Goal: Download file/media

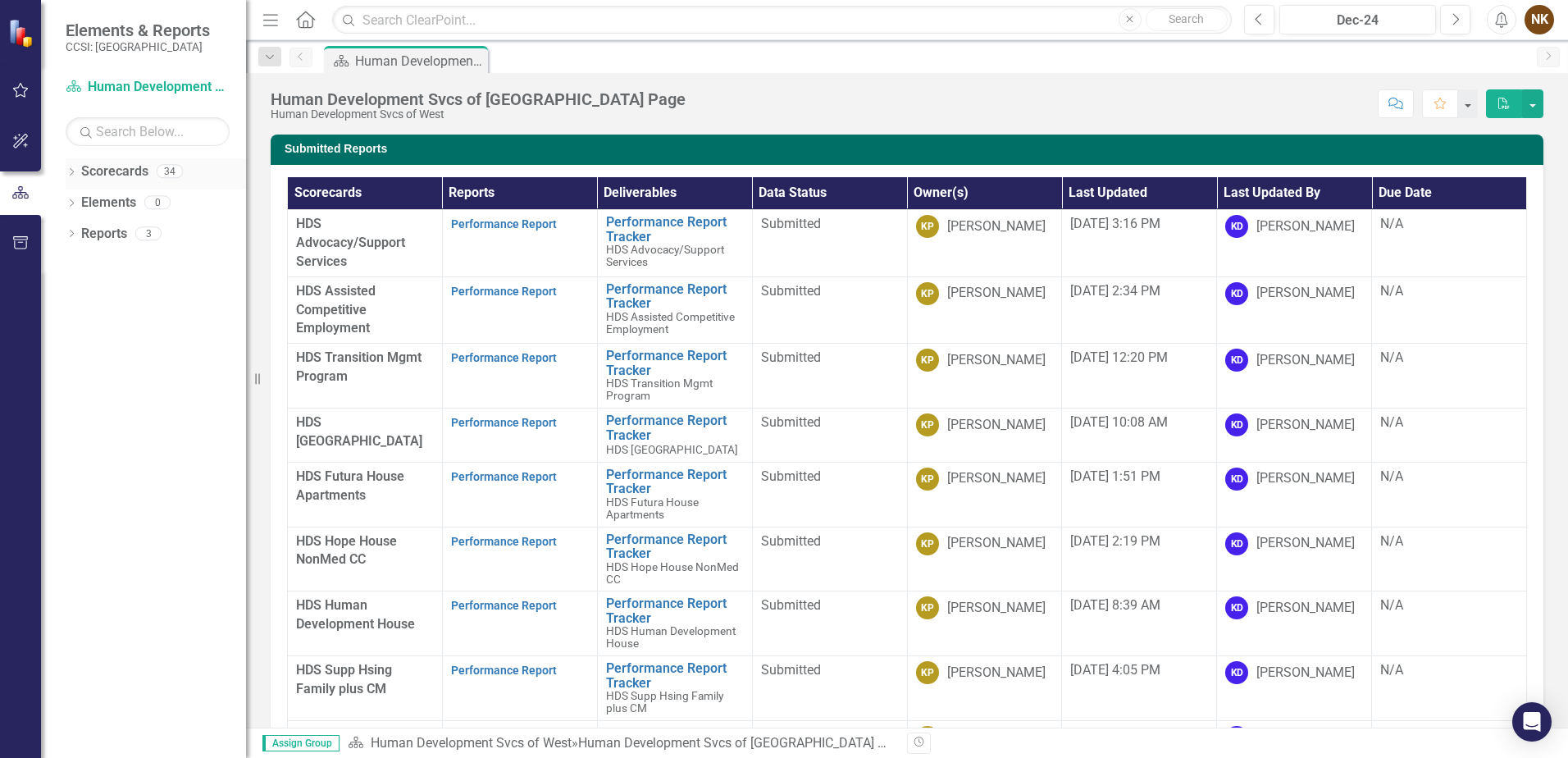
click at [68, 174] on icon "Dropdown" at bounding box center [71, 173] width 11 height 9
click at [87, 239] on div "Dropdown" at bounding box center [82, 234] width 17 height 14
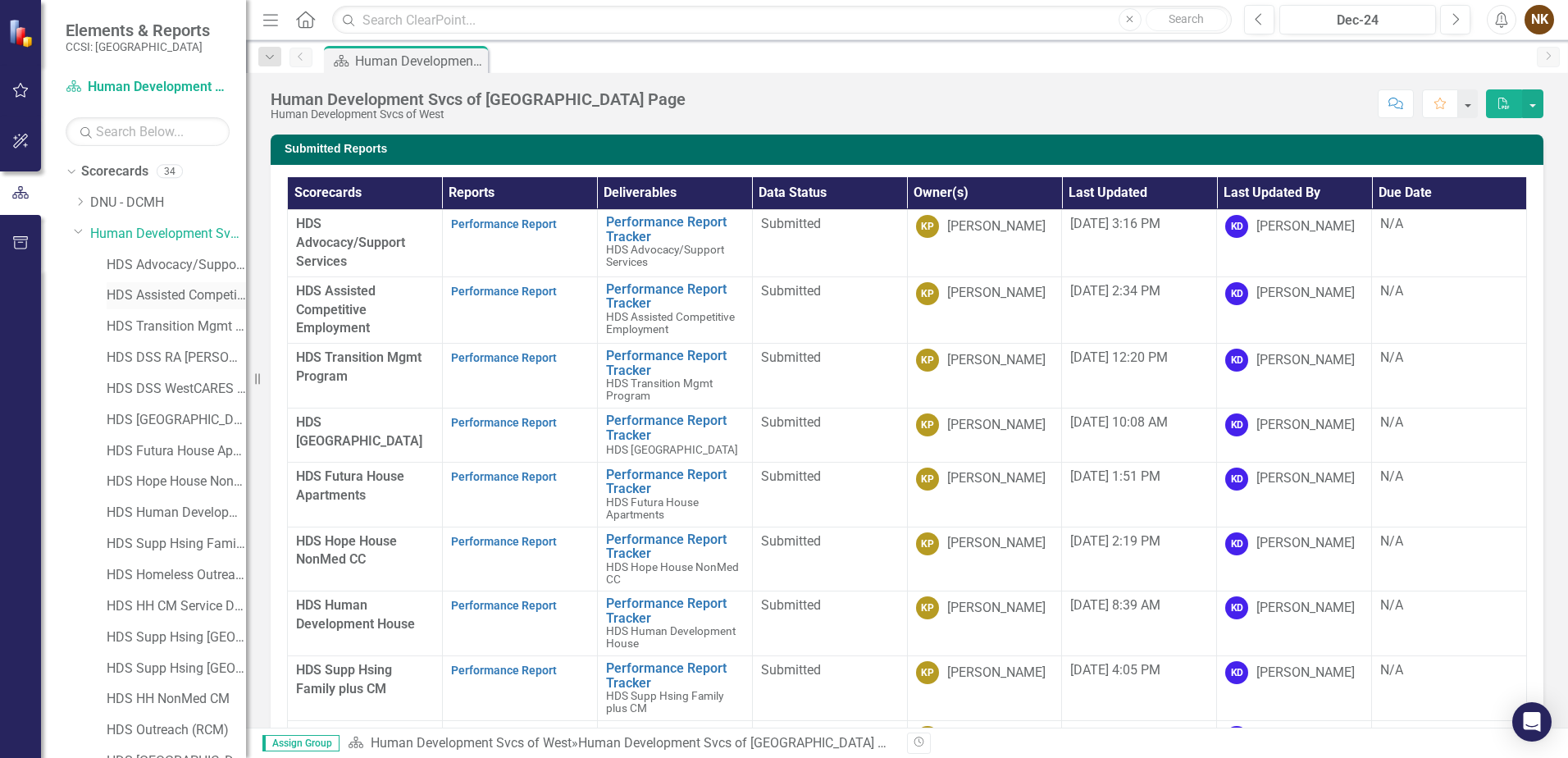
scroll to position [82, 0]
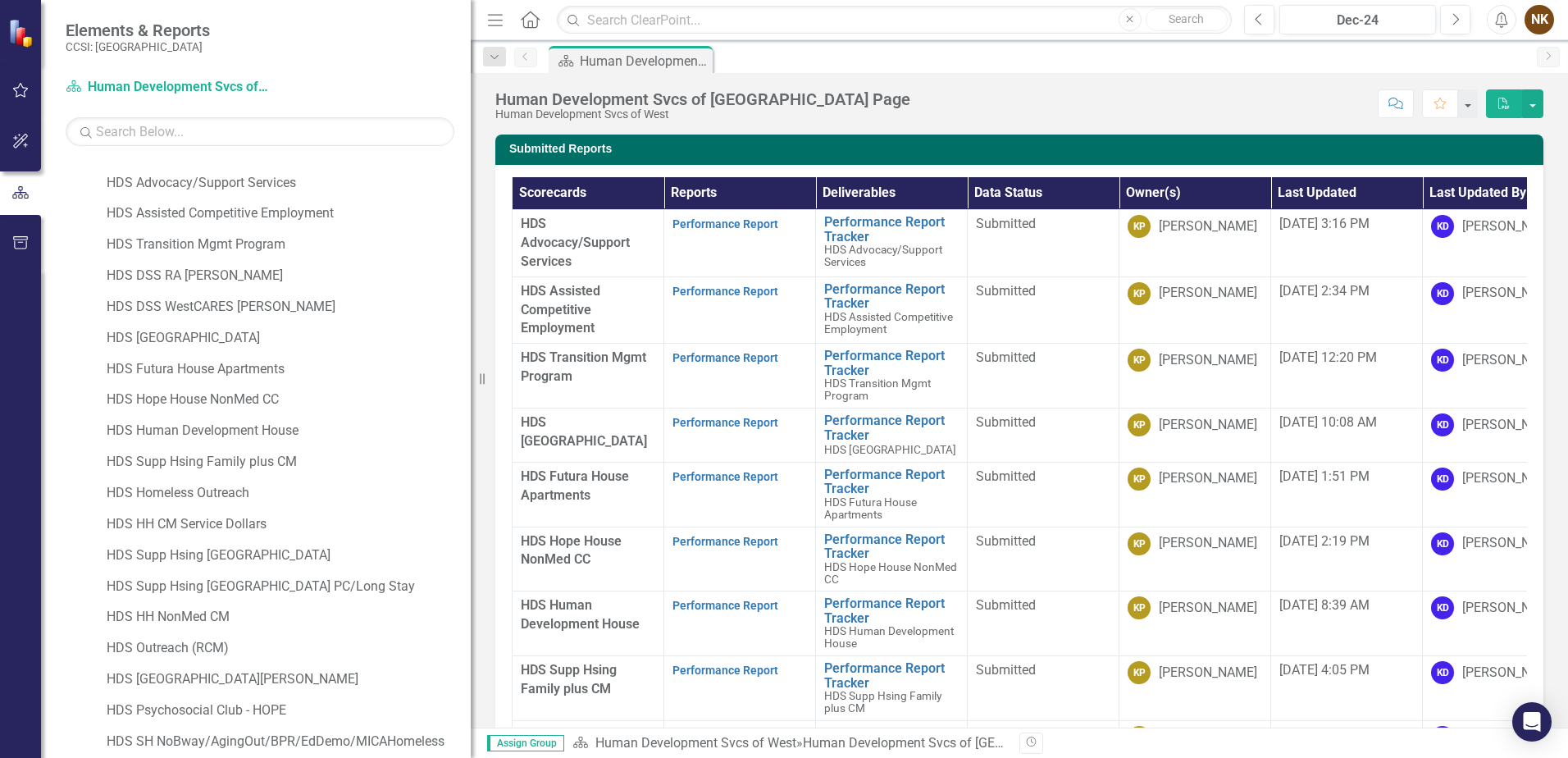
drag, startPoint x: 259, startPoint y: 271, endPoint x: 471, endPoint y: 265, distance: 212.1
click at [471, 265] on div "Resize" at bounding box center [477, 379] width 13 height 758
click at [226, 274] on link "HDS DSS RA [PERSON_NAME]" at bounding box center [289, 276] width 364 height 19
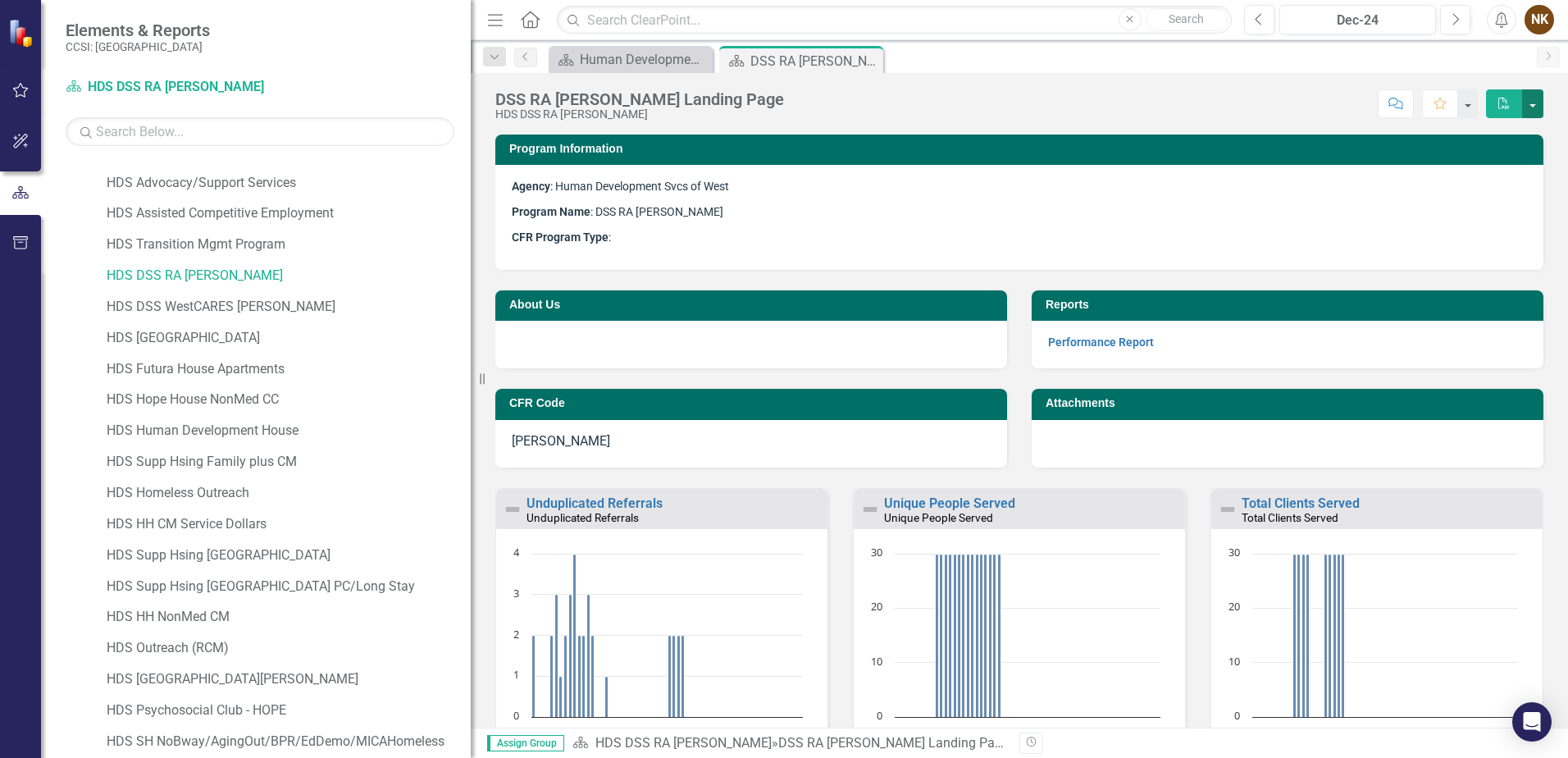
click at [1534, 108] on button "button" at bounding box center [1533, 103] width 21 height 29
click at [1229, 206] on p "Program Name : DSS RA [PERSON_NAME]" at bounding box center [1019, 212] width 1016 height 26
click at [1125, 337] on link "Performance Report" at bounding box center [1102, 342] width 106 height 13
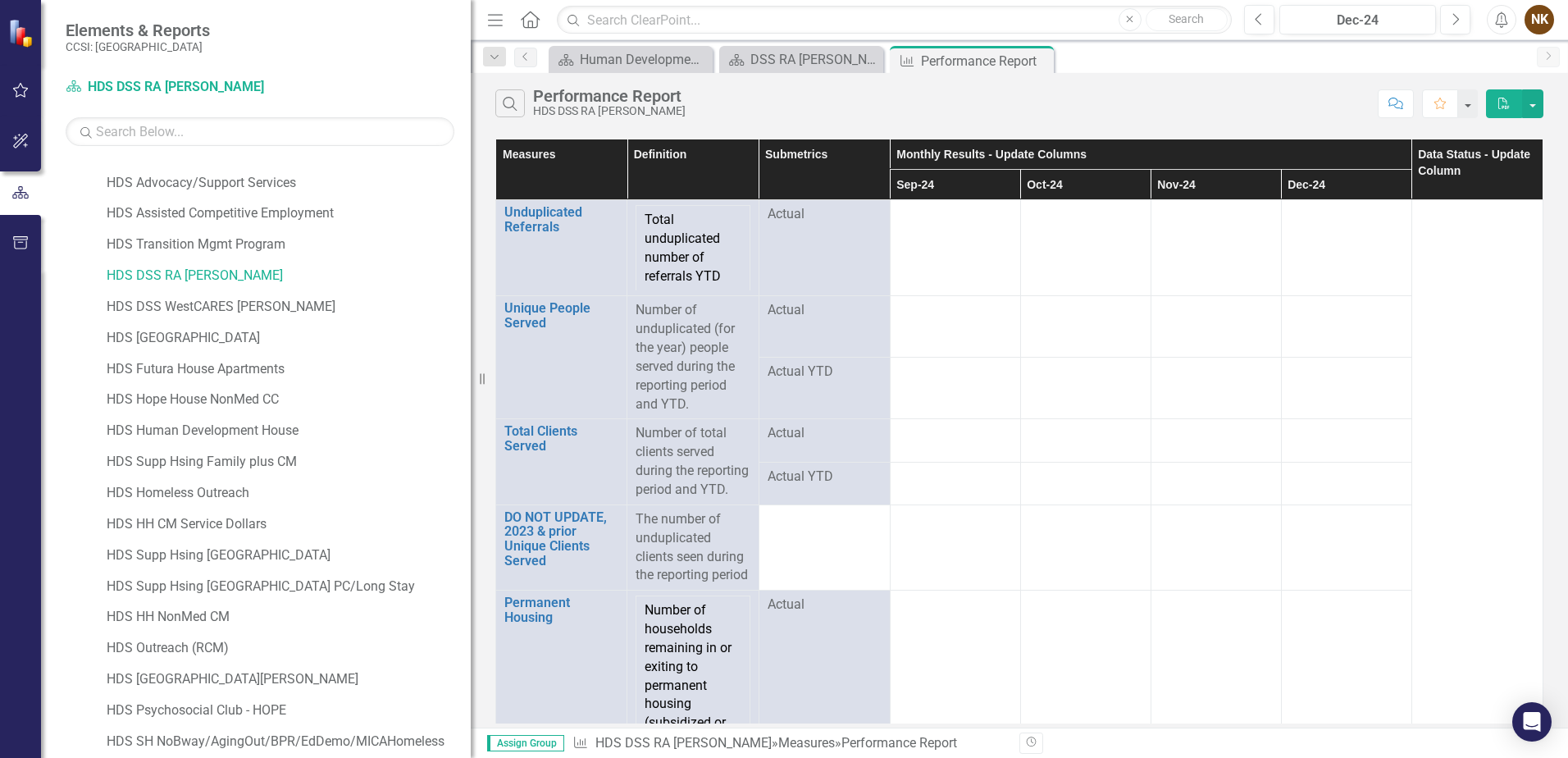
click at [1079, 95] on div "Search Performance Report HDS DSS RA [PERSON_NAME]" at bounding box center [933, 103] width 875 height 28
click at [1534, 102] on button "button" at bounding box center [1533, 103] width 21 height 29
click at [1518, 167] on link "Excel Export to Excel" at bounding box center [1478, 164] width 130 height 30
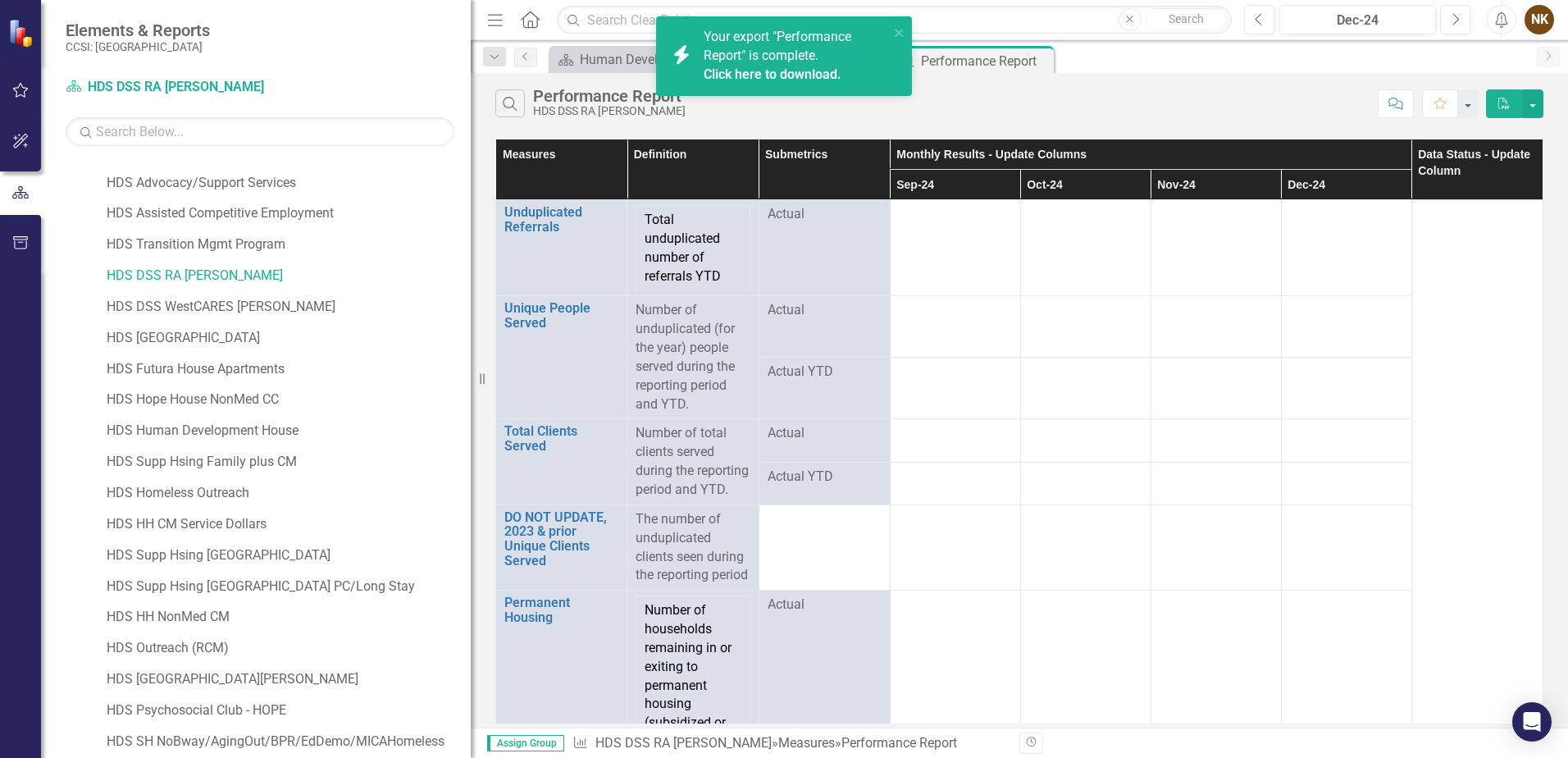
click at [805, 74] on link "Click here to download." at bounding box center [773, 74] width 138 height 16
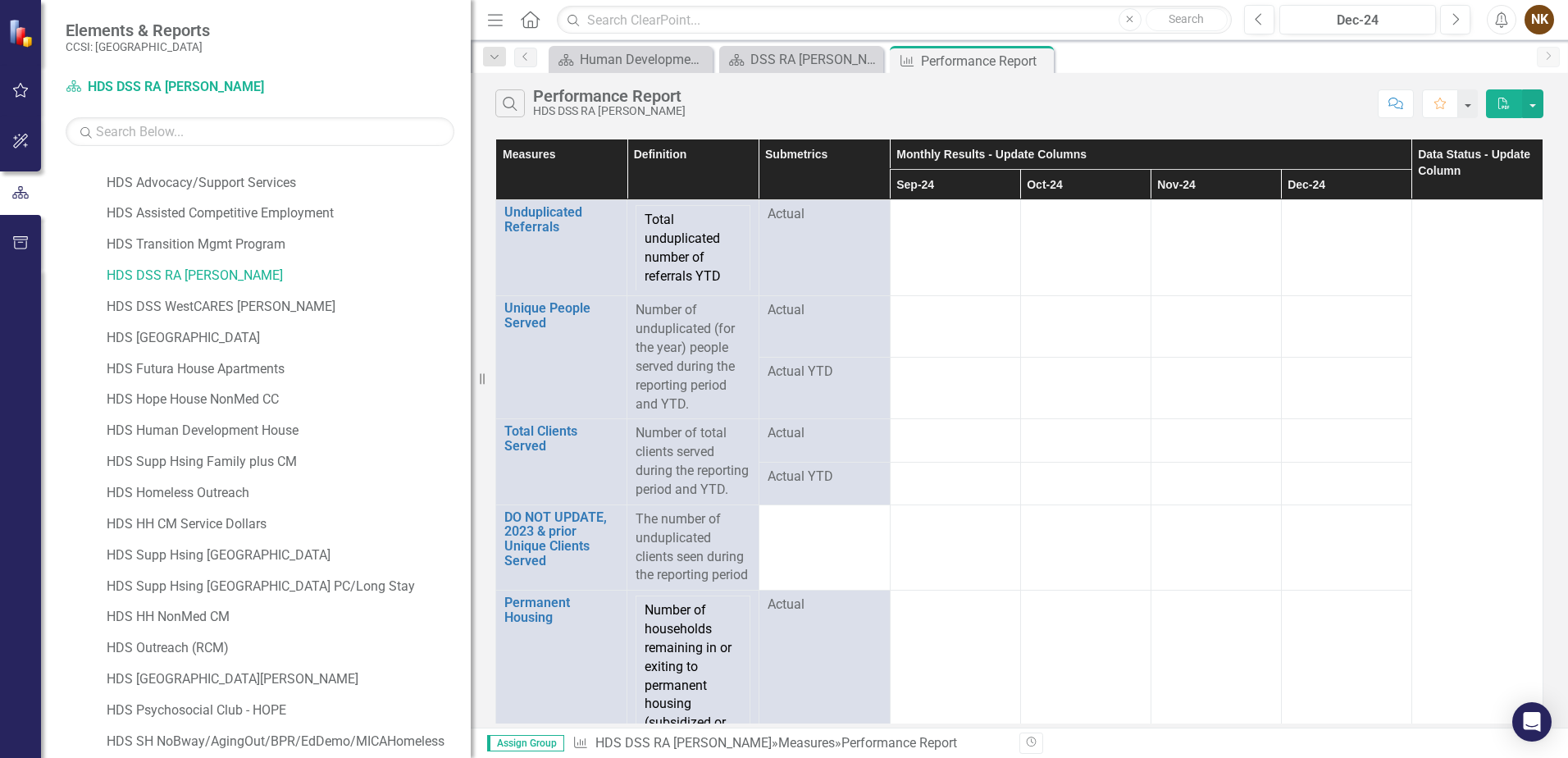
click at [0, 0] on icon "Close" at bounding box center [0, 0] width 0 height 0
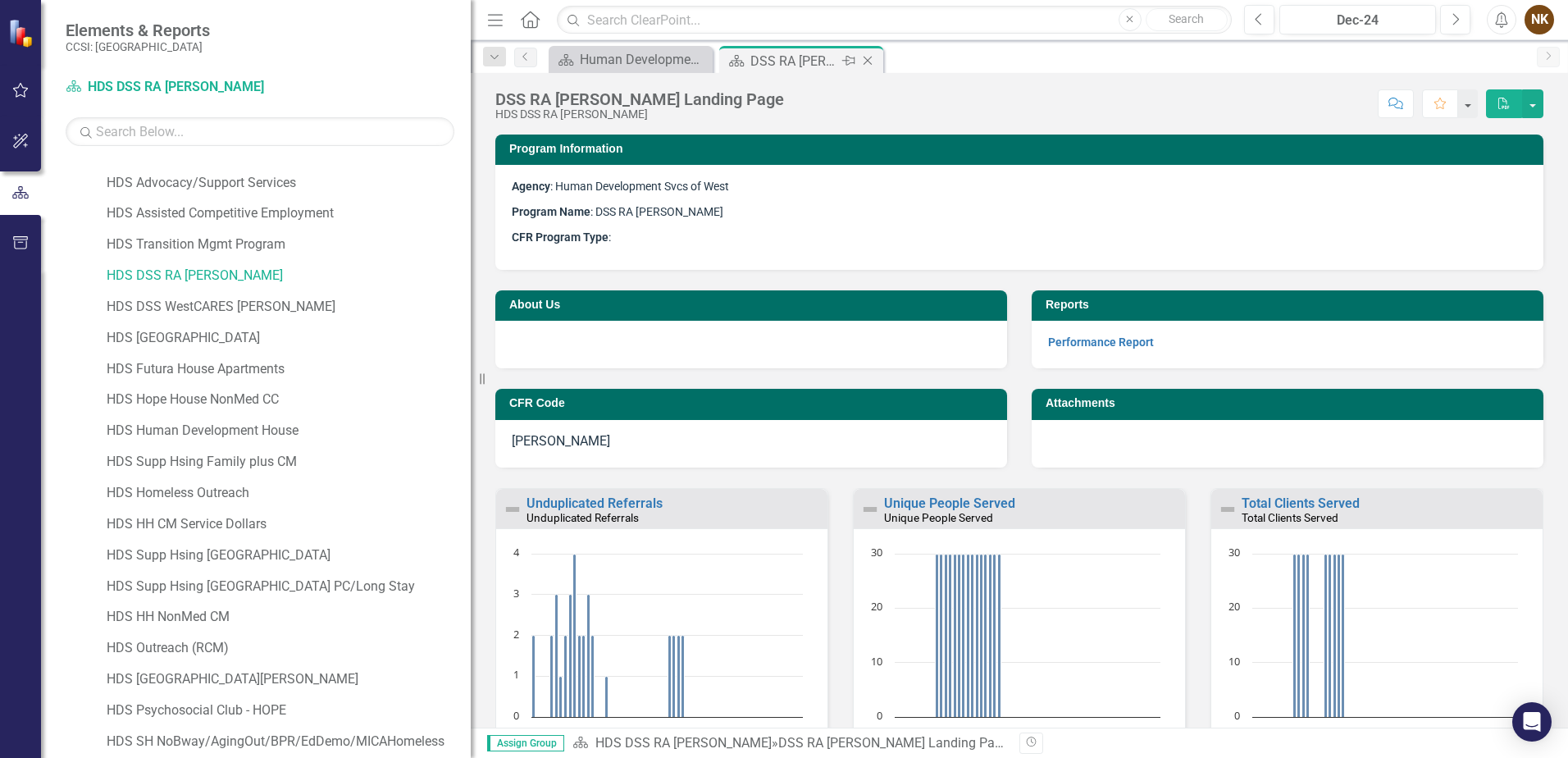
click at [869, 60] on icon "Close" at bounding box center [867, 60] width 17 height 13
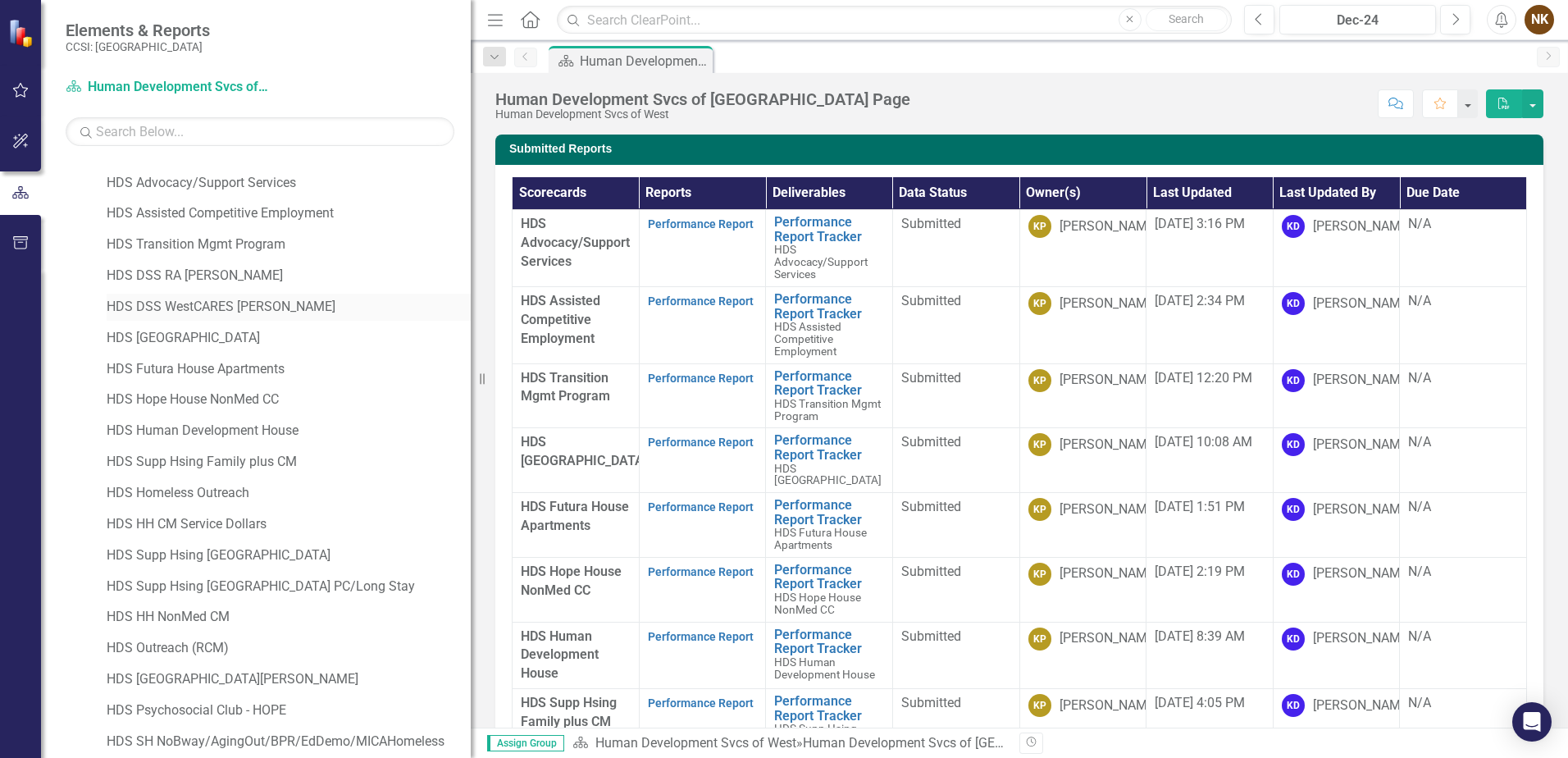
click at [247, 308] on link "HDS DSS WestCARES [PERSON_NAME]" at bounding box center [289, 307] width 364 height 19
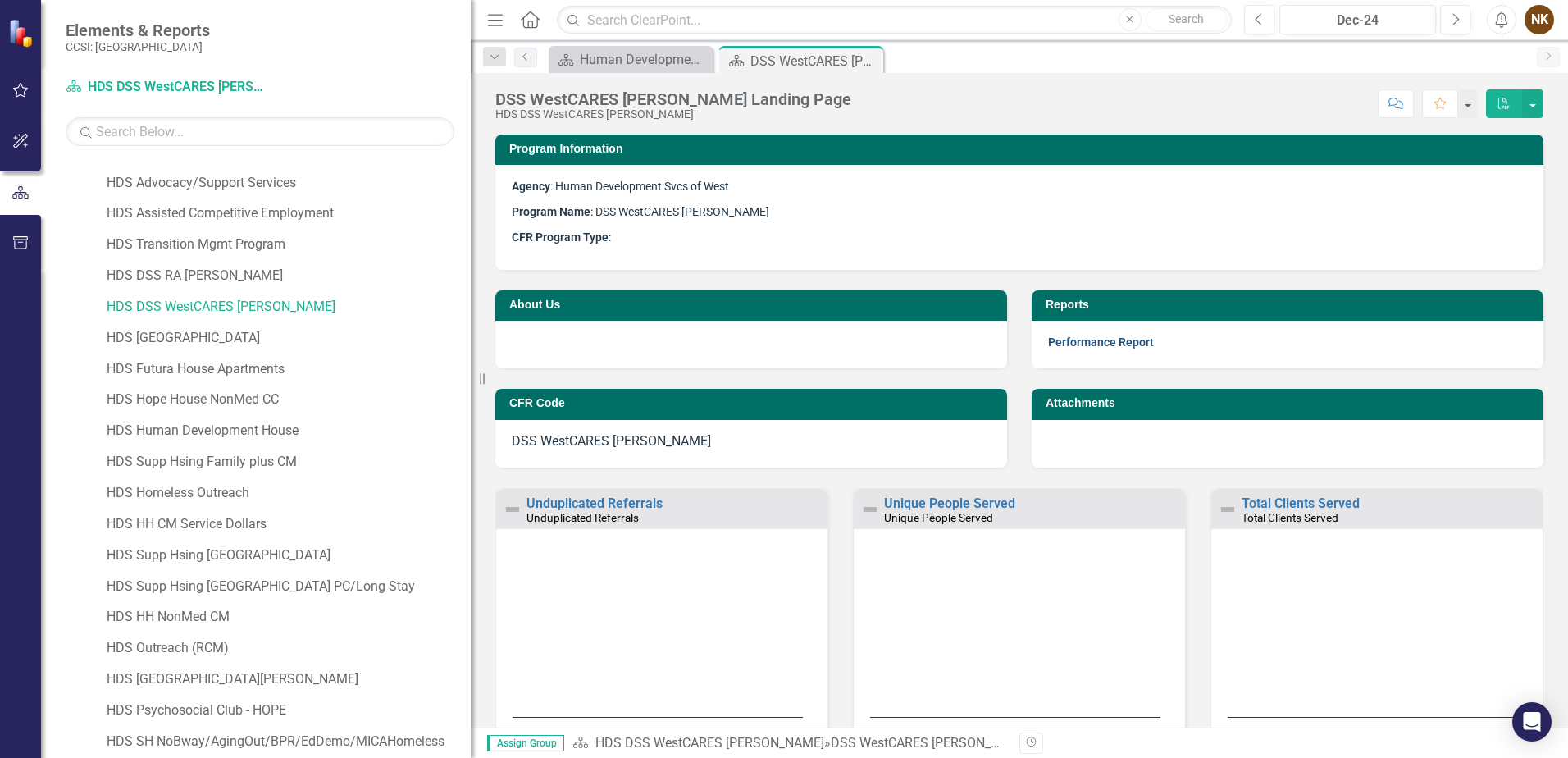
click at [1088, 337] on link "Performance Report" at bounding box center [1102, 342] width 106 height 13
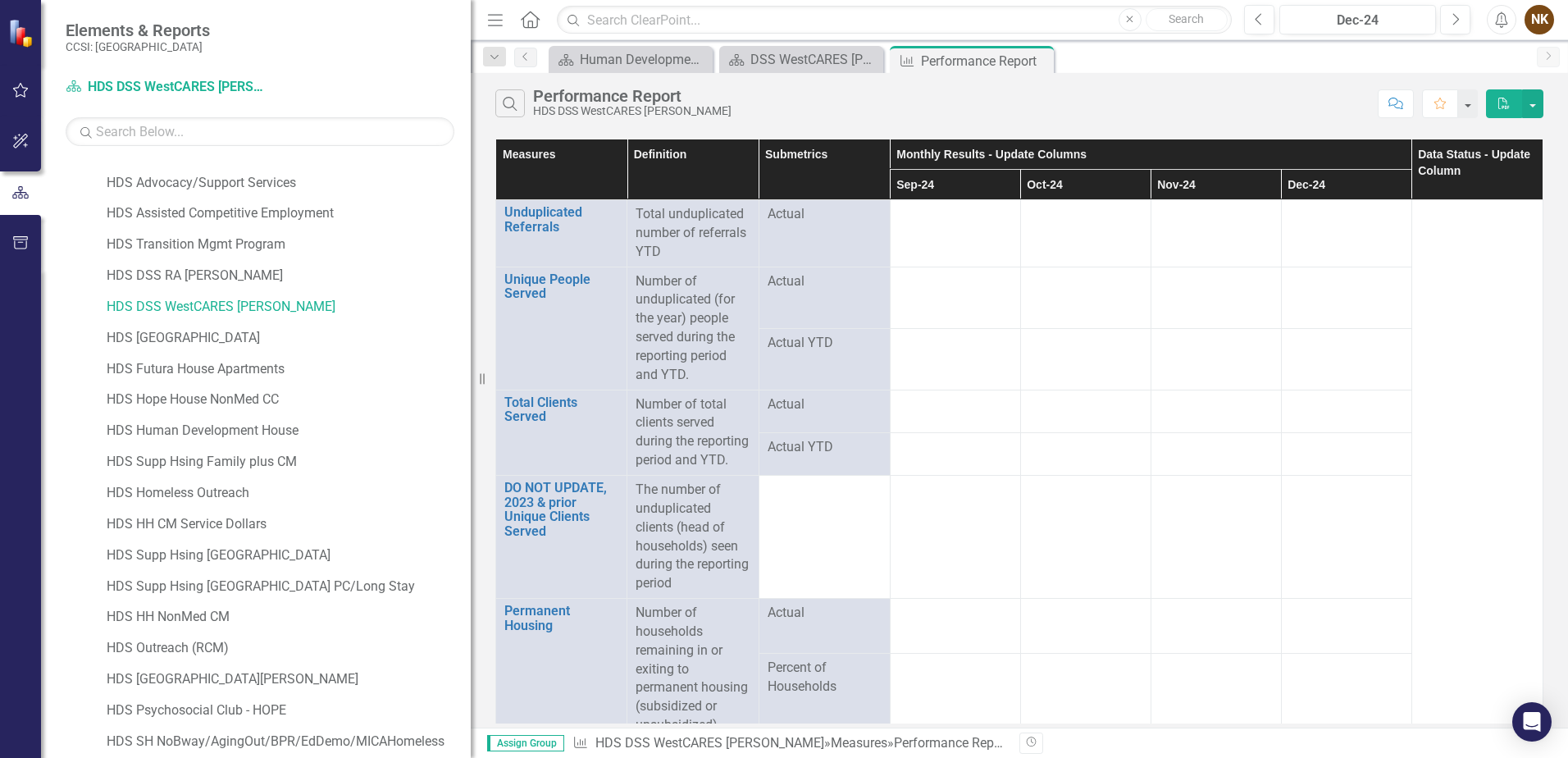
click at [1184, 91] on div "Search Performance Report HDS DSS WestCARES [PERSON_NAME]" at bounding box center [933, 103] width 875 height 28
click at [1531, 106] on button "button" at bounding box center [1533, 103] width 21 height 29
click at [1500, 163] on link "Excel Export to Excel" at bounding box center [1478, 164] width 130 height 30
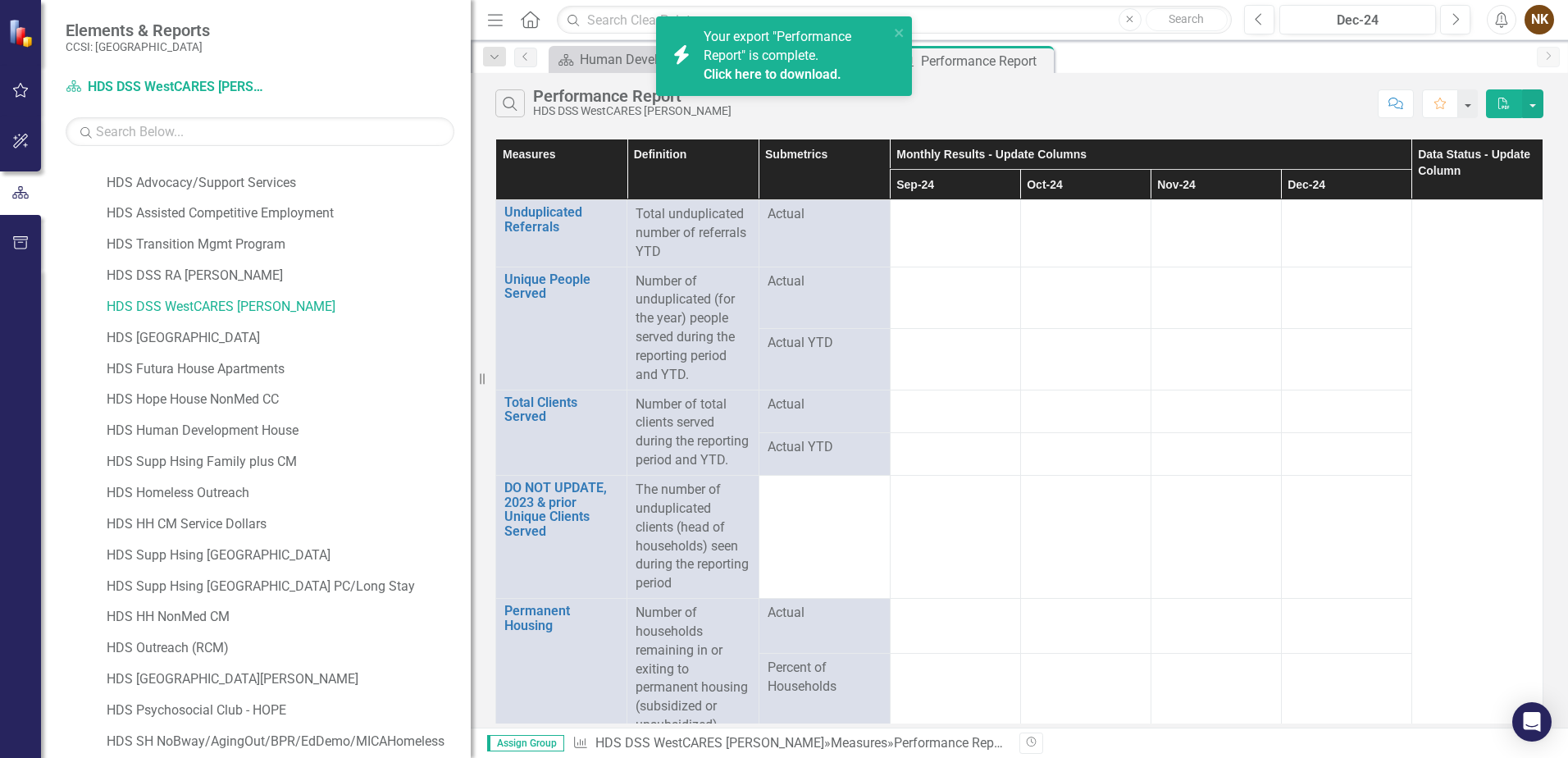
click at [798, 75] on link "Click here to download." at bounding box center [773, 74] width 138 height 16
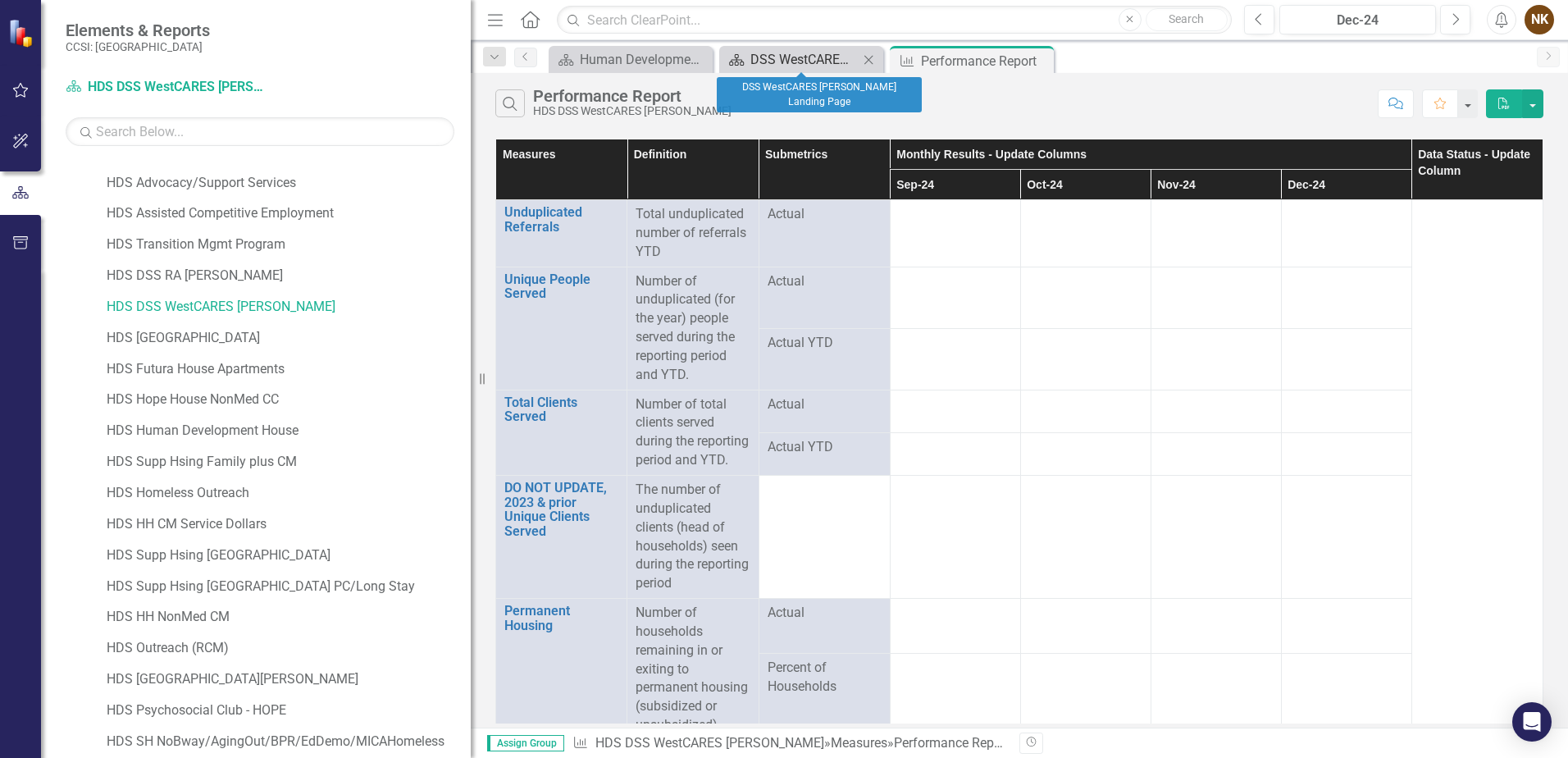
click at [814, 68] on div "DSS WestCARES [PERSON_NAME] Landing Page" at bounding box center [805, 59] width 109 height 20
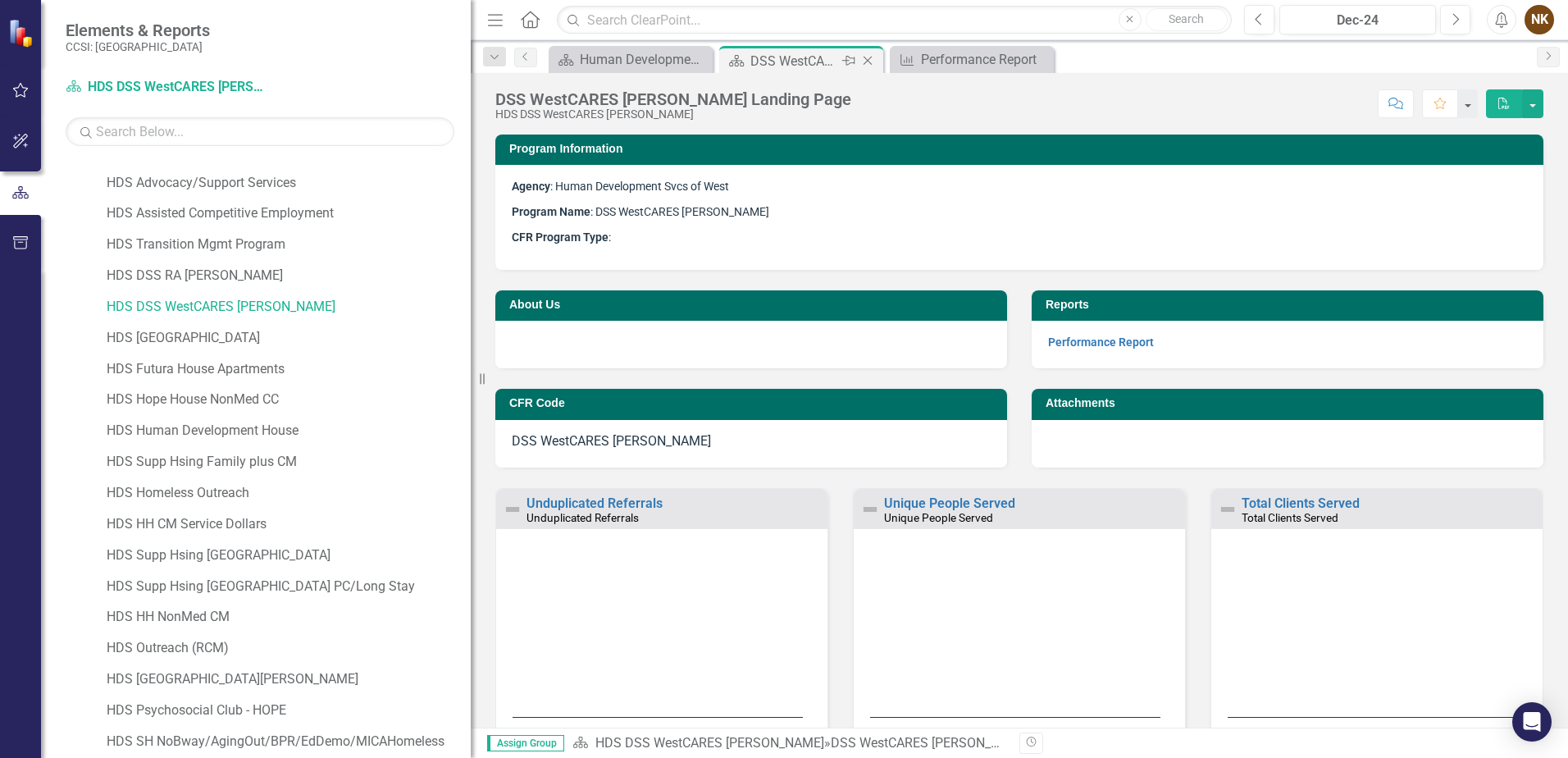
click at [867, 60] on icon "Close" at bounding box center [867, 60] width 17 height 13
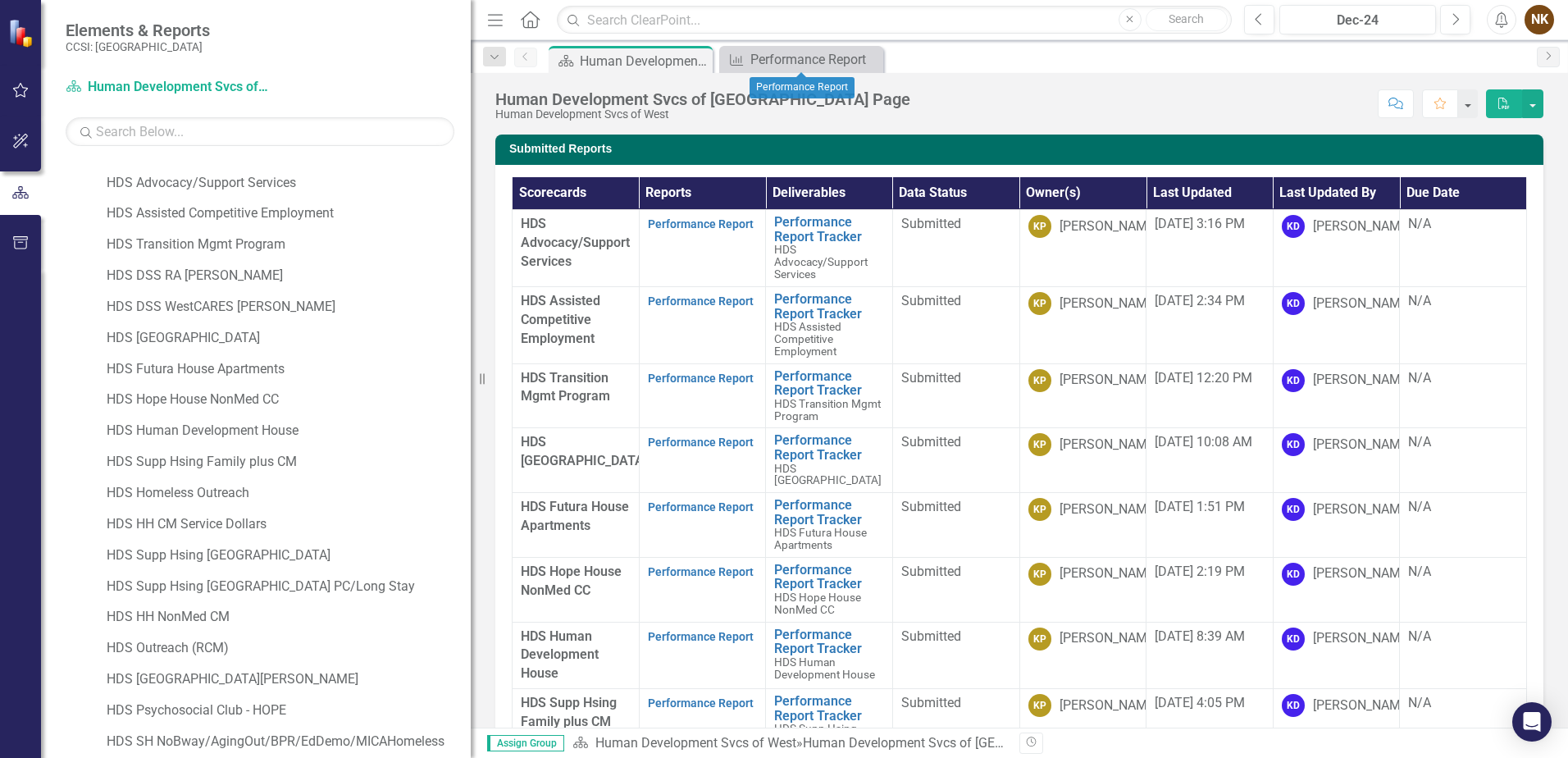
click at [0, 0] on icon "Close" at bounding box center [0, 0] width 0 height 0
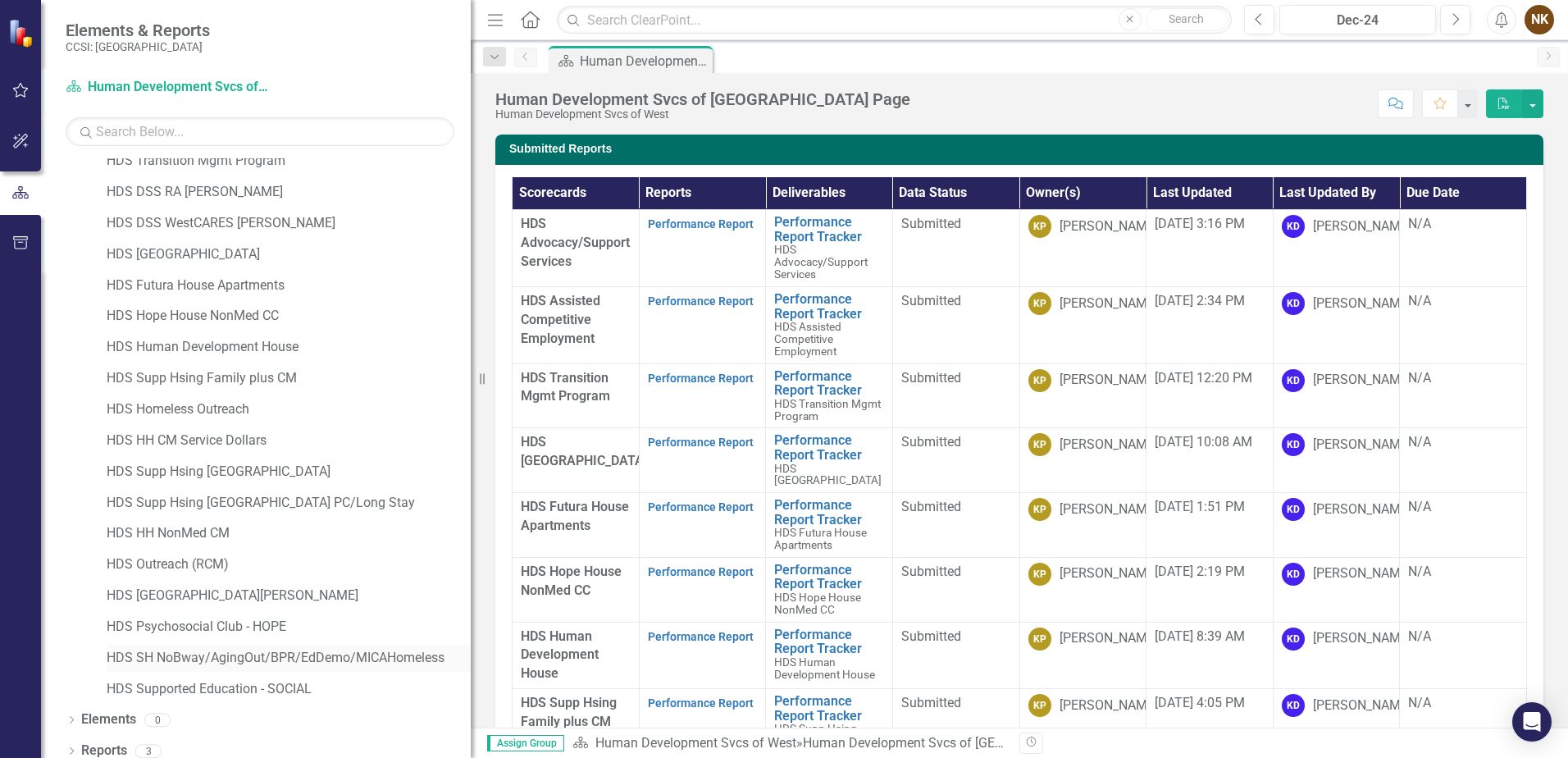
scroll to position [177, 0]
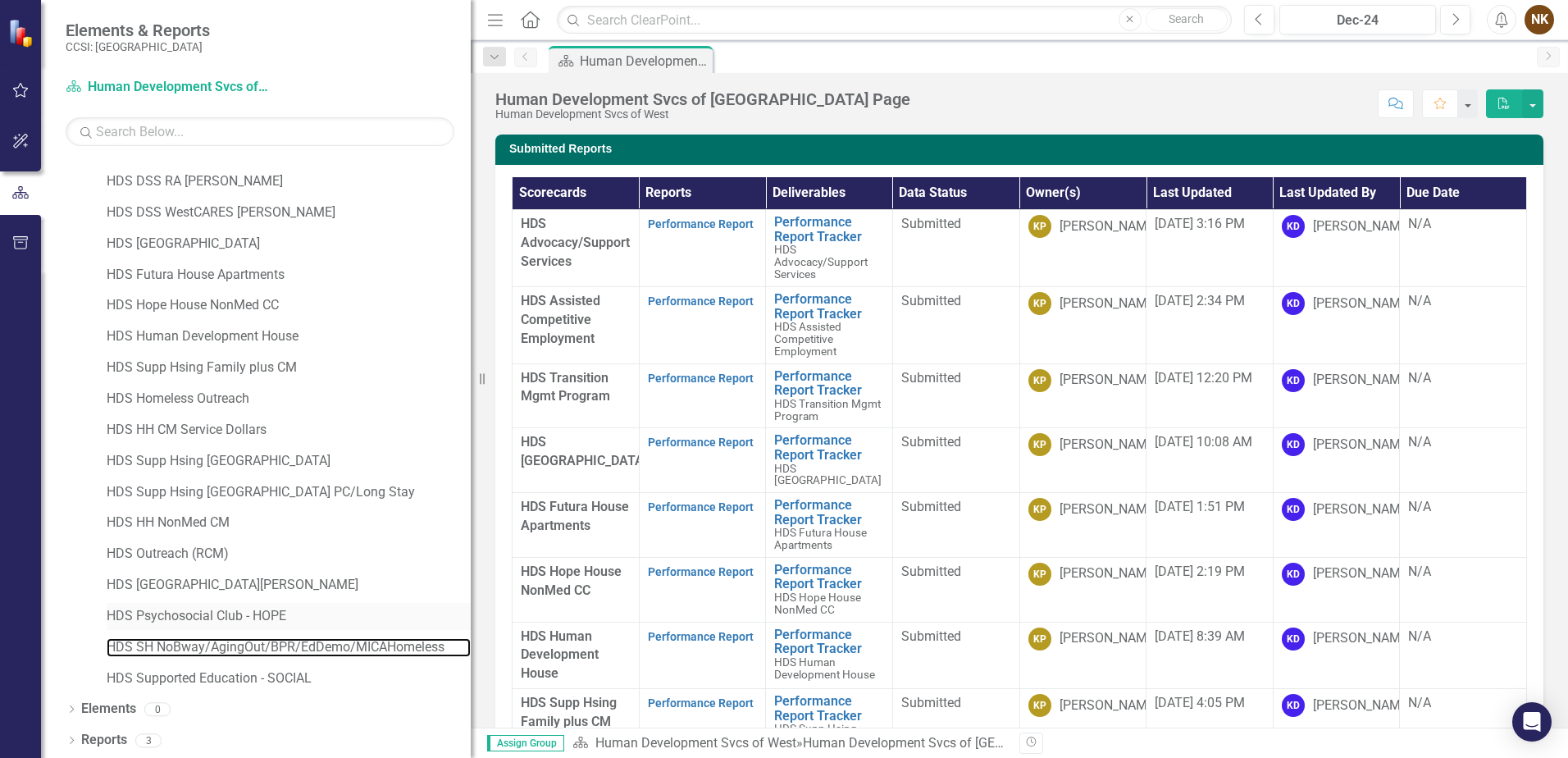
drag, startPoint x: 339, startPoint y: 650, endPoint x: 414, endPoint y: 612, distance: 84.1
click at [339, 650] on link "HDS SH NoBway/AgingOut/BPR/EdDemo/MICAHomeless" at bounding box center [289, 647] width 364 height 19
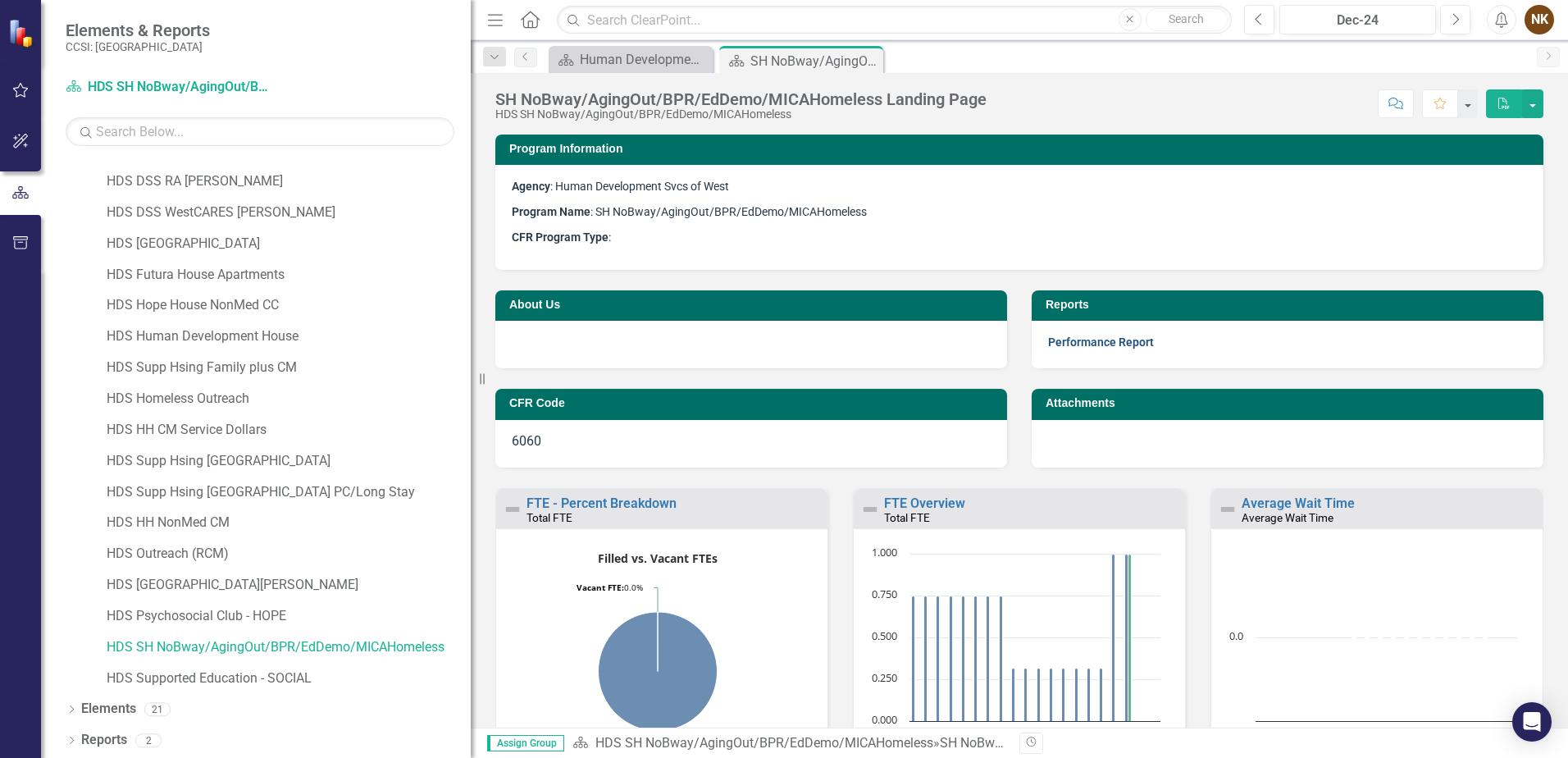
click at [1113, 344] on link "Performance Report" at bounding box center [1102, 342] width 106 height 13
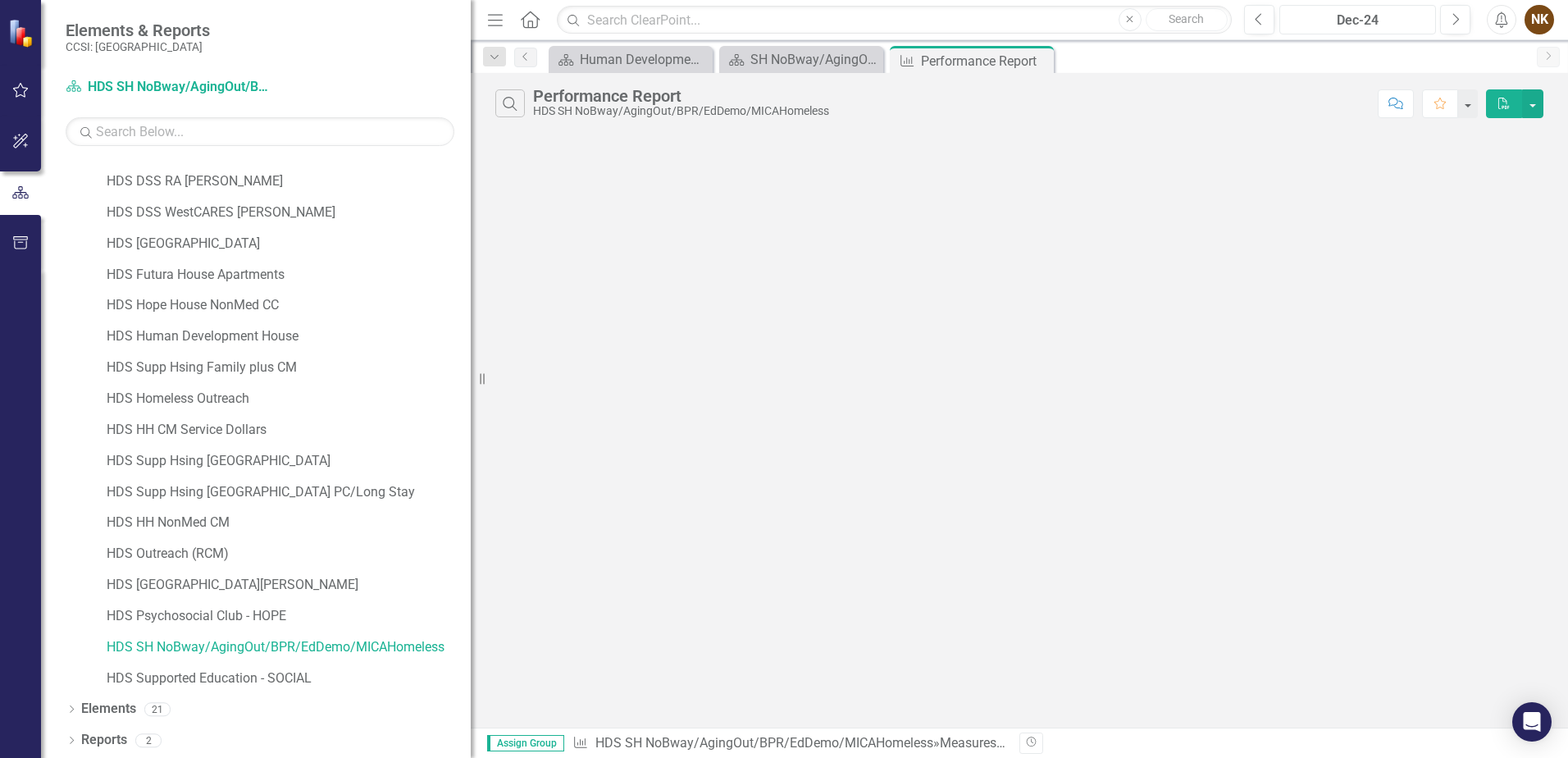
click at [1420, 21] on div "Dec-24" at bounding box center [1358, 20] width 145 height 19
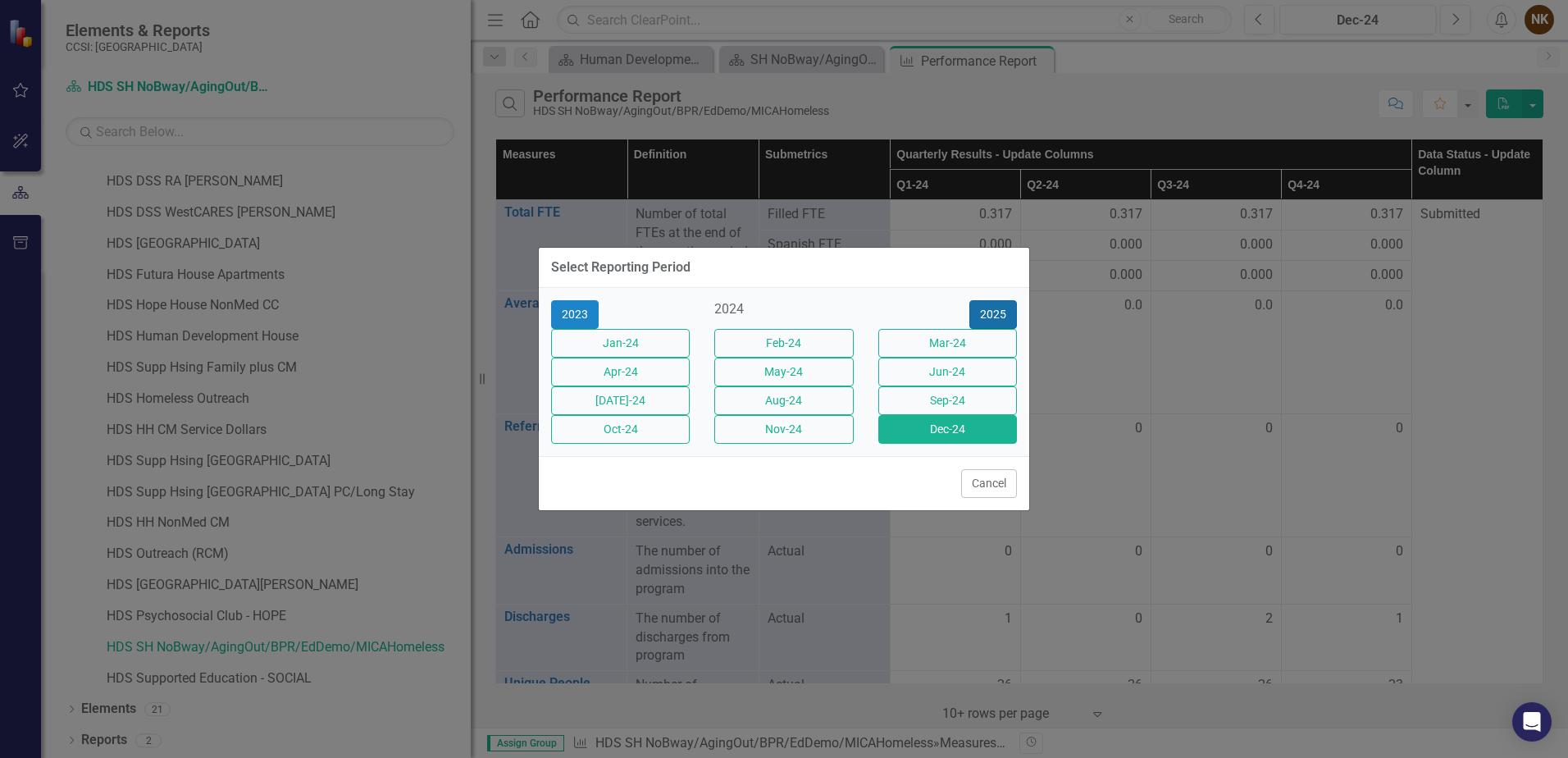
click at [1007, 300] on button "2025" at bounding box center [994, 315] width 48 height 29
click at [971, 443] on button "Dec-25" at bounding box center [948, 429] width 139 height 29
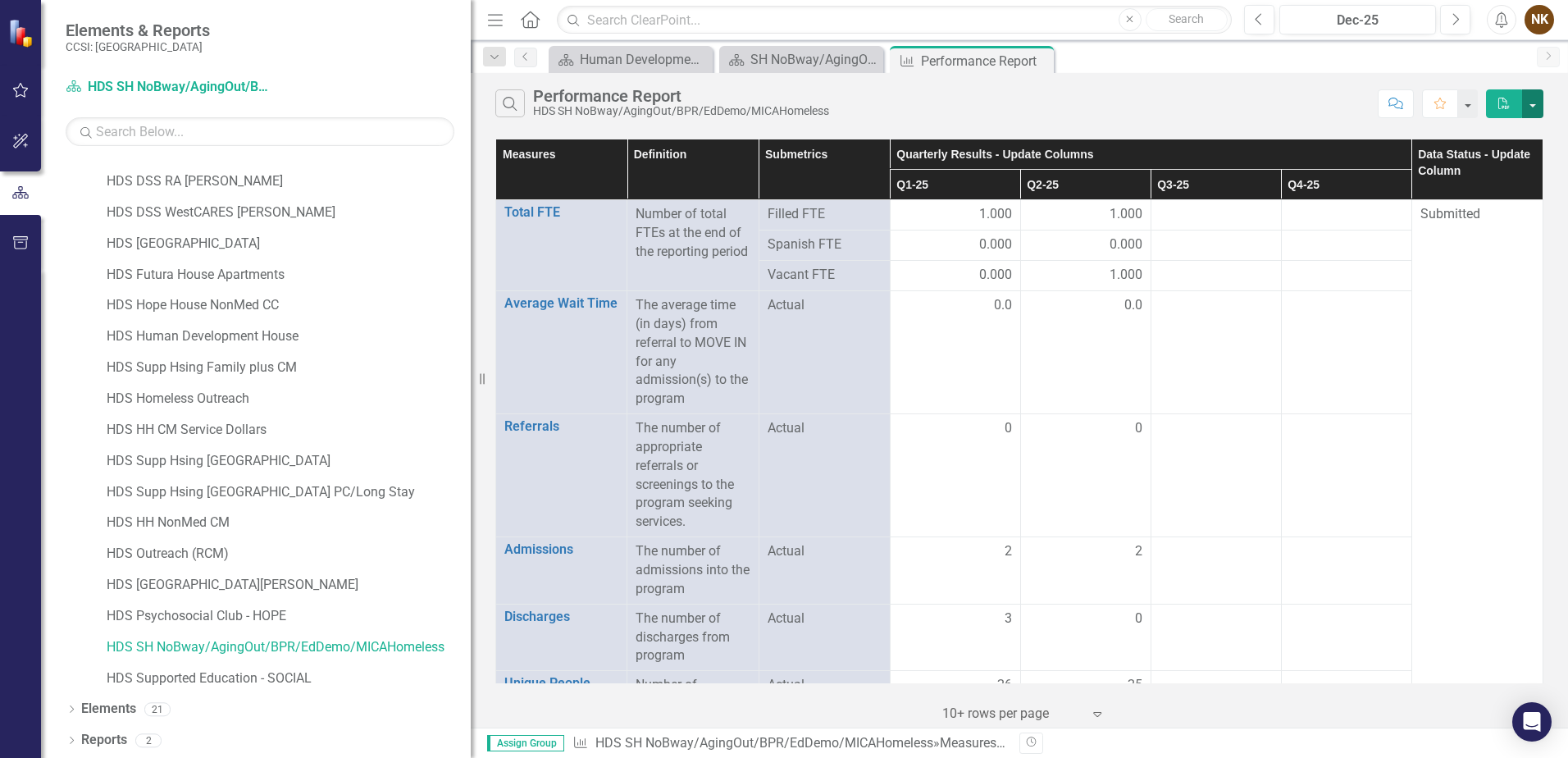
click at [1534, 110] on button "button" at bounding box center [1533, 103] width 21 height 29
click at [1500, 168] on link "Excel Export to Excel" at bounding box center [1478, 164] width 130 height 30
click at [252, 370] on link "HDS Supp Hsing Family plus CM" at bounding box center [289, 368] width 364 height 19
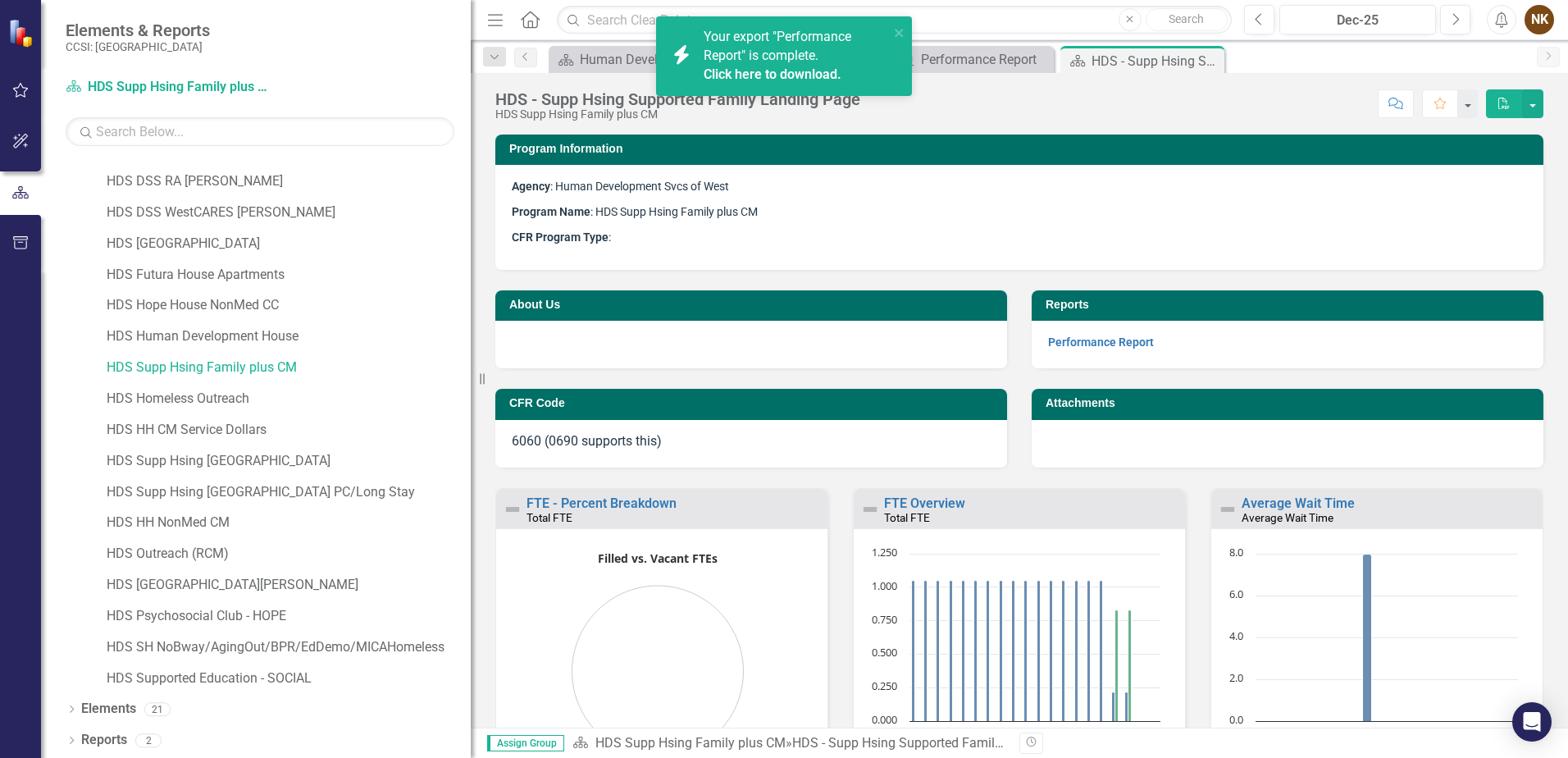
click at [815, 75] on link "Click here to download." at bounding box center [773, 74] width 138 height 16
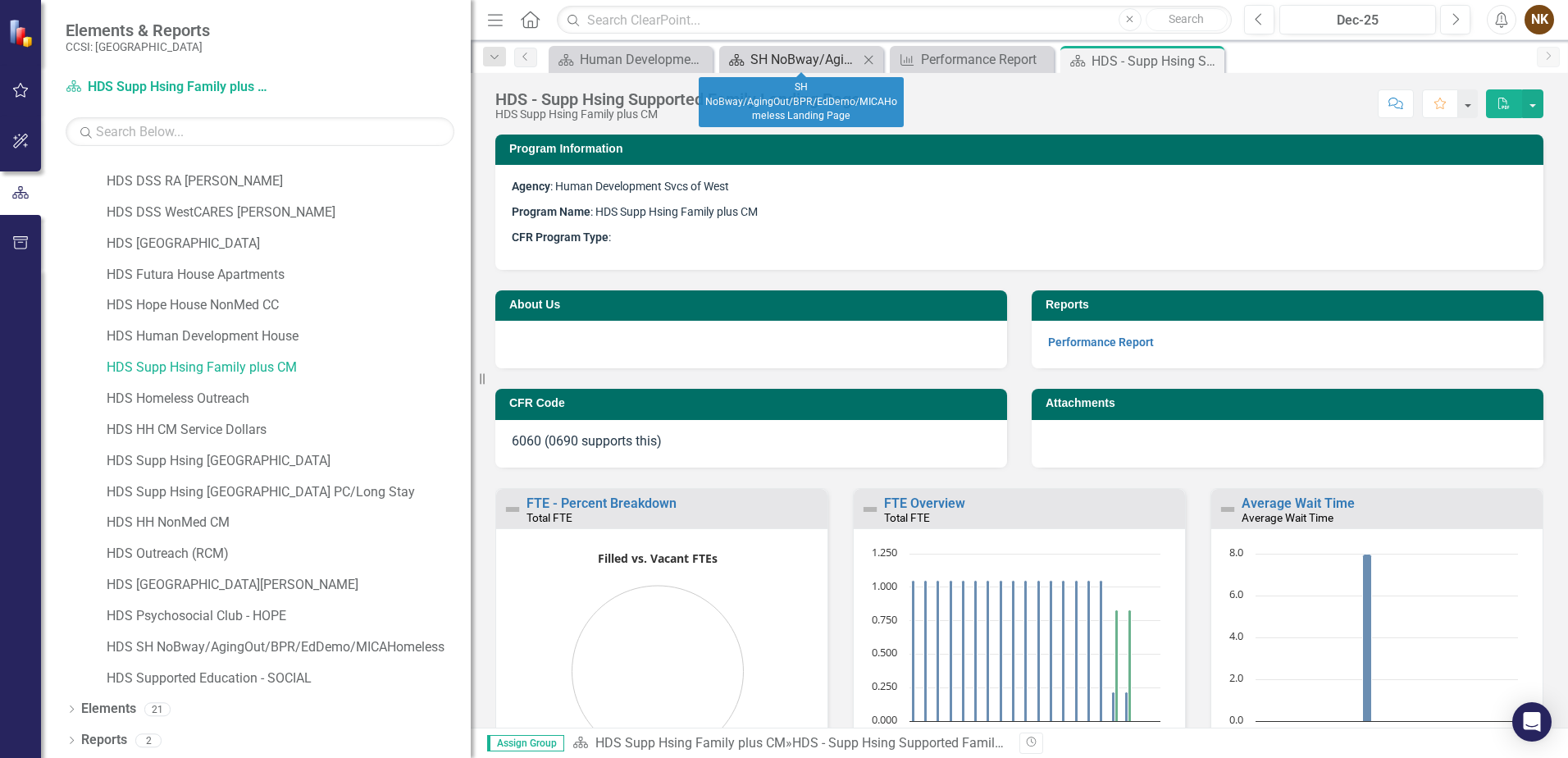
click at [815, 64] on div "SH NoBway/AgingOut/BPR/EdDemo/MICAHomeless Landing Page" at bounding box center [805, 59] width 109 height 20
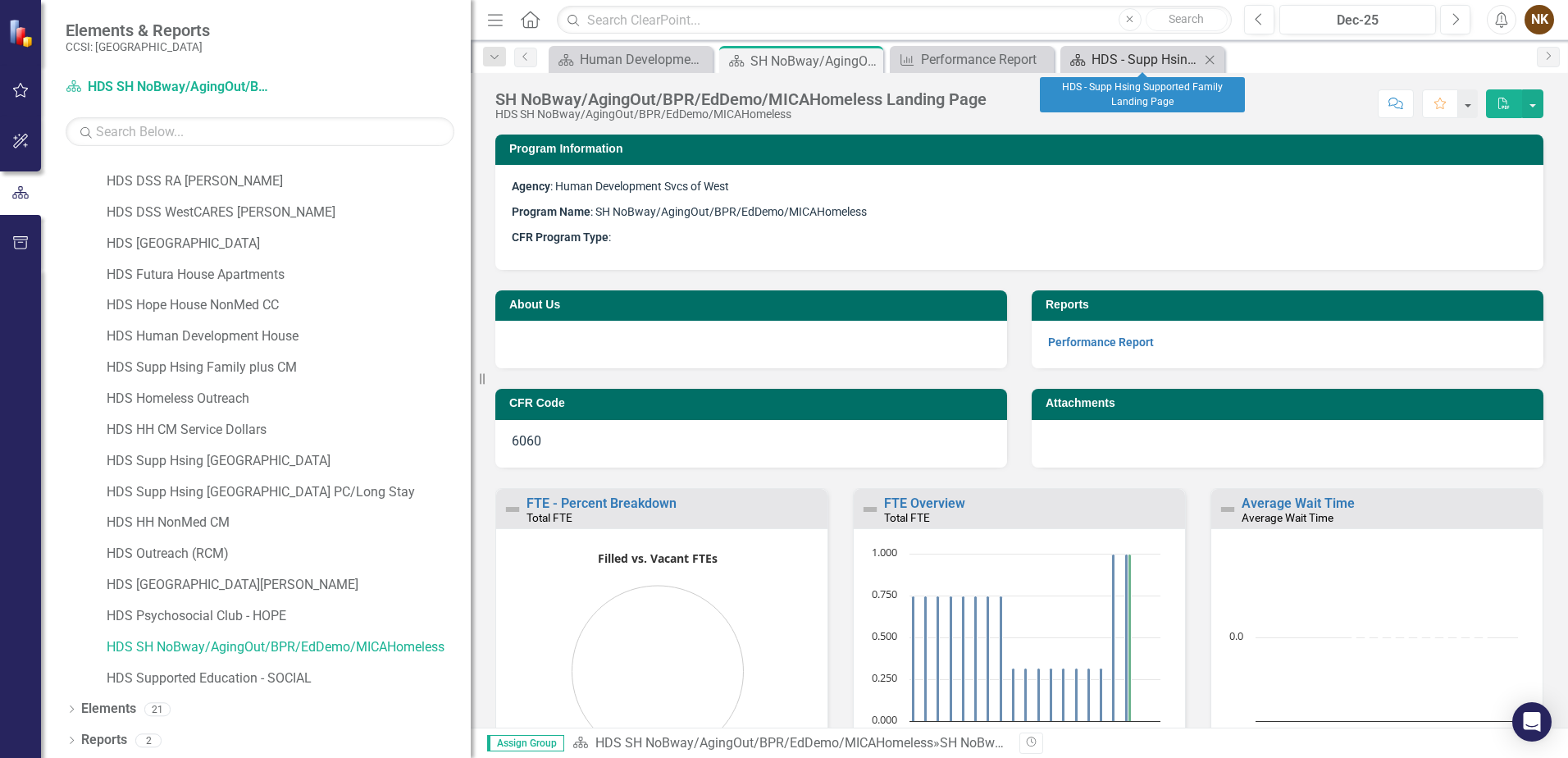
click at [1154, 60] on div "HDS - Supp Hsing Supported Family Landing Page" at bounding box center [1146, 59] width 109 height 20
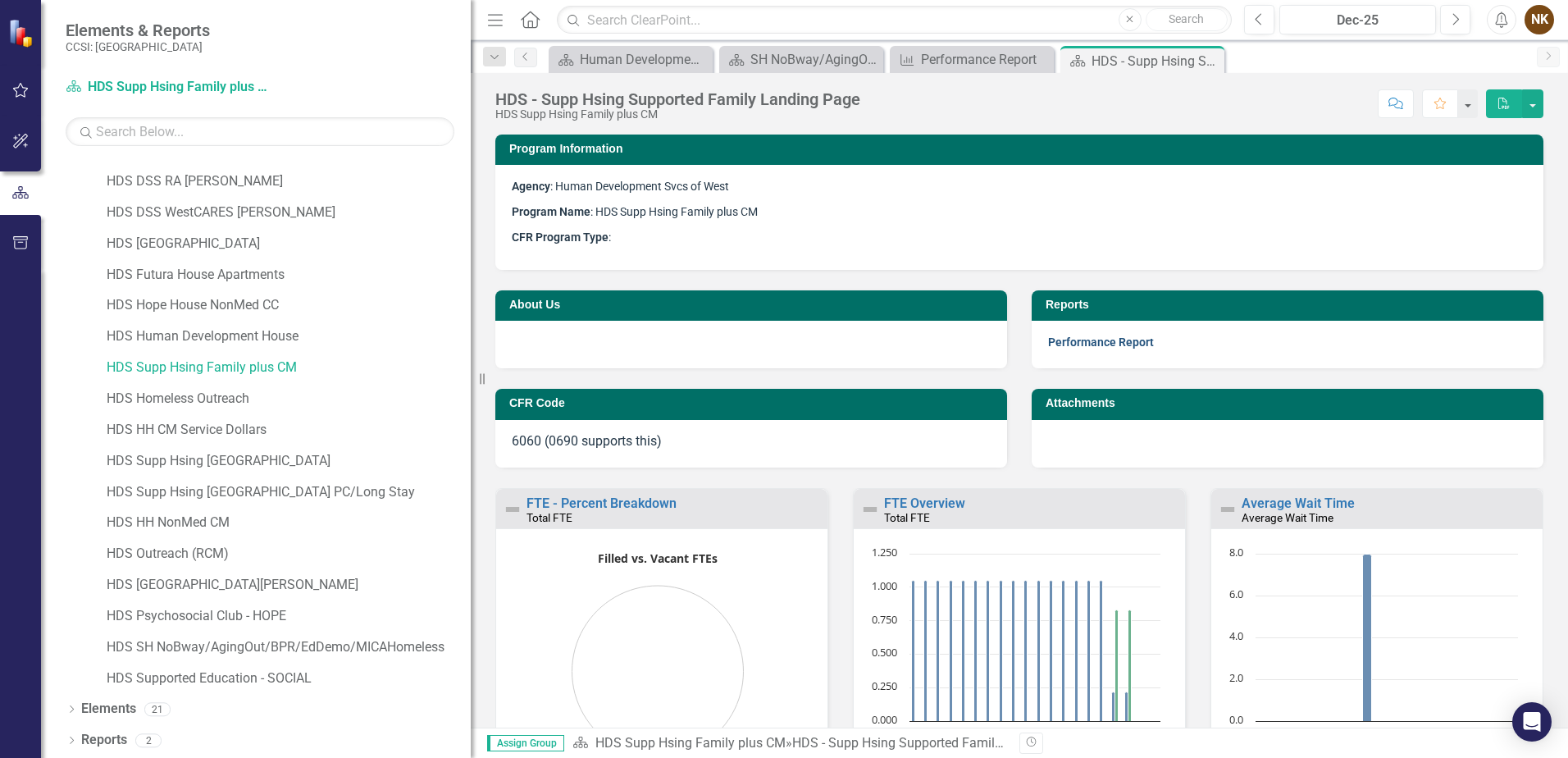
click at [1115, 347] on link "Performance Report" at bounding box center [1102, 342] width 106 height 13
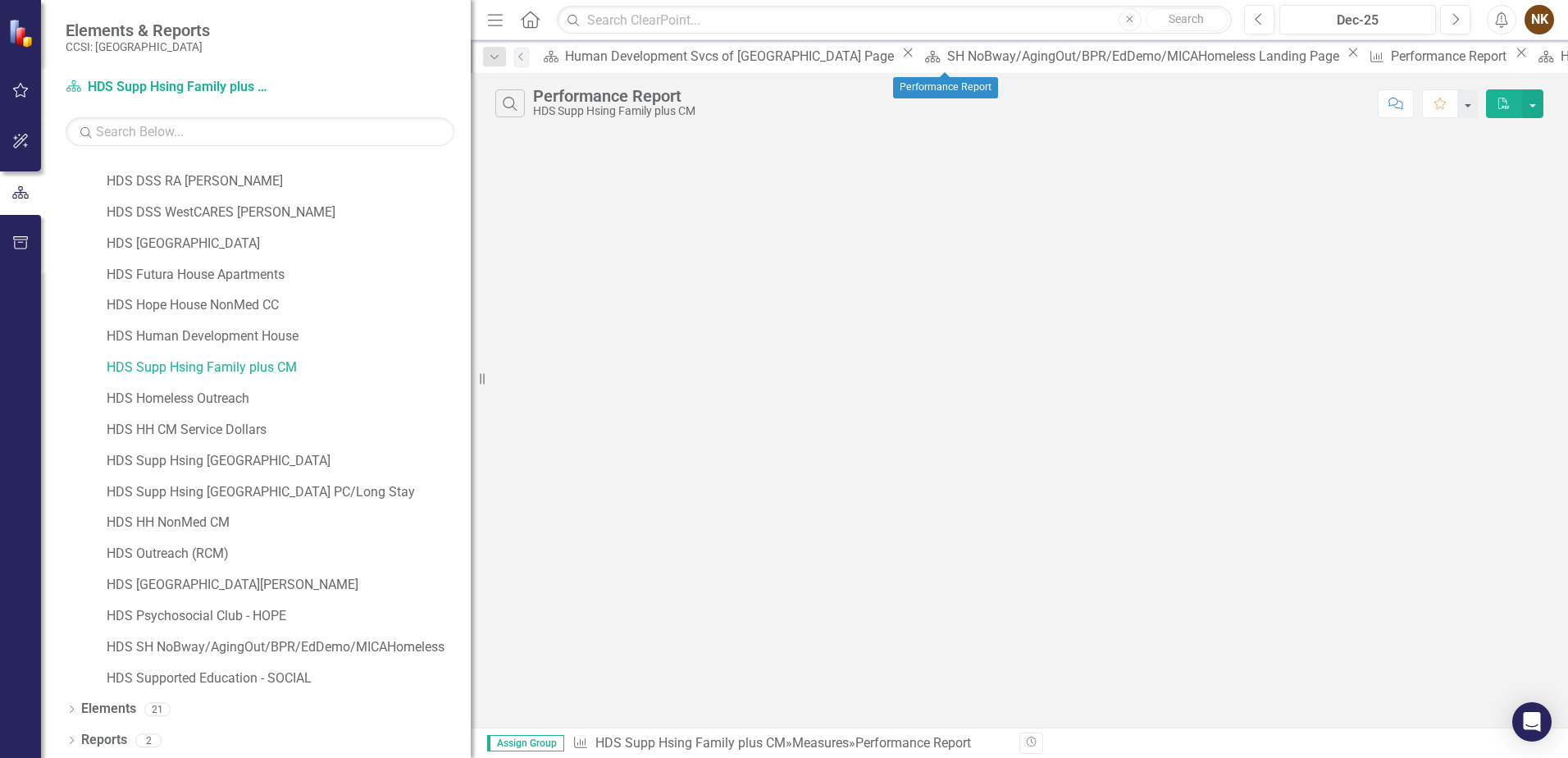
click at [1518, 57] on icon at bounding box center [1522, 53] width 9 height 9
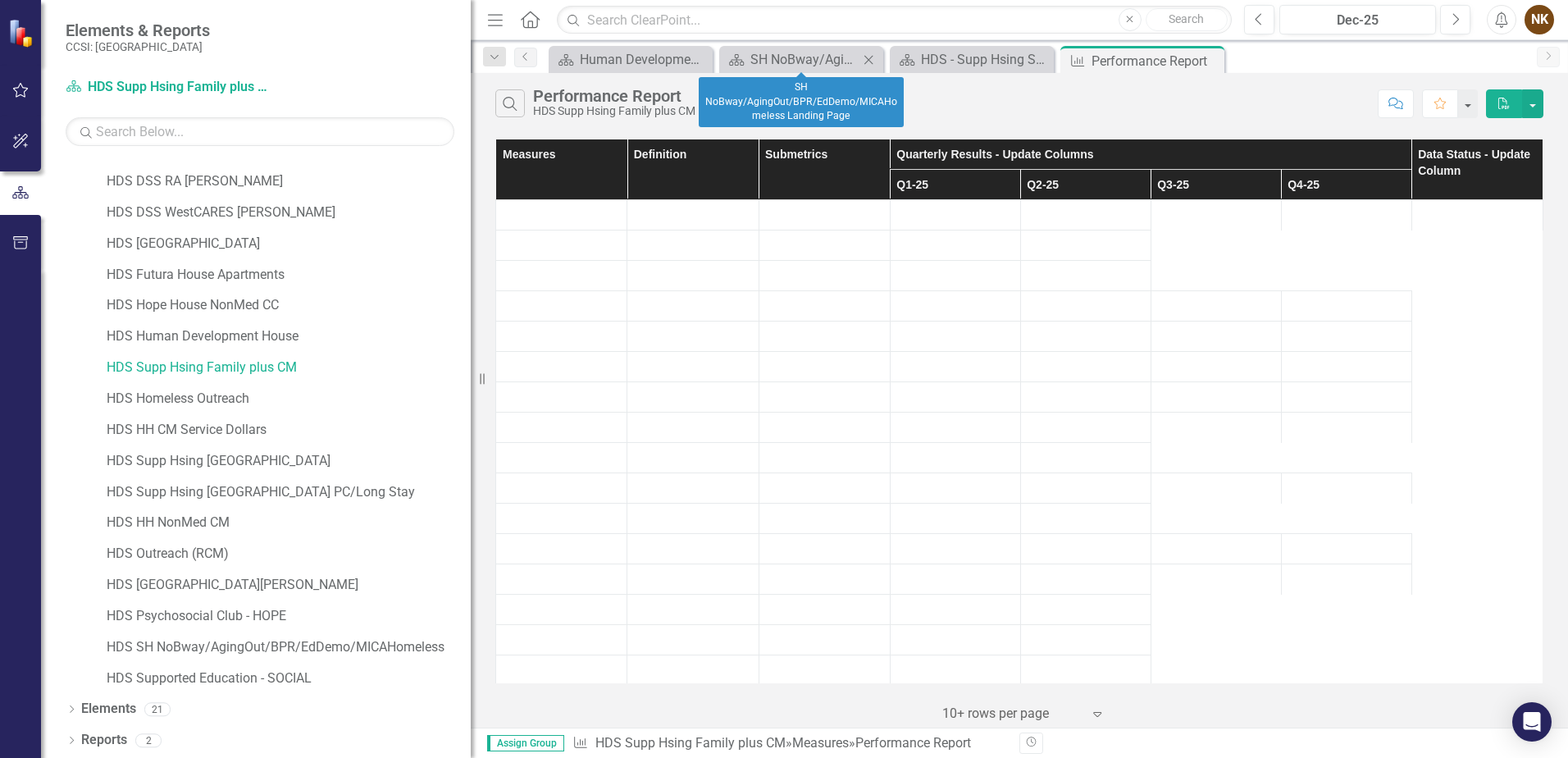
click at [868, 63] on icon "Close" at bounding box center [868, 59] width 17 height 13
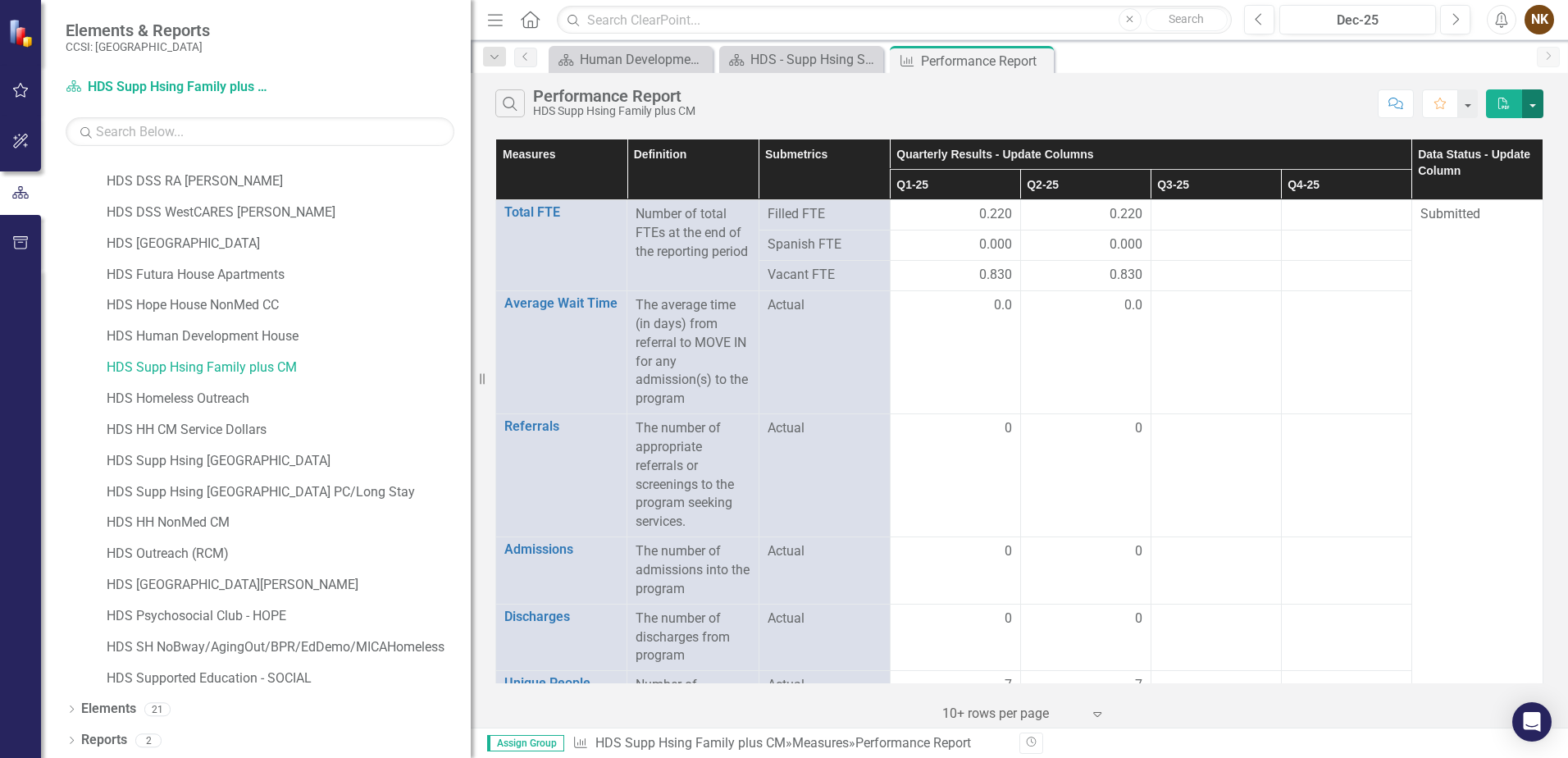
click at [1533, 101] on button "button" at bounding box center [1533, 103] width 21 height 29
click at [1515, 158] on link "Excel Export to Excel" at bounding box center [1478, 164] width 130 height 30
click at [1160, 91] on div "Search Performance Report HDS Supp Hsing Family plus CM" at bounding box center [933, 103] width 875 height 28
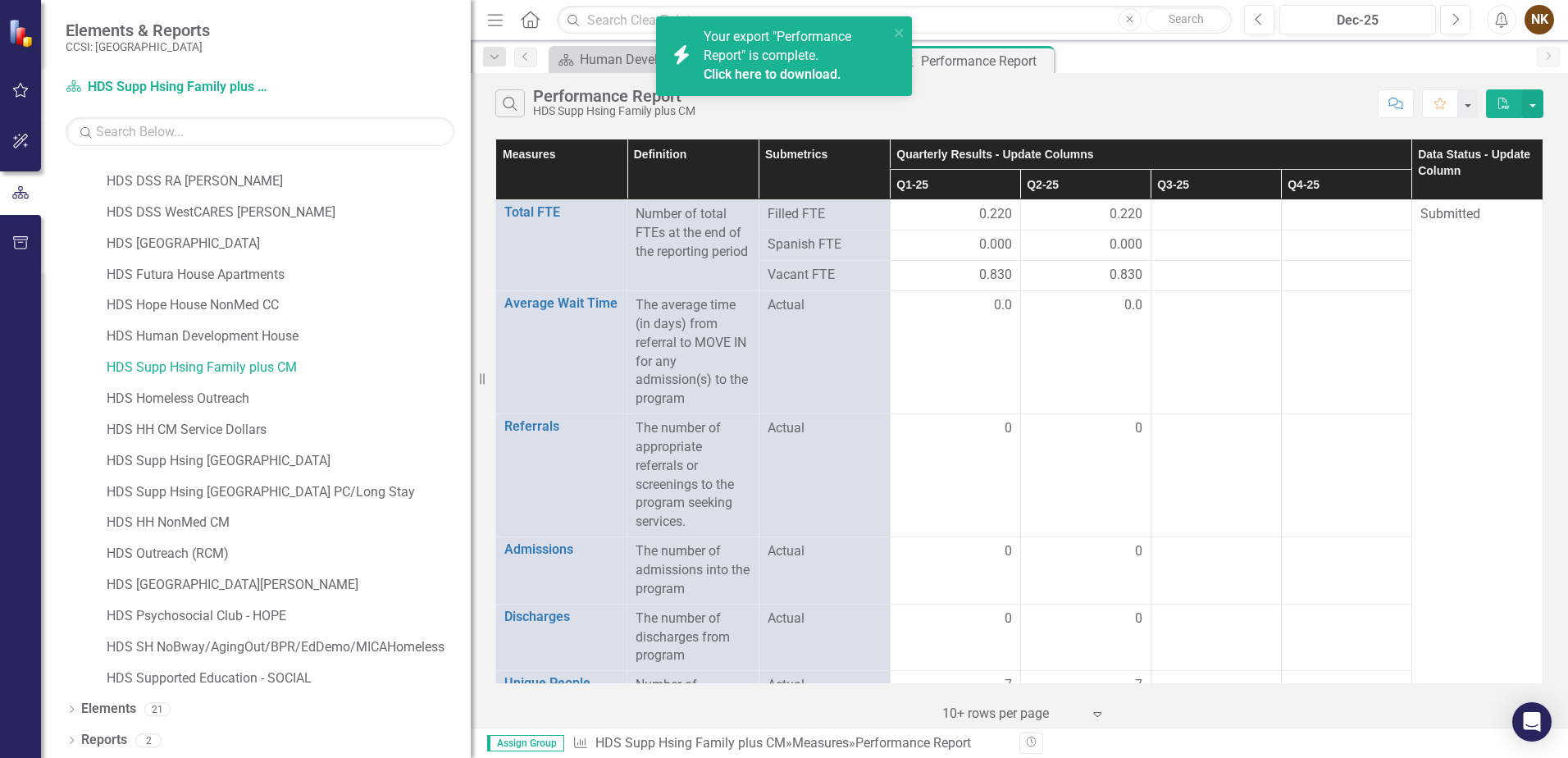
click at [819, 73] on link "Click here to download." at bounding box center [773, 74] width 138 height 16
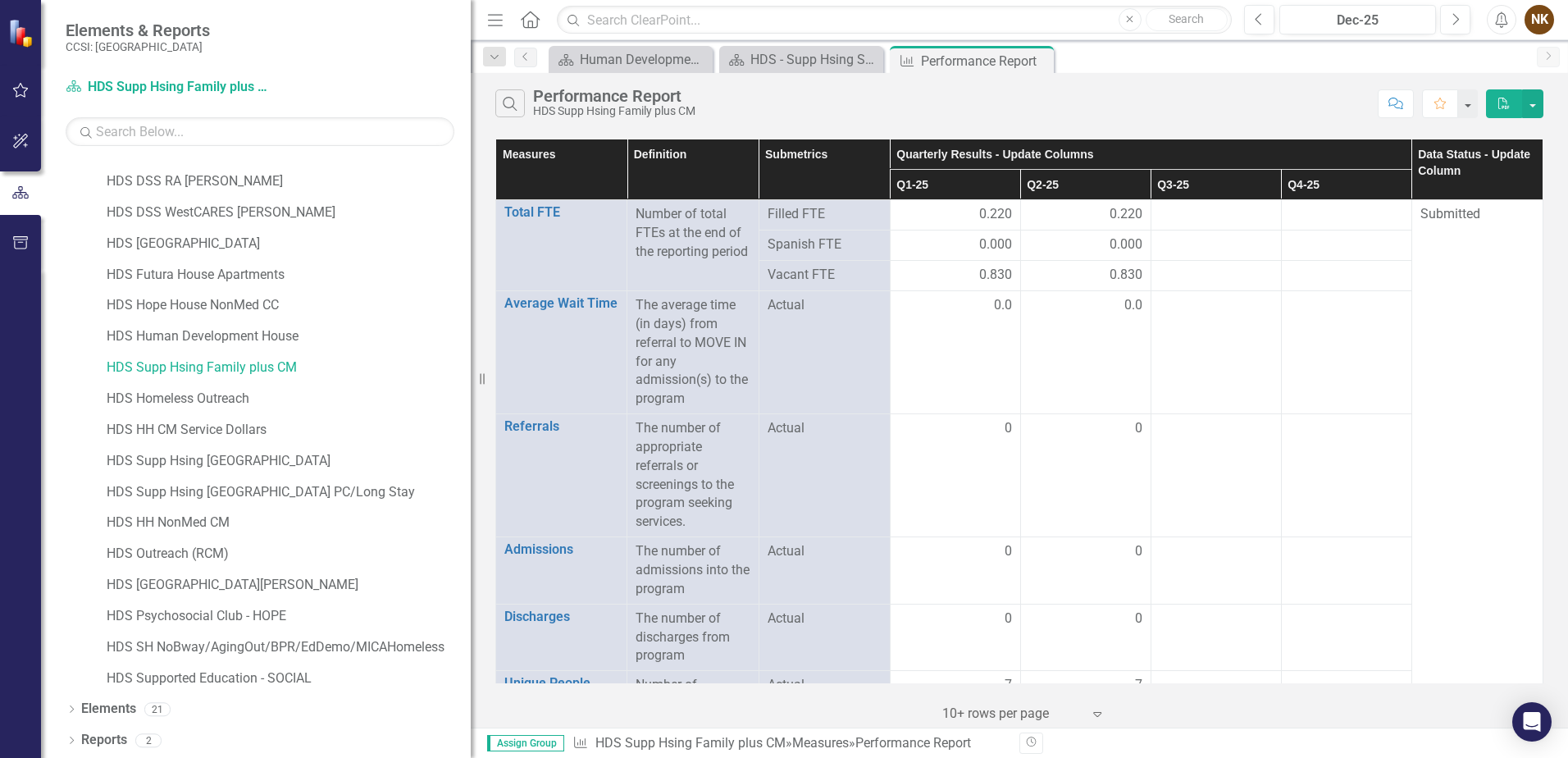
drag, startPoint x: 1033, startPoint y: 58, endPoint x: 936, endPoint y: 63, distance: 97.1
click at [0, 0] on icon "Close" at bounding box center [0, 0] width 0 height 0
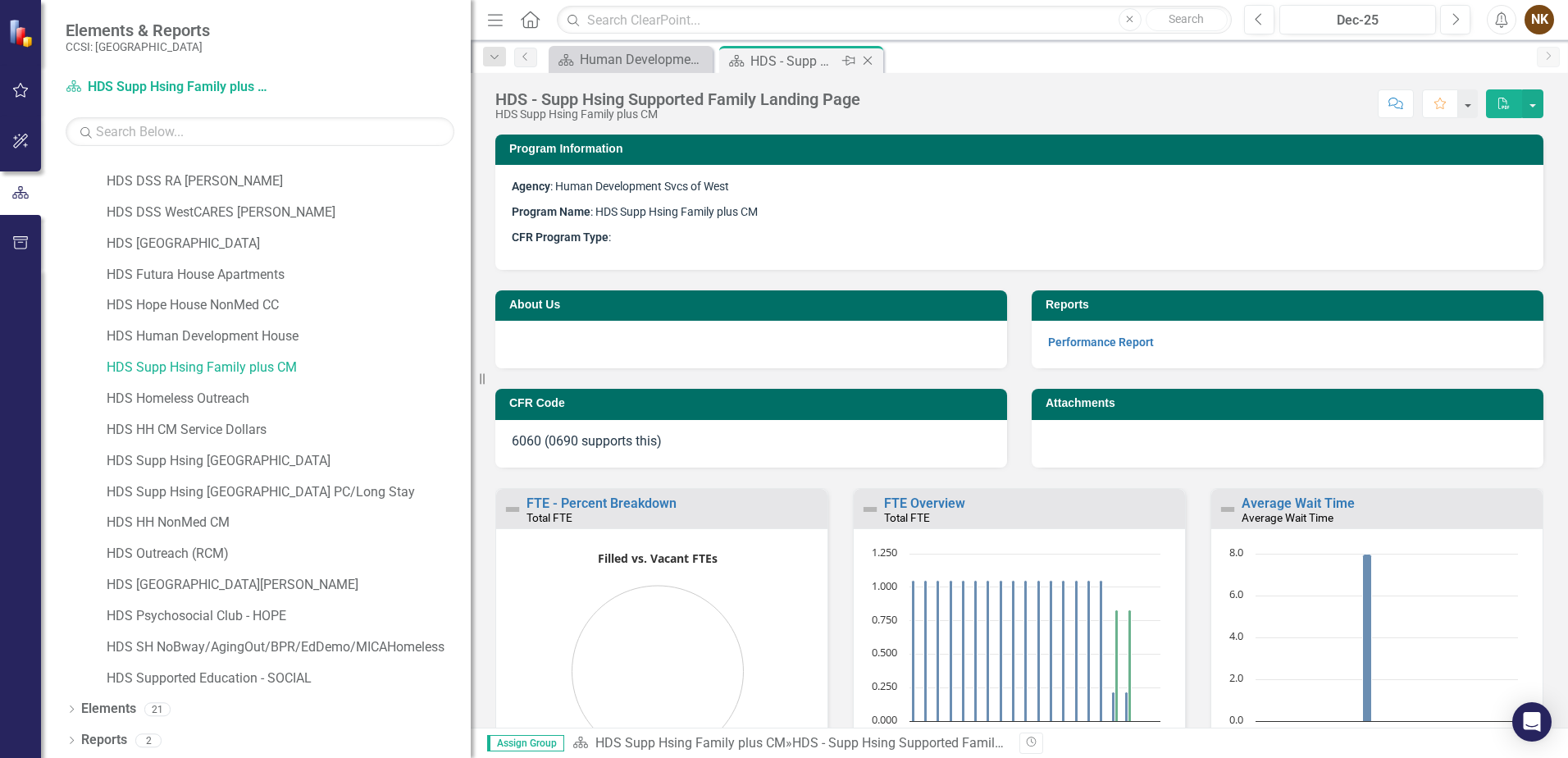
click at [868, 63] on icon "Close" at bounding box center [867, 60] width 17 height 13
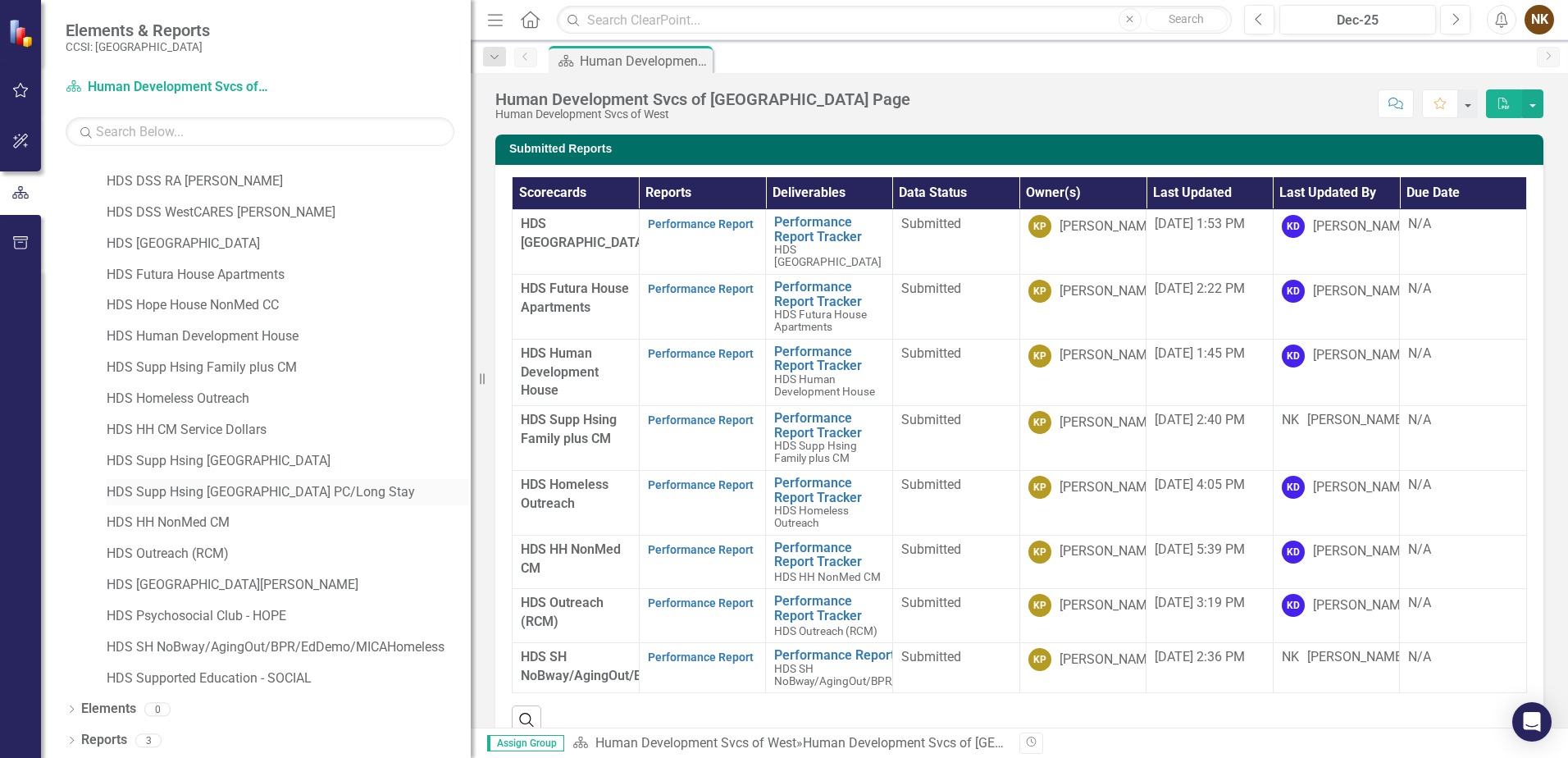
click at [273, 489] on link "HDS Supp Hsing [GEOGRAPHIC_DATA] PC/Long Stay" at bounding box center [289, 492] width 364 height 19
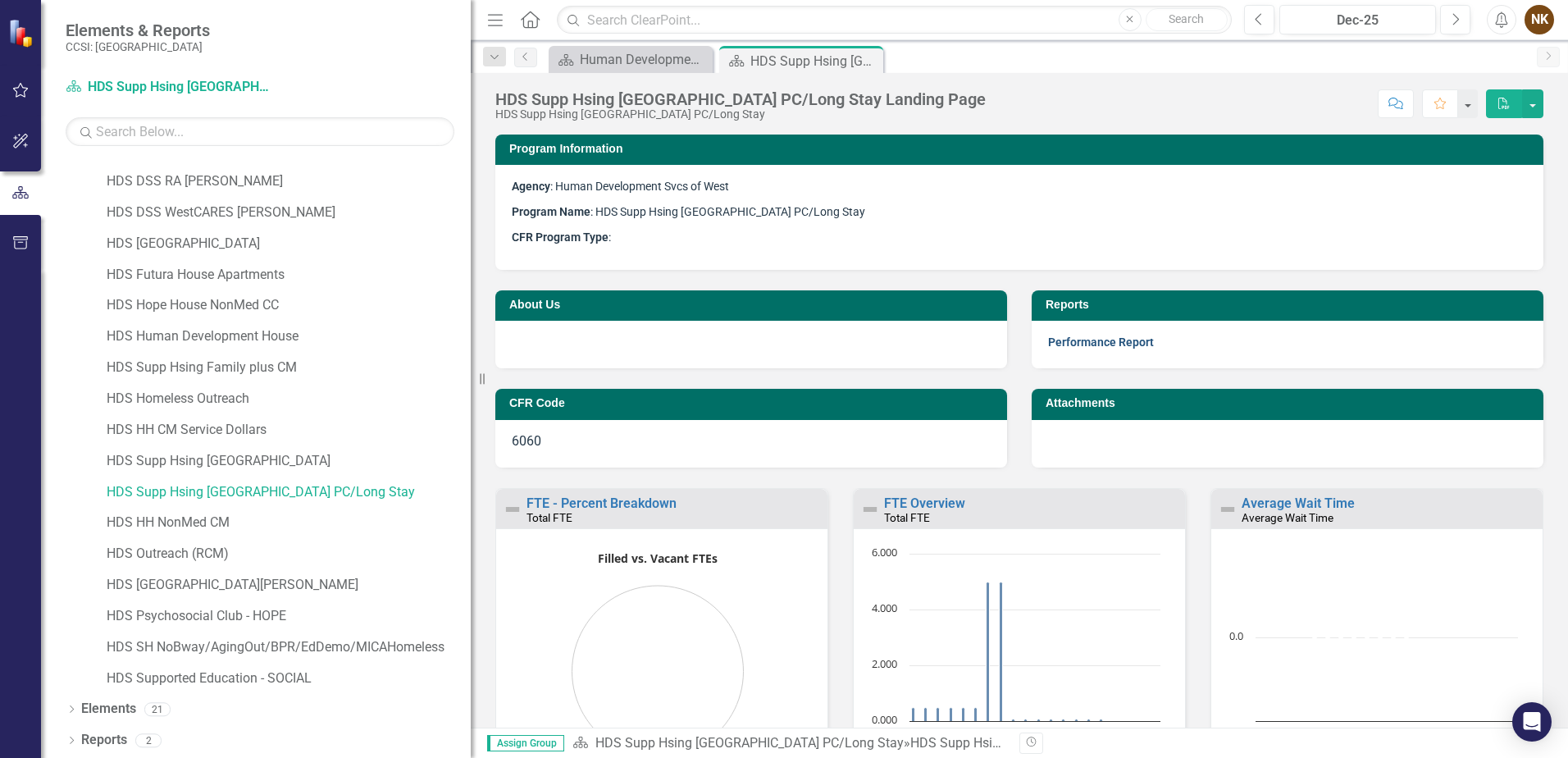
click at [1123, 347] on link "Performance Report" at bounding box center [1102, 342] width 106 height 13
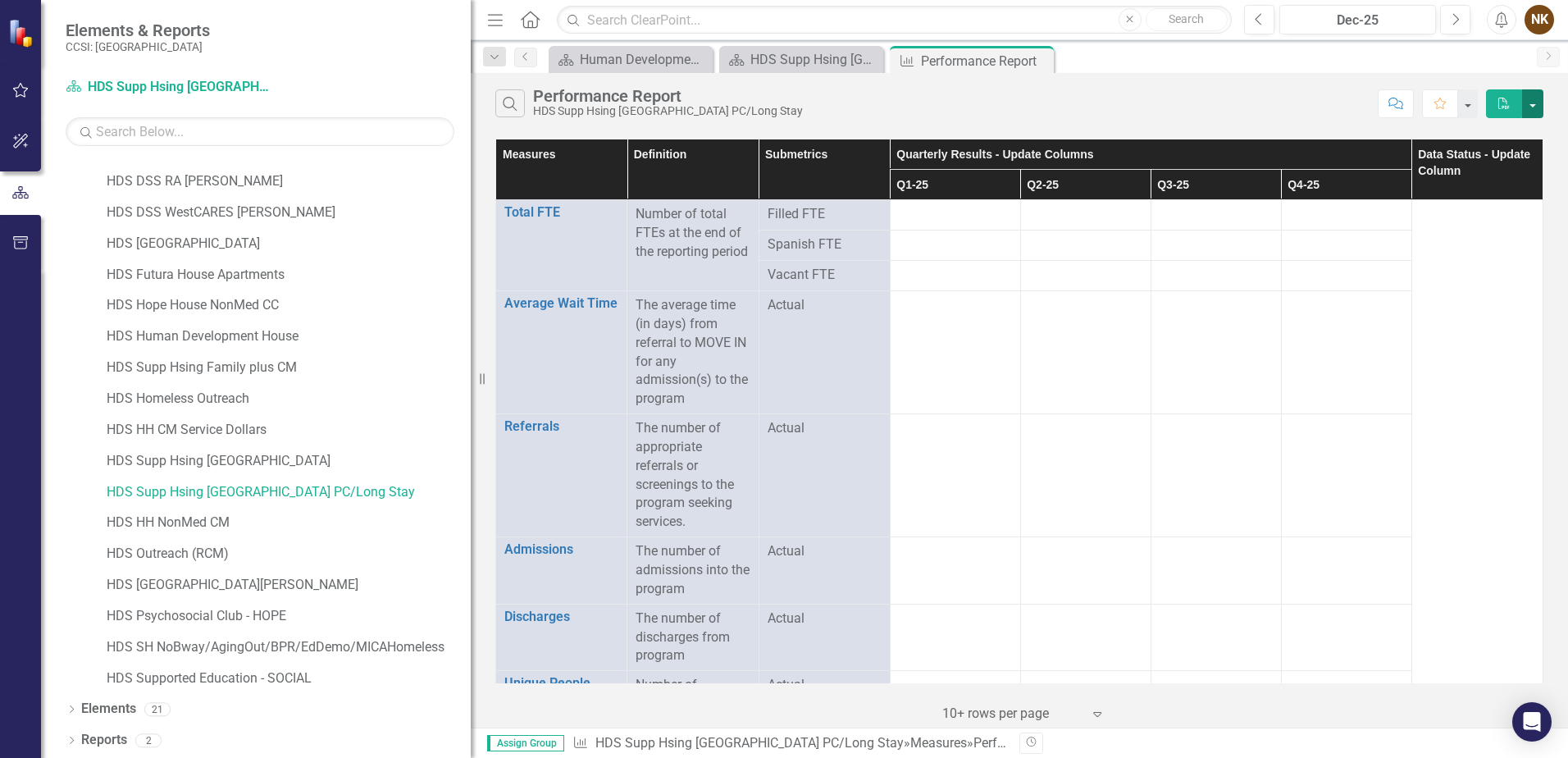
click at [1539, 102] on button "button" at bounding box center [1533, 103] width 21 height 29
click at [1475, 164] on link "Excel Export to Excel" at bounding box center [1478, 164] width 130 height 30
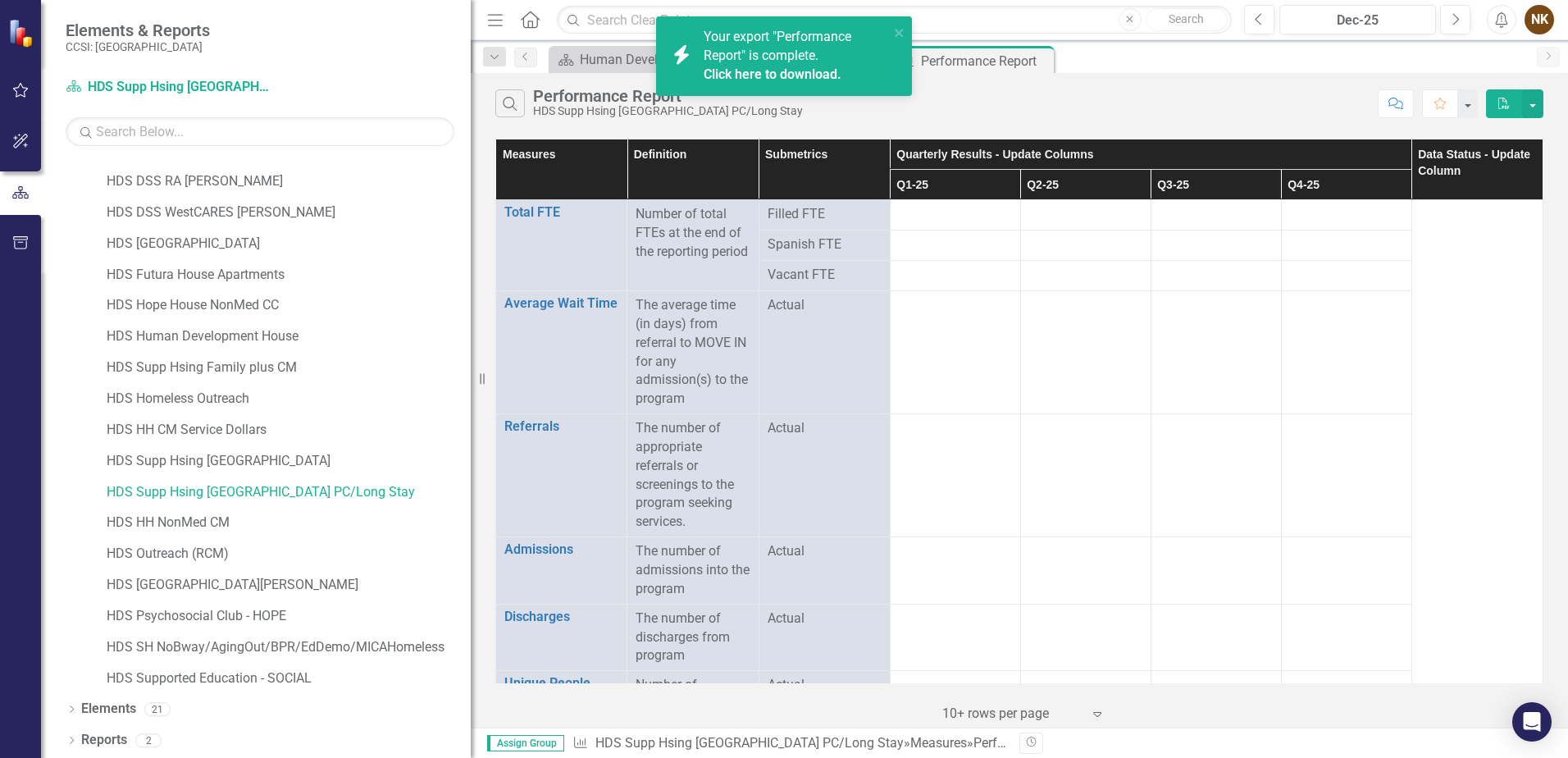
click at [807, 74] on link "Click here to download." at bounding box center [773, 74] width 138 height 16
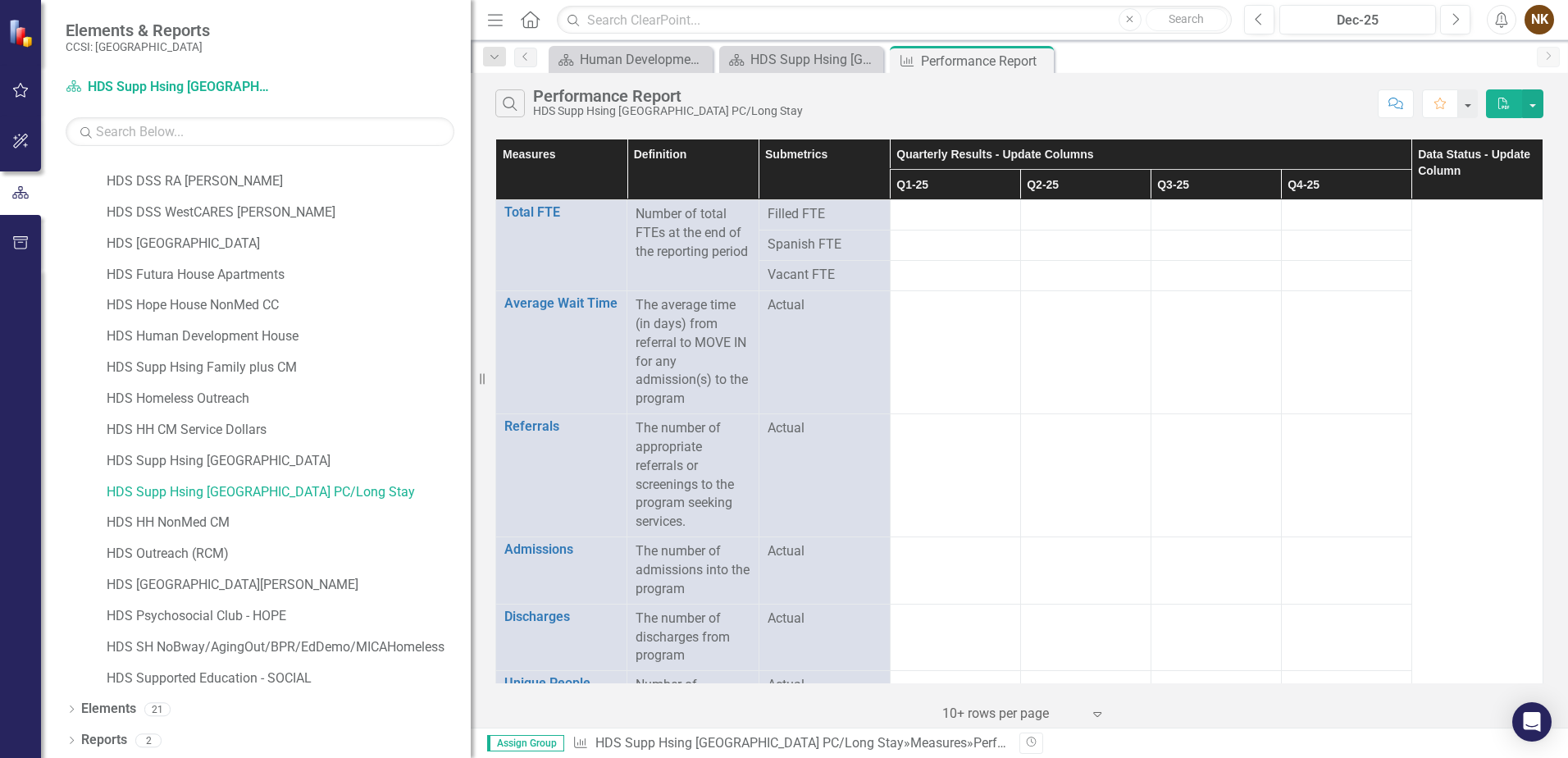
drag, startPoint x: 1040, startPoint y: 61, endPoint x: 902, endPoint y: 64, distance: 138.0
click at [0, 0] on icon "Close" at bounding box center [0, 0] width 0 height 0
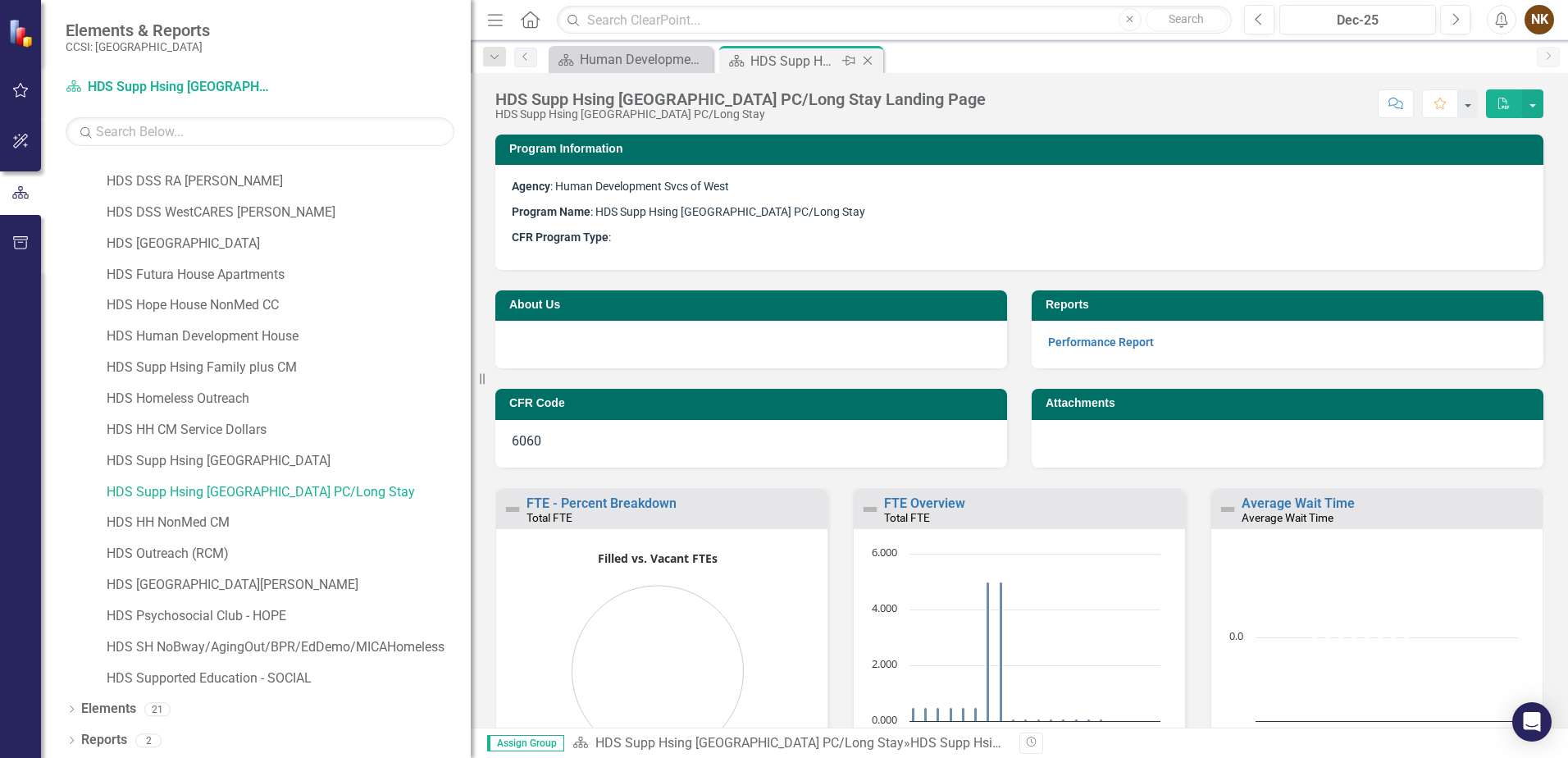
click at [870, 63] on icon "Close" at bounding box center [867, 60] width 17 height 13
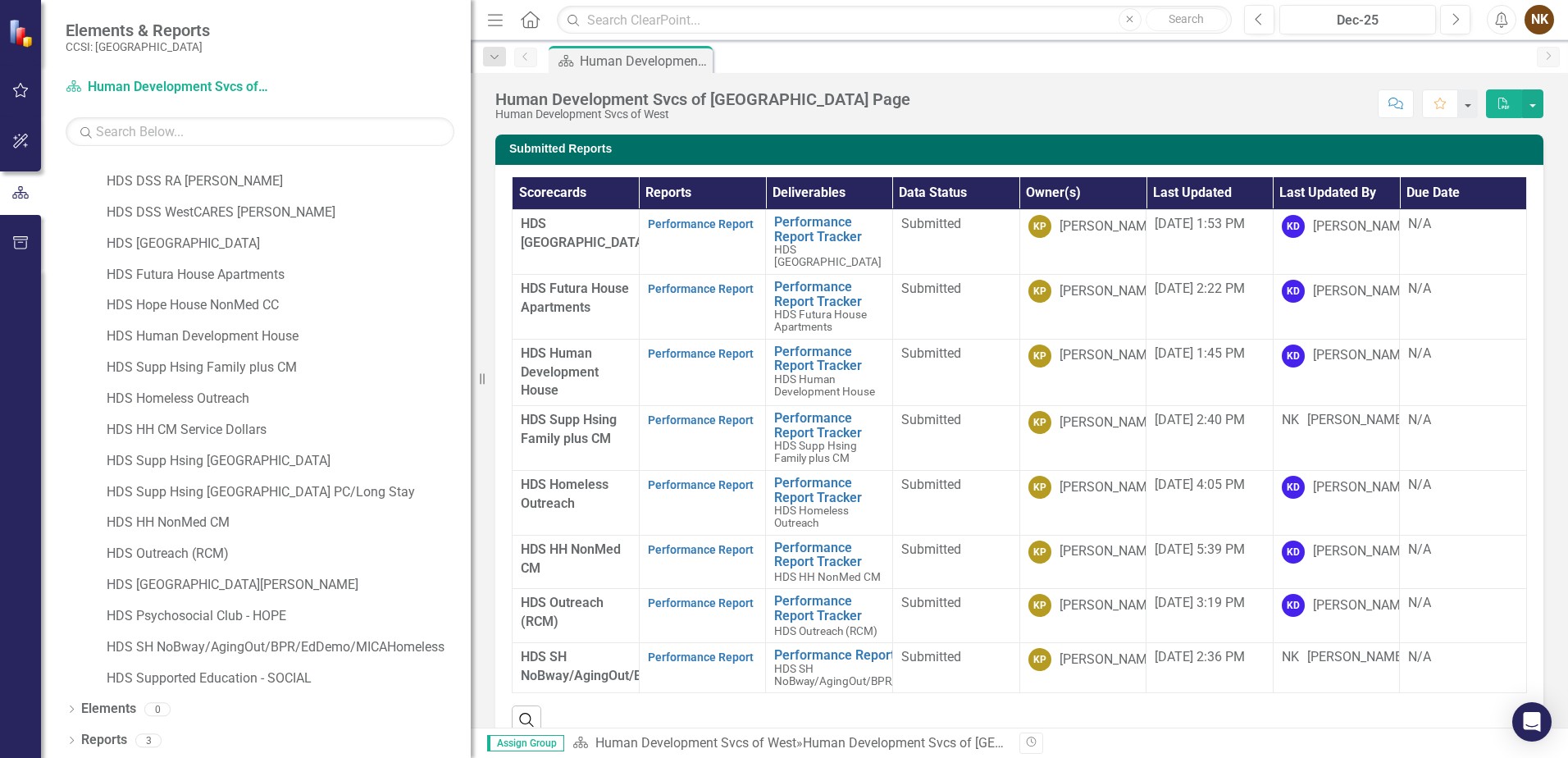
click at [1107, 117] on div "Human Development Svcs of West Landing Page Human Development Svcs of West Scor…" at bounding box center [1019, 98] width 1097 height 49
click at [303, 462] on link "HDS Supp Hsing [GEOGRAPHIC_DATA]" at bounding box center [289, 461] width 364 height 19
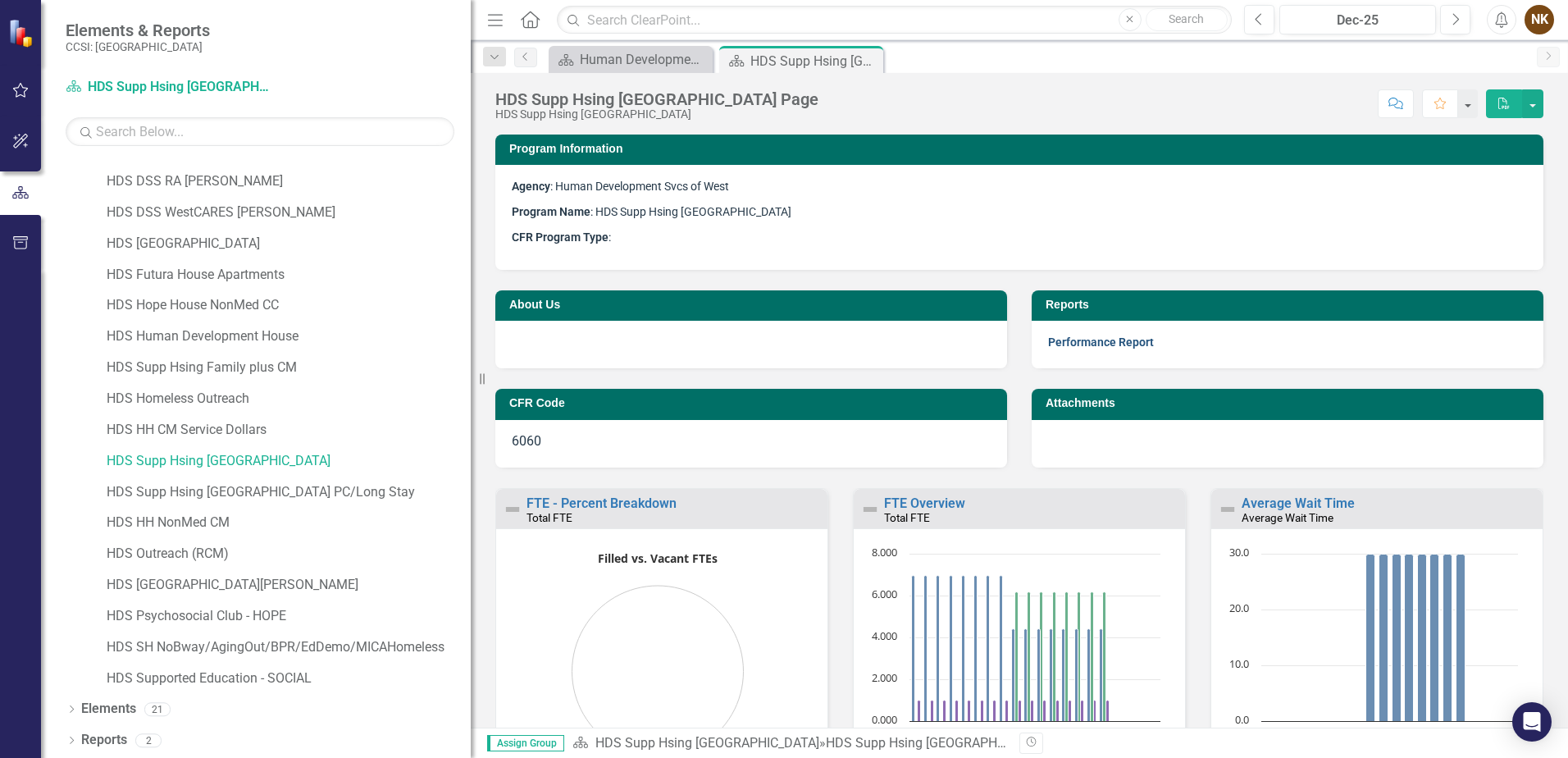
click at [1114, 340] on link "Performance Report" at bounding box center [1102, 342] width 106 height 13
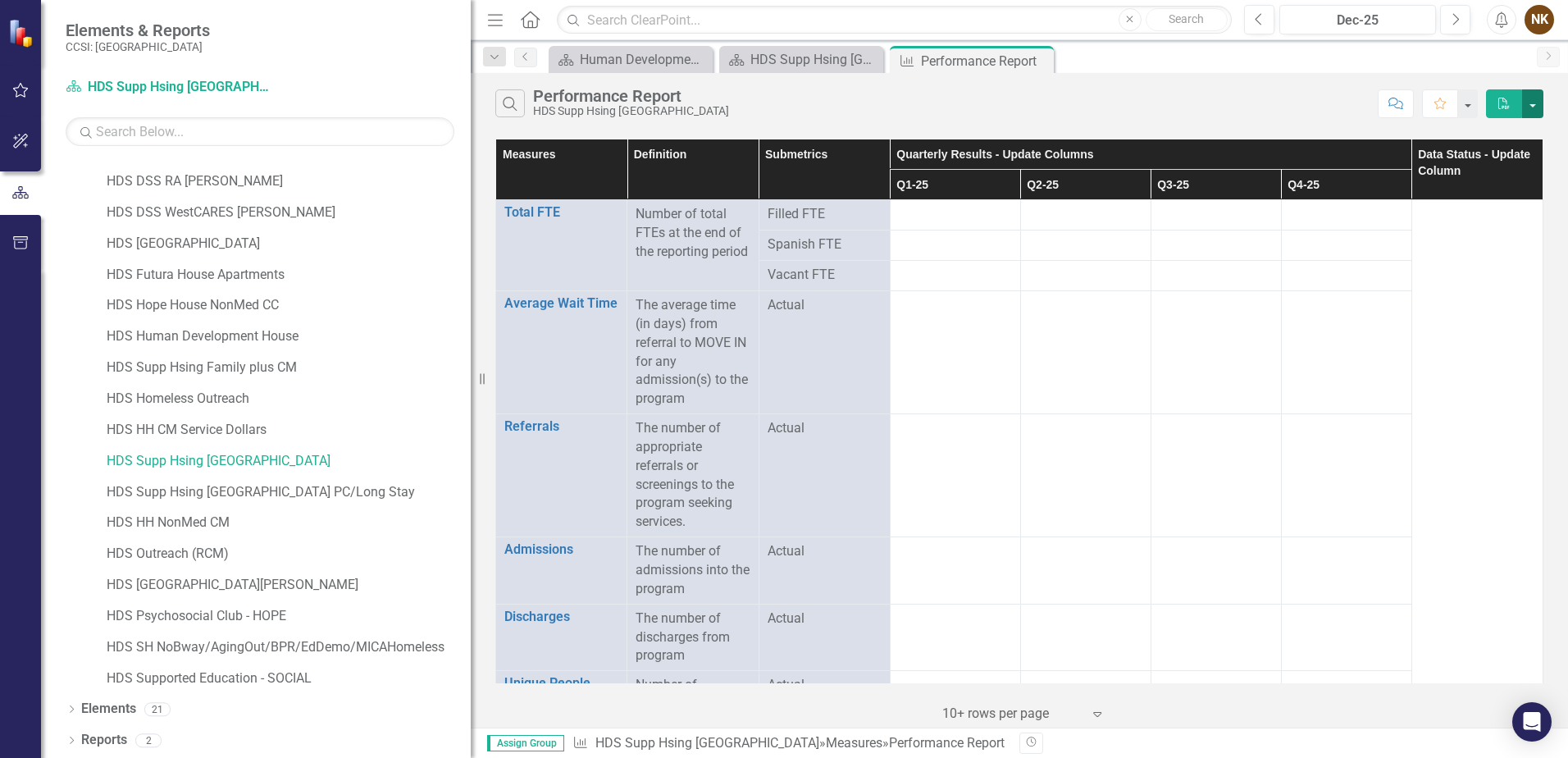
click at [1533, 107] on button "button" at bounding box center [1533, 103] width 21 height 29
click at [1510, 165] on link "Excel Export to Excel" at bounding box center [1478, 164] width 130 height 30
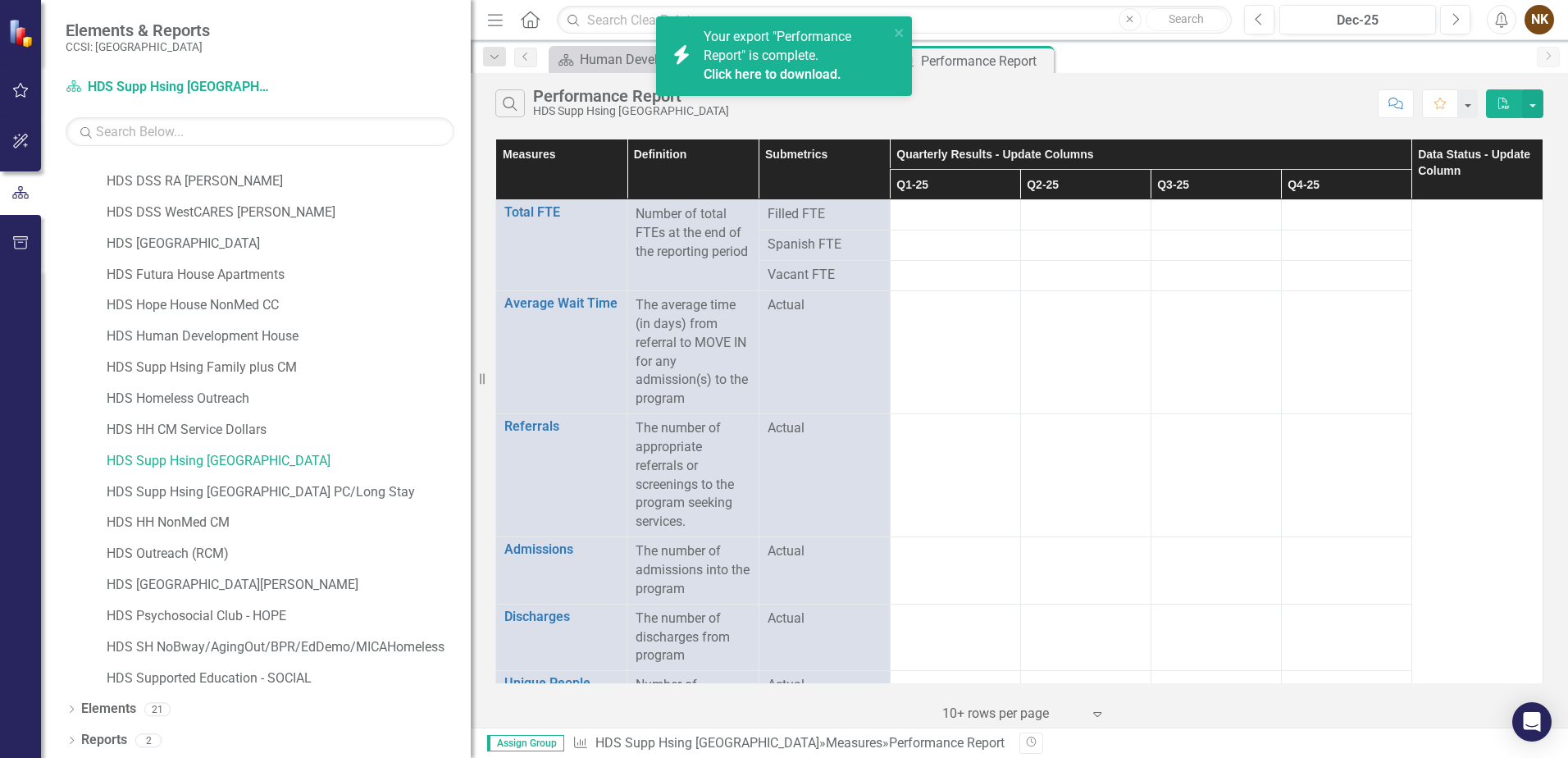
click at [810, 76] on link "Click here to download." at bounding box center [773, 74] width 138 height 16
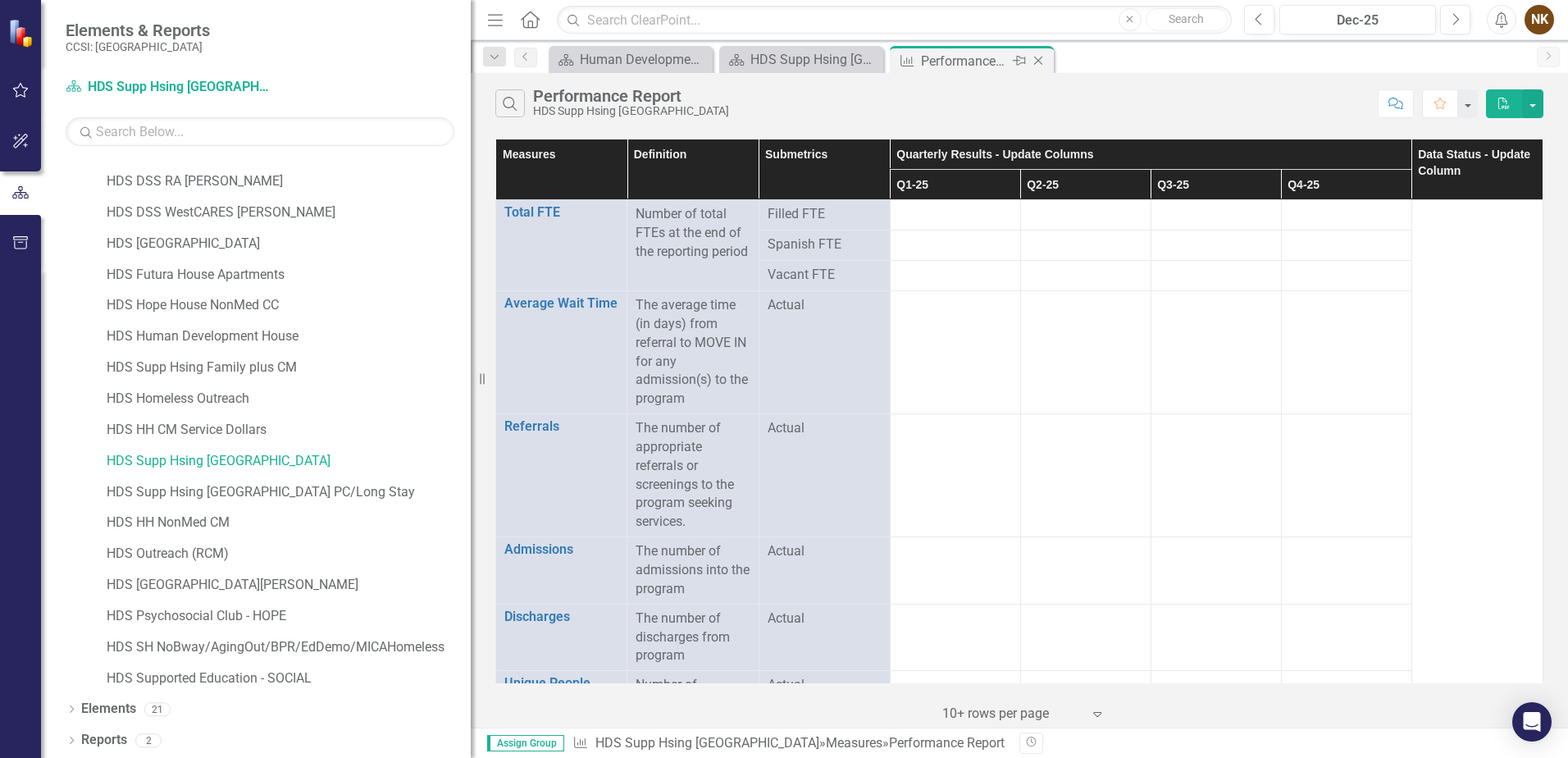
click at [1039, 62] on icon "Close" at bounding box center [1038, 60] width 17 height 13
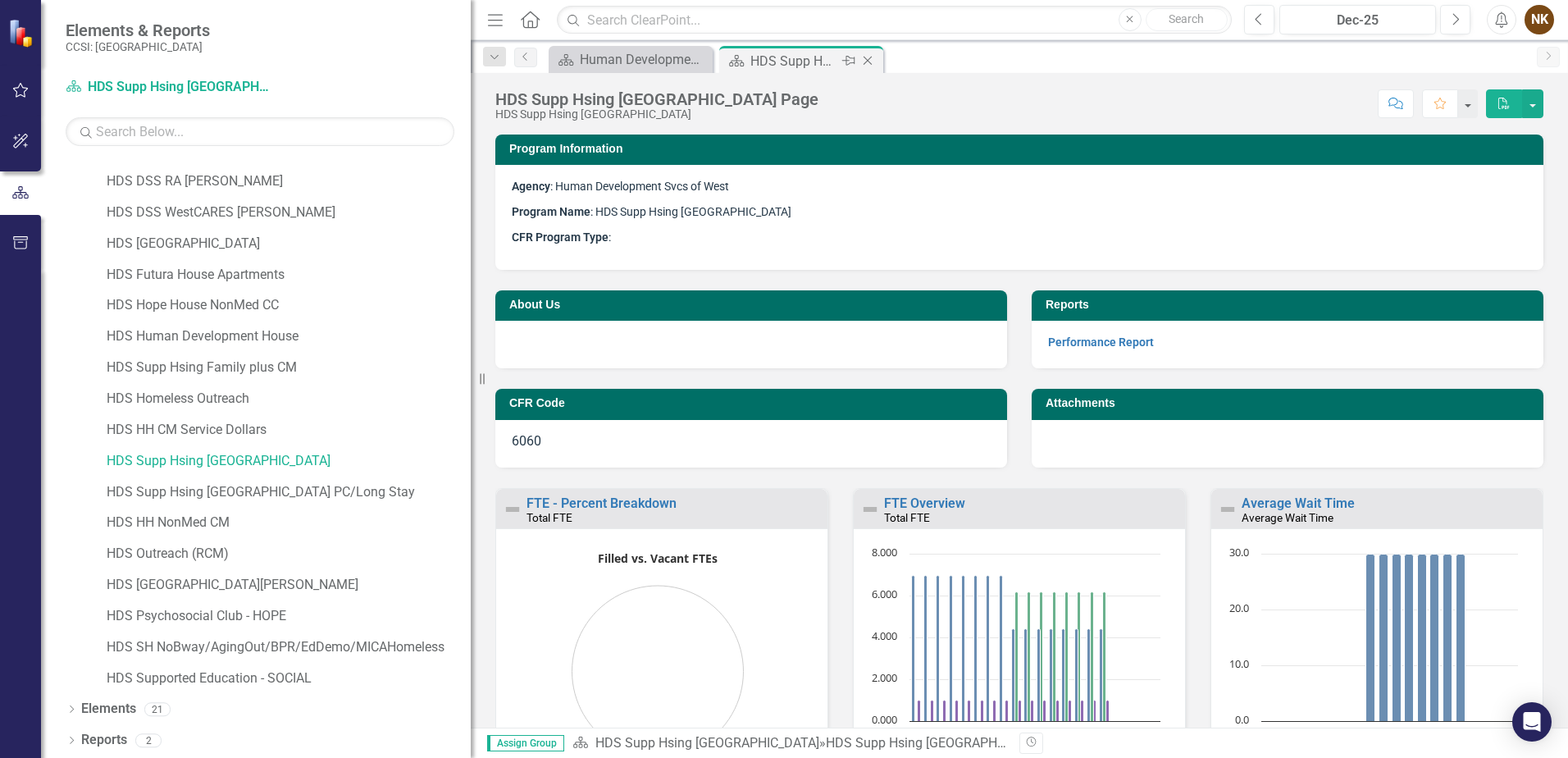
click at [870, 58] on icon "Close" at bounding box center [867, 60] width 17 height 13
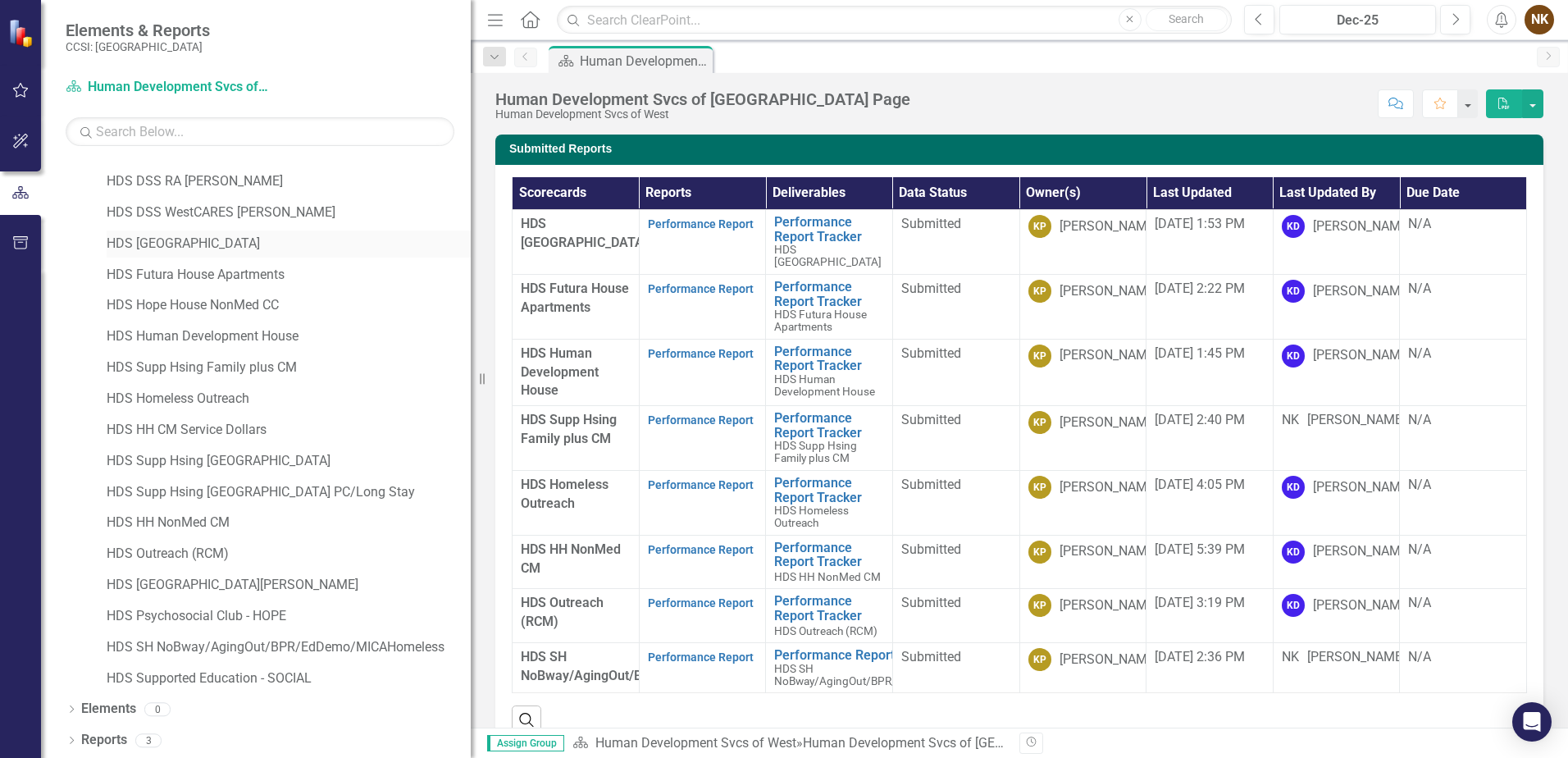
click at [259, 251] on link "HDS [GEOGRAPHIC_DATA]" at bounding box center [289, 244] width 364 height 19
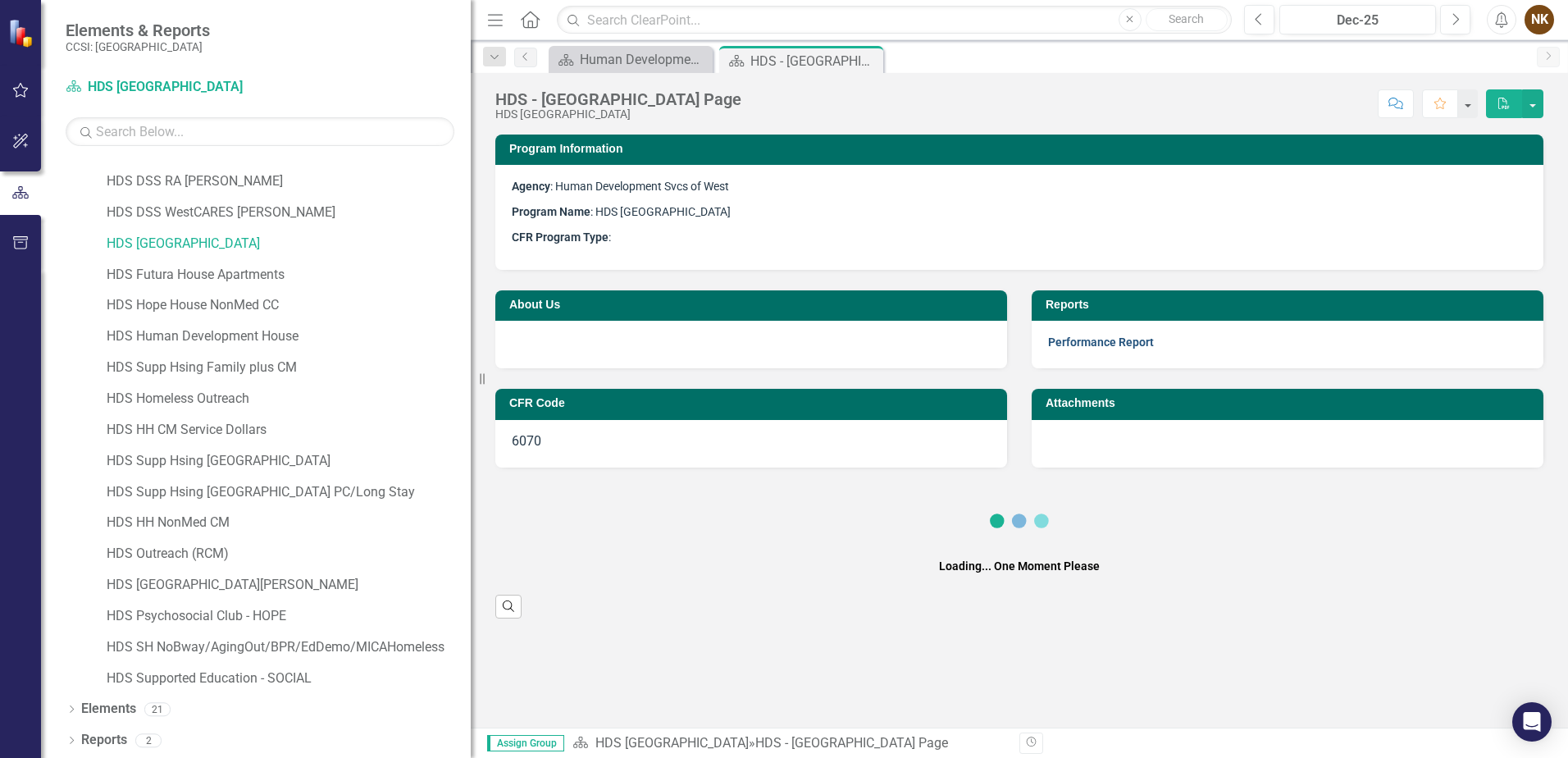
click at [1128, 343] on link "Performance Report" at bounding box center [1102, 342] width 106 height 13
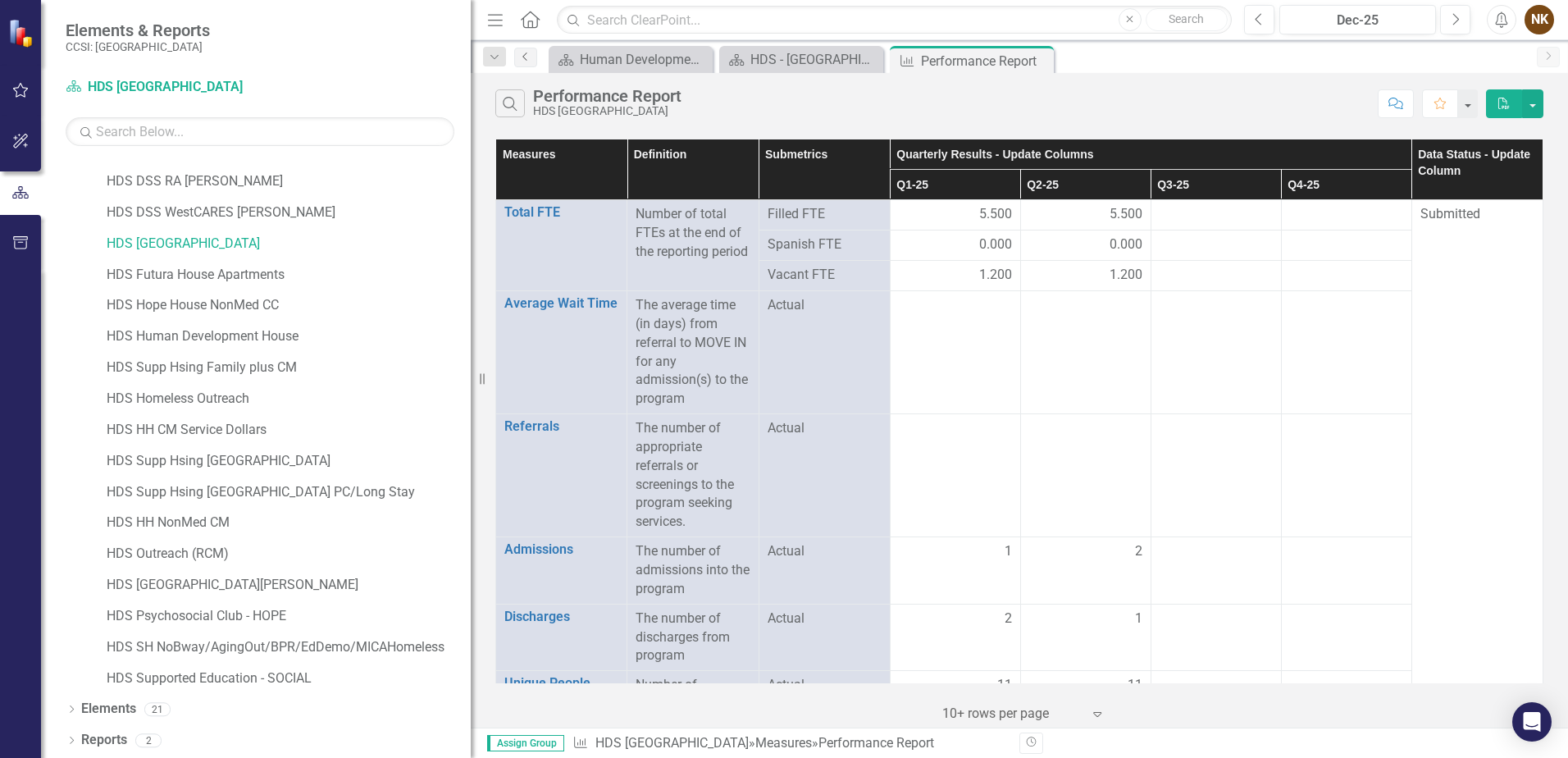
click at [526, 53] on icon "Previous" at bounding box center [526, 57] width 13 height 10
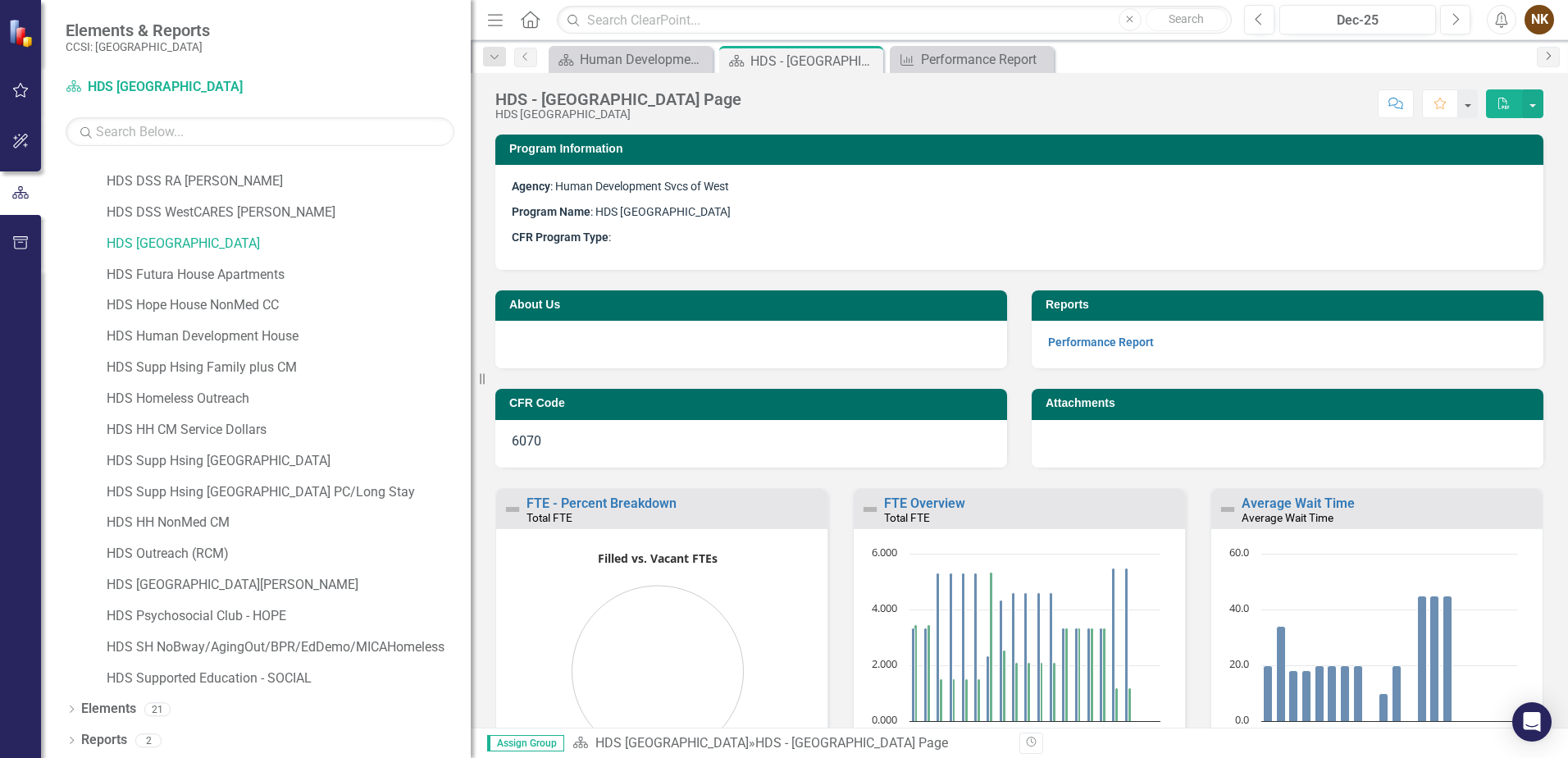
click at [1545, 64] on link "Next" at bounding box center [1549, 57] width 23 height 20
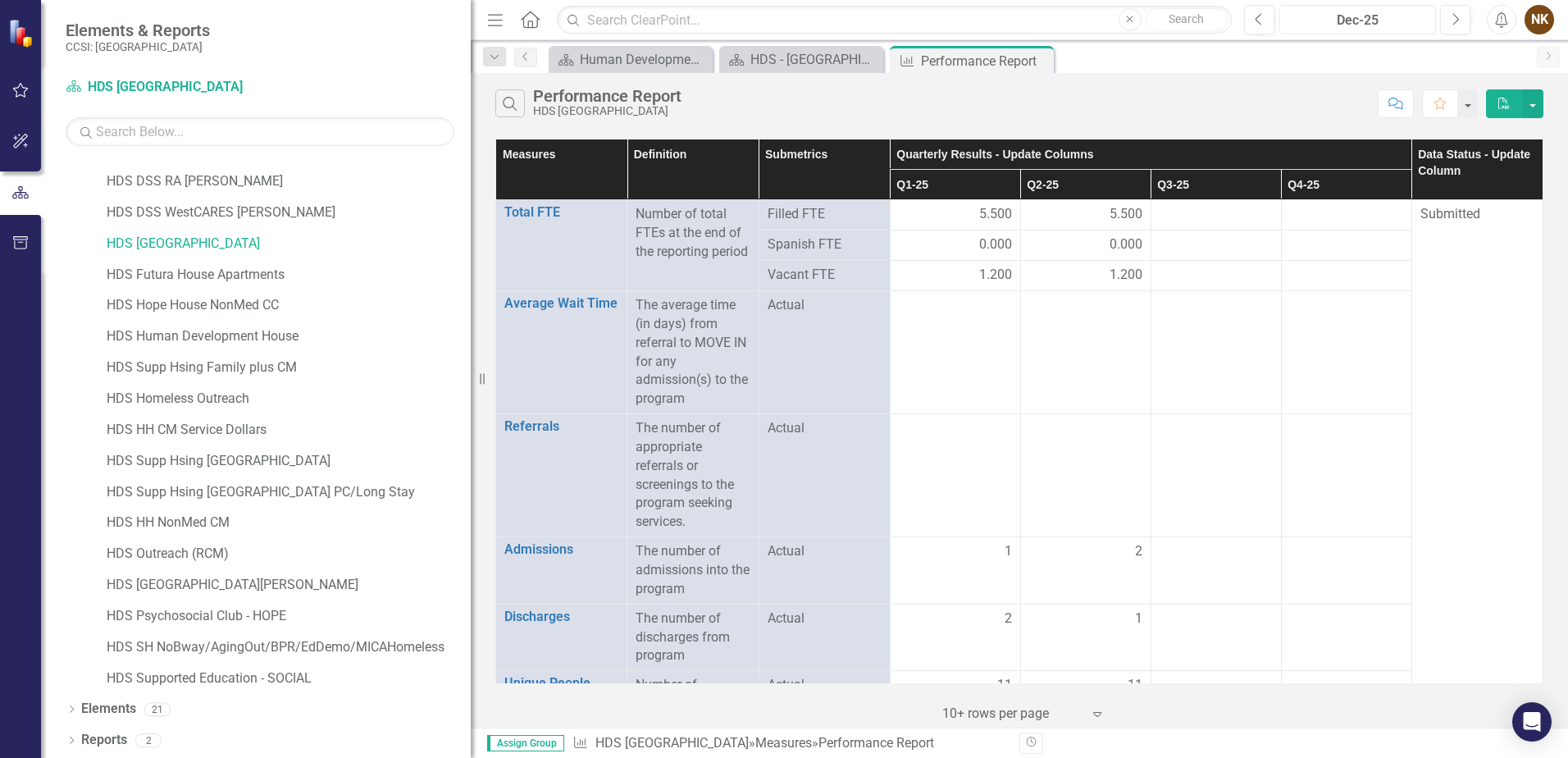
click at [1332, 20] on div "Dec-25" at bounding box center [1358, 20] width 145 height 19
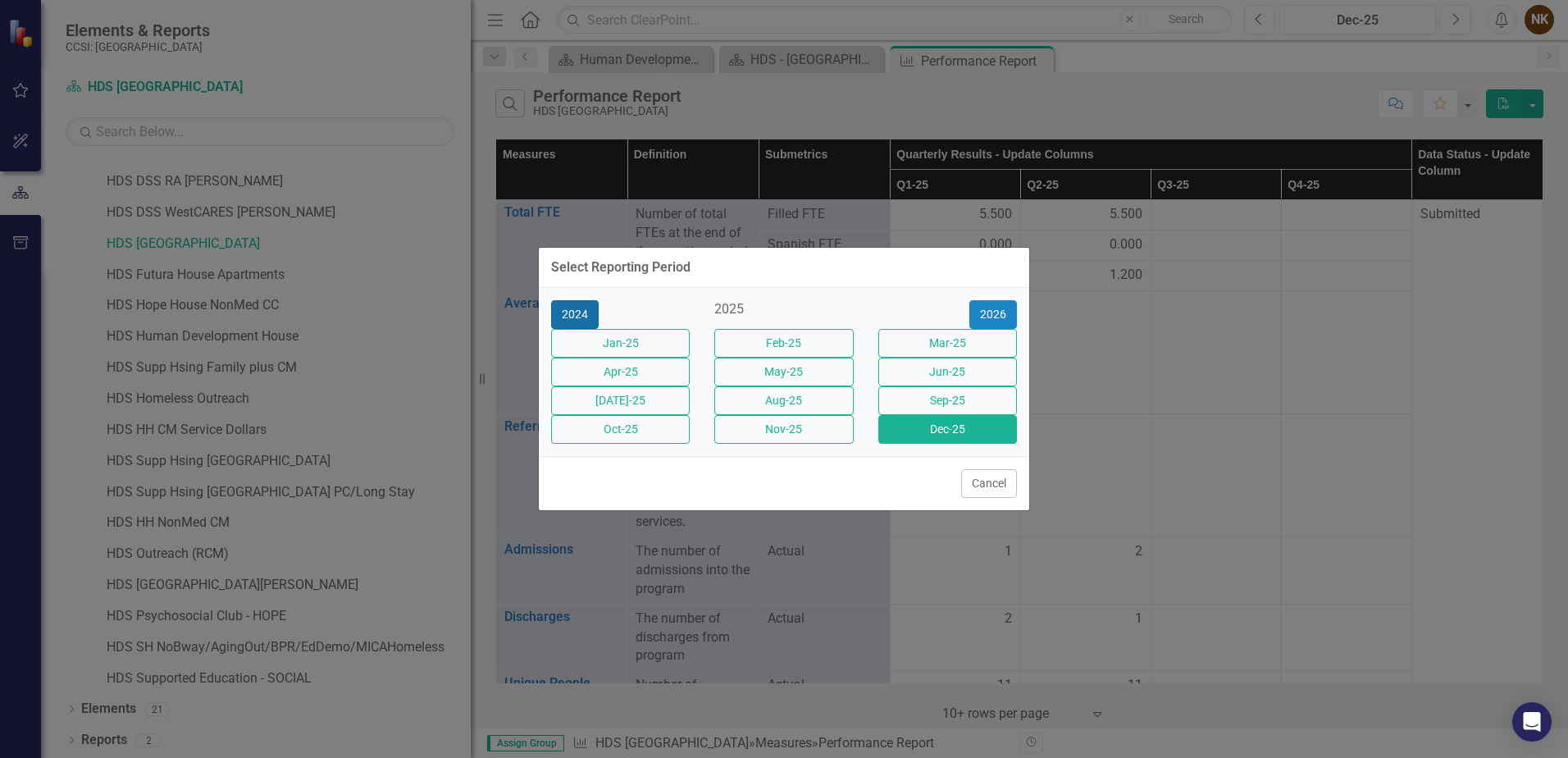
click at [588, 300] on button "2024" at bounding box center [575, 315] width 48 height 29
click at [900, 431] on button "Dec-24" at bounding box center [948, 429] width 139 height 29
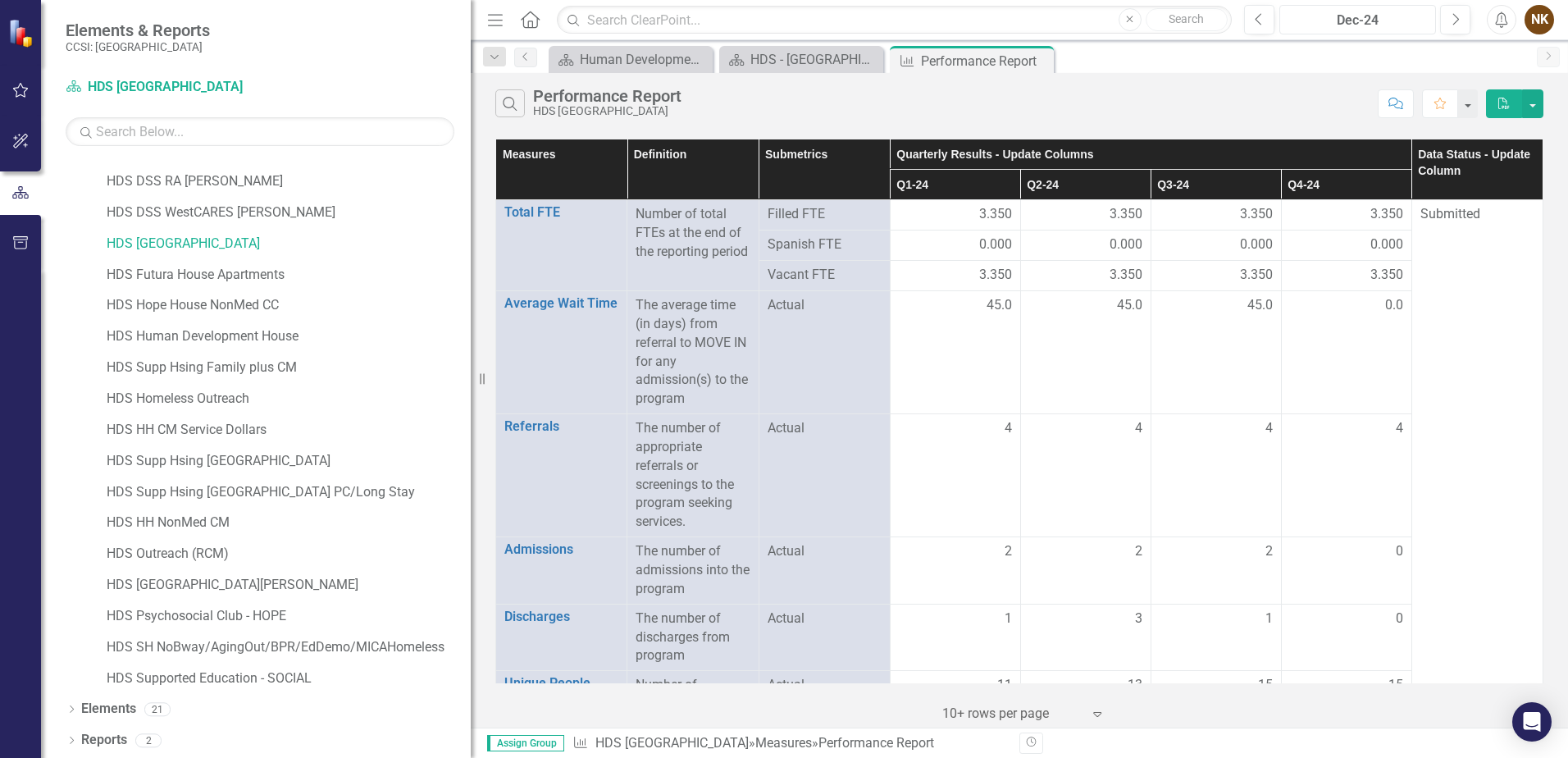
click at [1408, 16] on div "Dec-24" at bounding box center [1358, 20] width 145 height 19
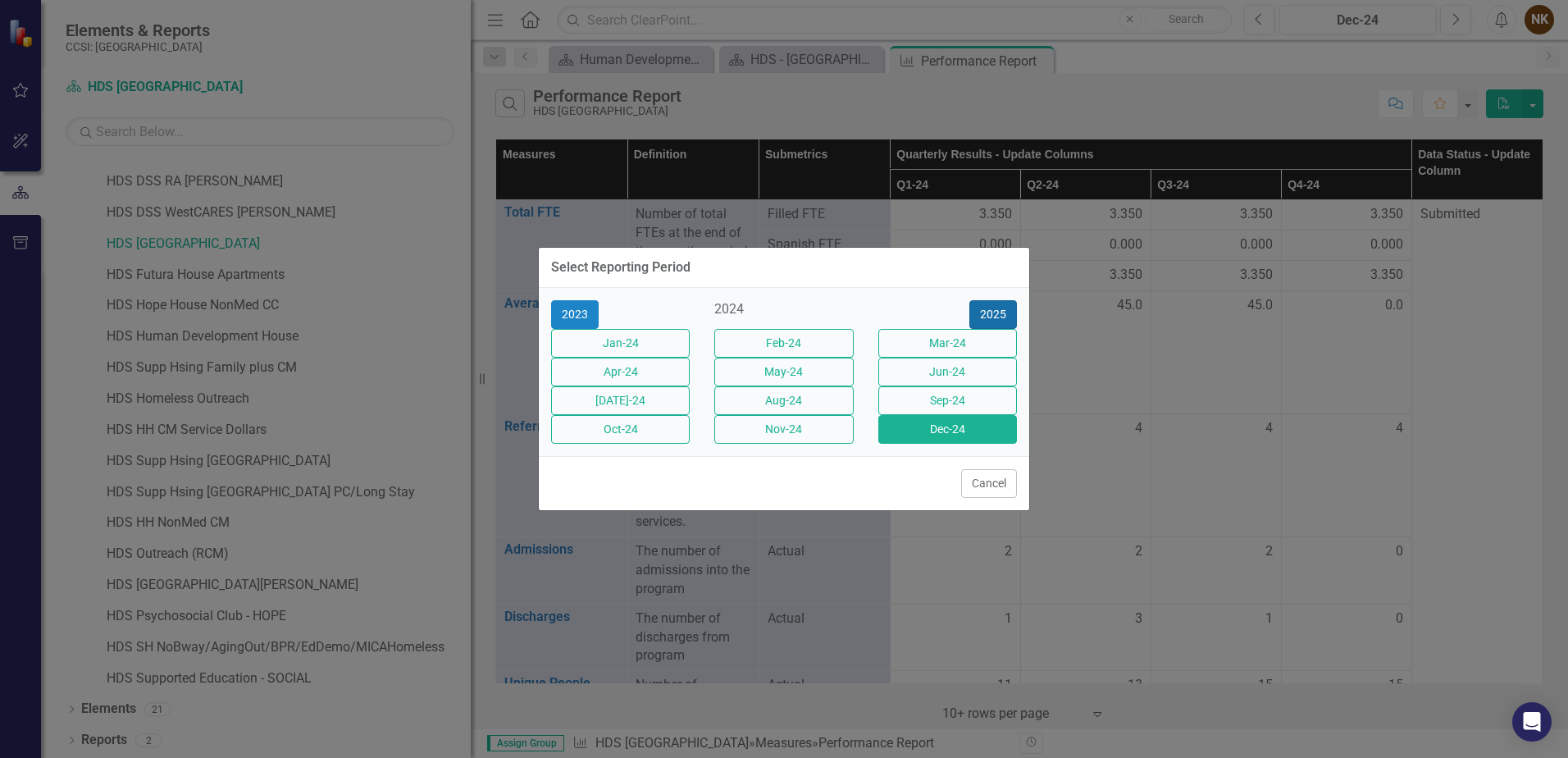
click at [1012, 300] on button "2025" at bounding box center [994, 315] width 48 height 29
click at [968, 443] on button "Dec-25" at bounding box center [948, 429] width 139 height 29
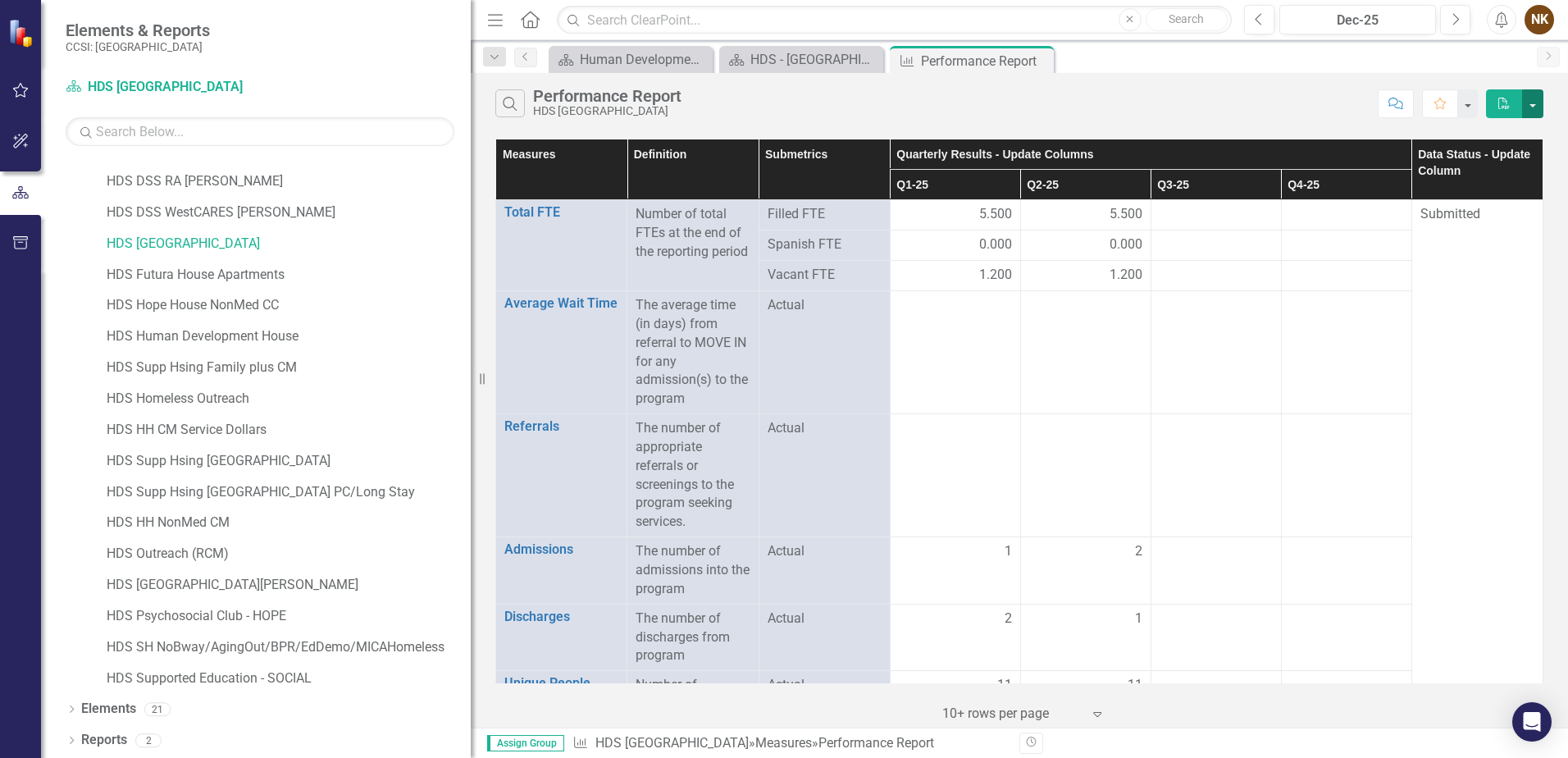
click at [1534, 110] on button "button" at bounding box center [1533, 103] width 21 height 29
click at [1517, 155] on link "Excel Export to Excel" at bounding box center [1478, 164] width 130 height 30
click at [176, 270] on link "HDS Futura House Apartments" at bounding box center [289, 275] width 364 height 19
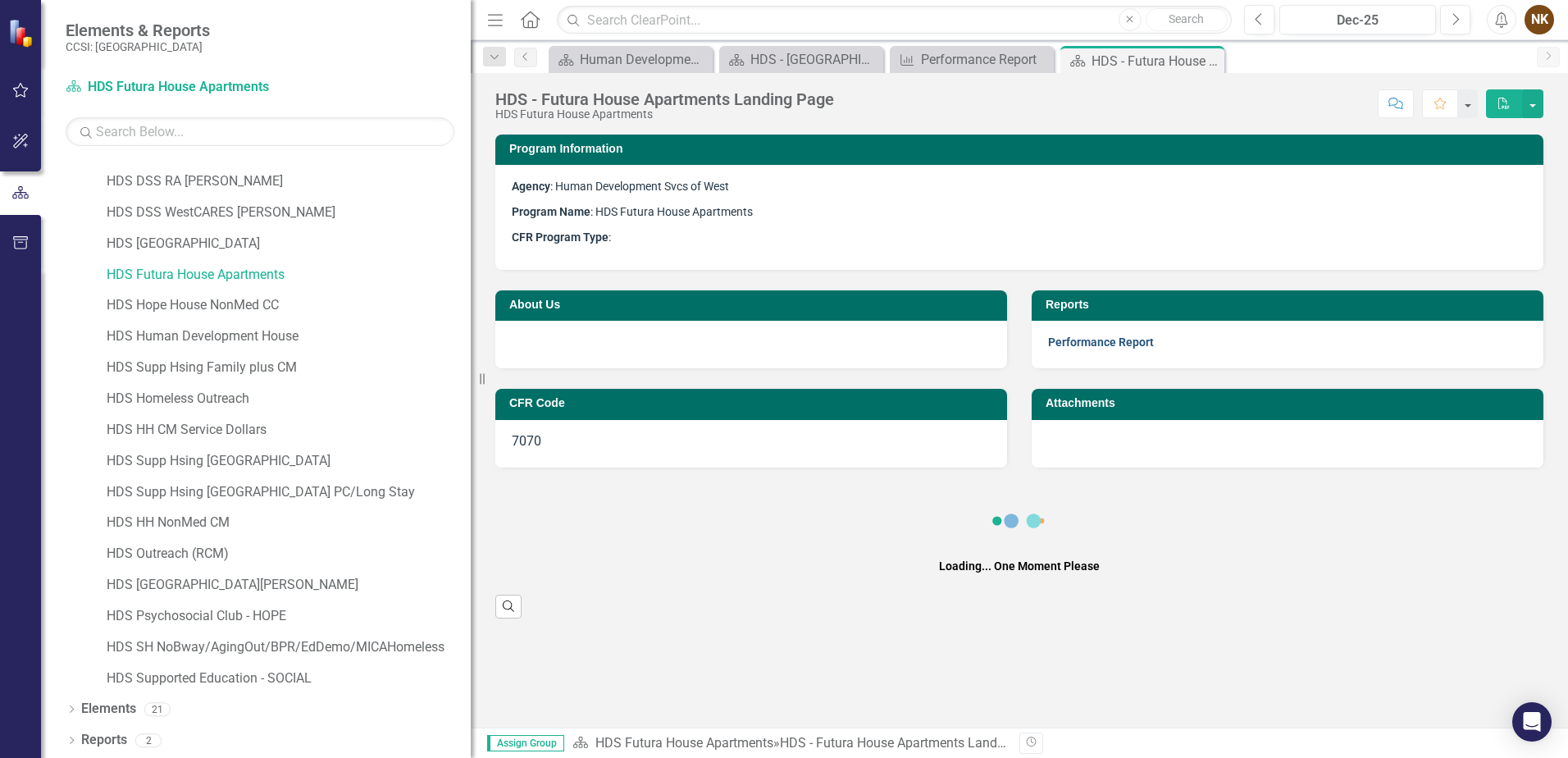
click at [1083, 341] on link "Performance Report" at bounding box center [1102, 342] width 106 height 13
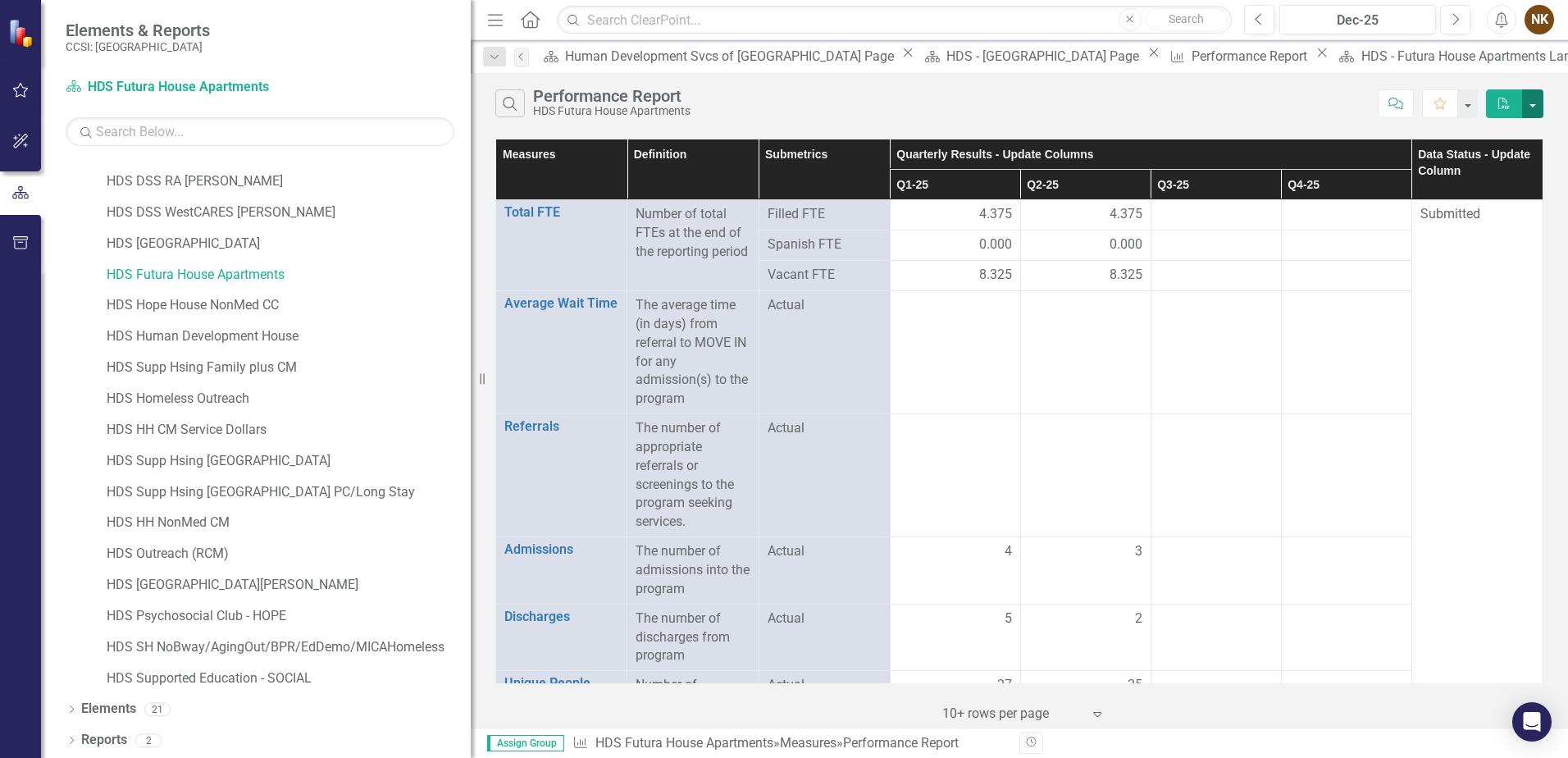
click at [1539, 110] on button "button" at bounding box center [1533, 103] width 21 height 29
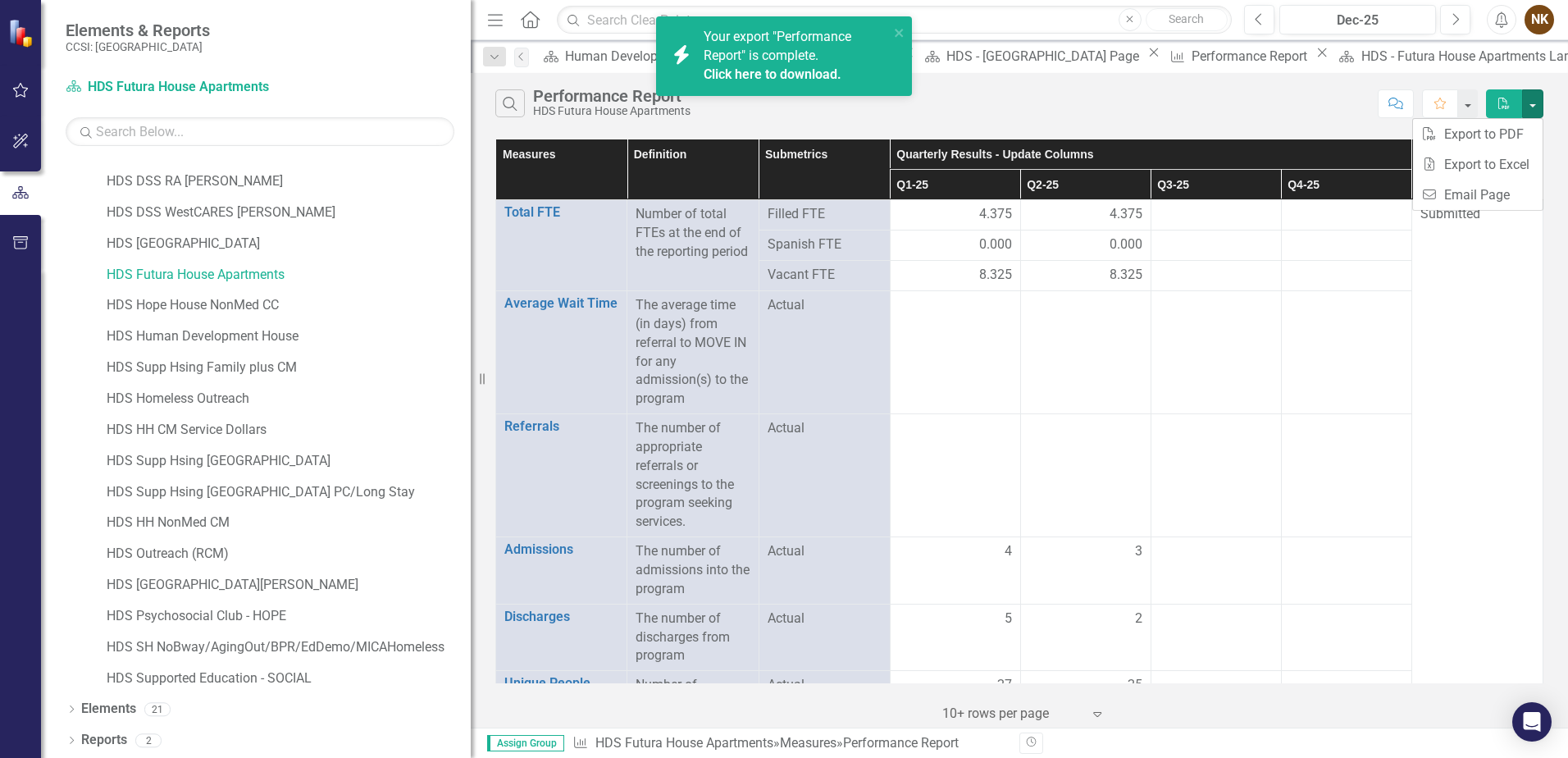
click at [793, 75] on link "Click here to download." at bounding box center [773, 74] width 138 height 16
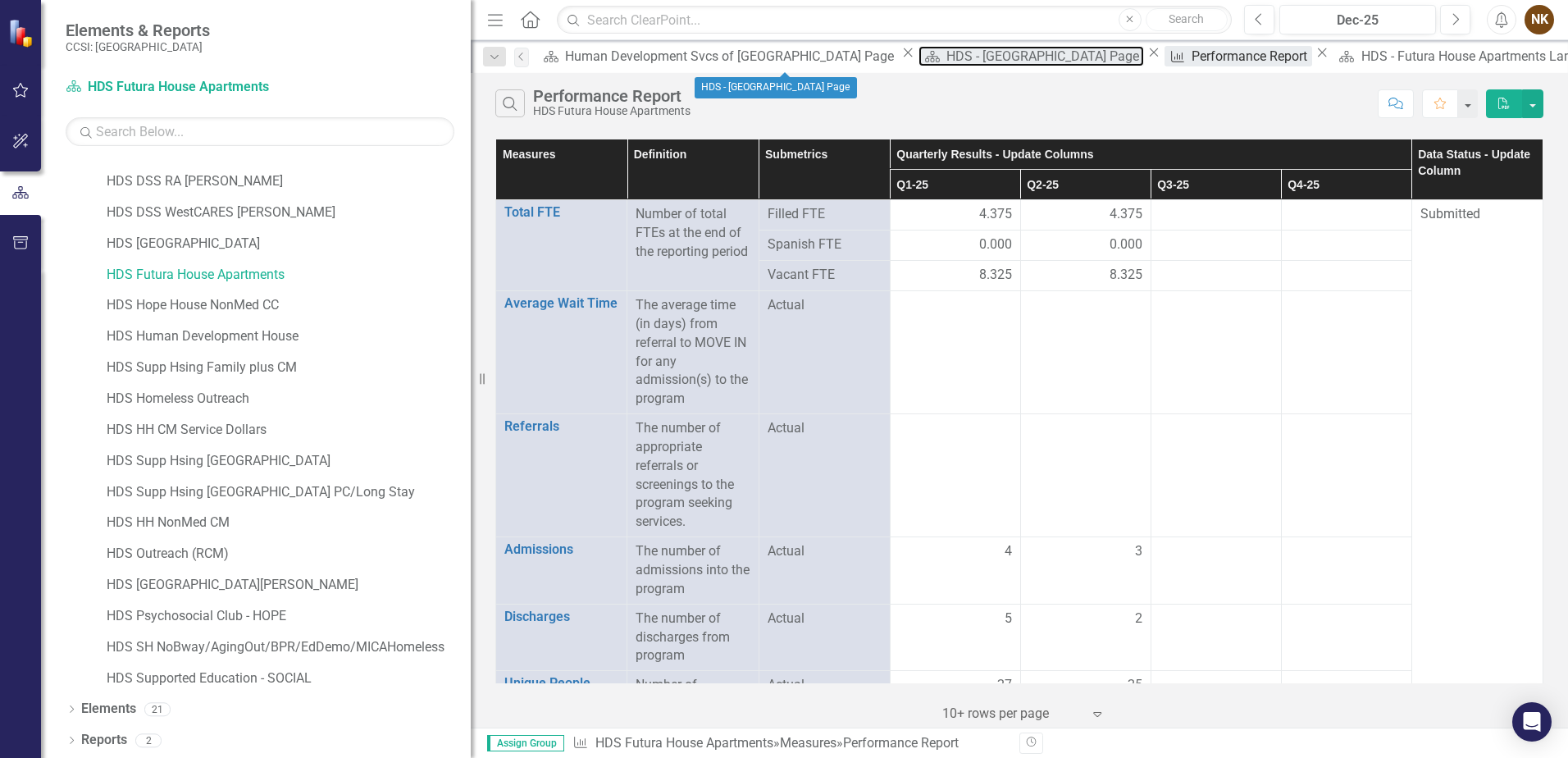
drag, startPoint x: 790, startPoint y: 57, endPoint x: 925, endPoint y: 69, distance: 135.5
click at [947, 57] on div "HDS - [GEOGRAPHIC_DATA] Page" at bounding box center [1046, 56] width 198 height 20
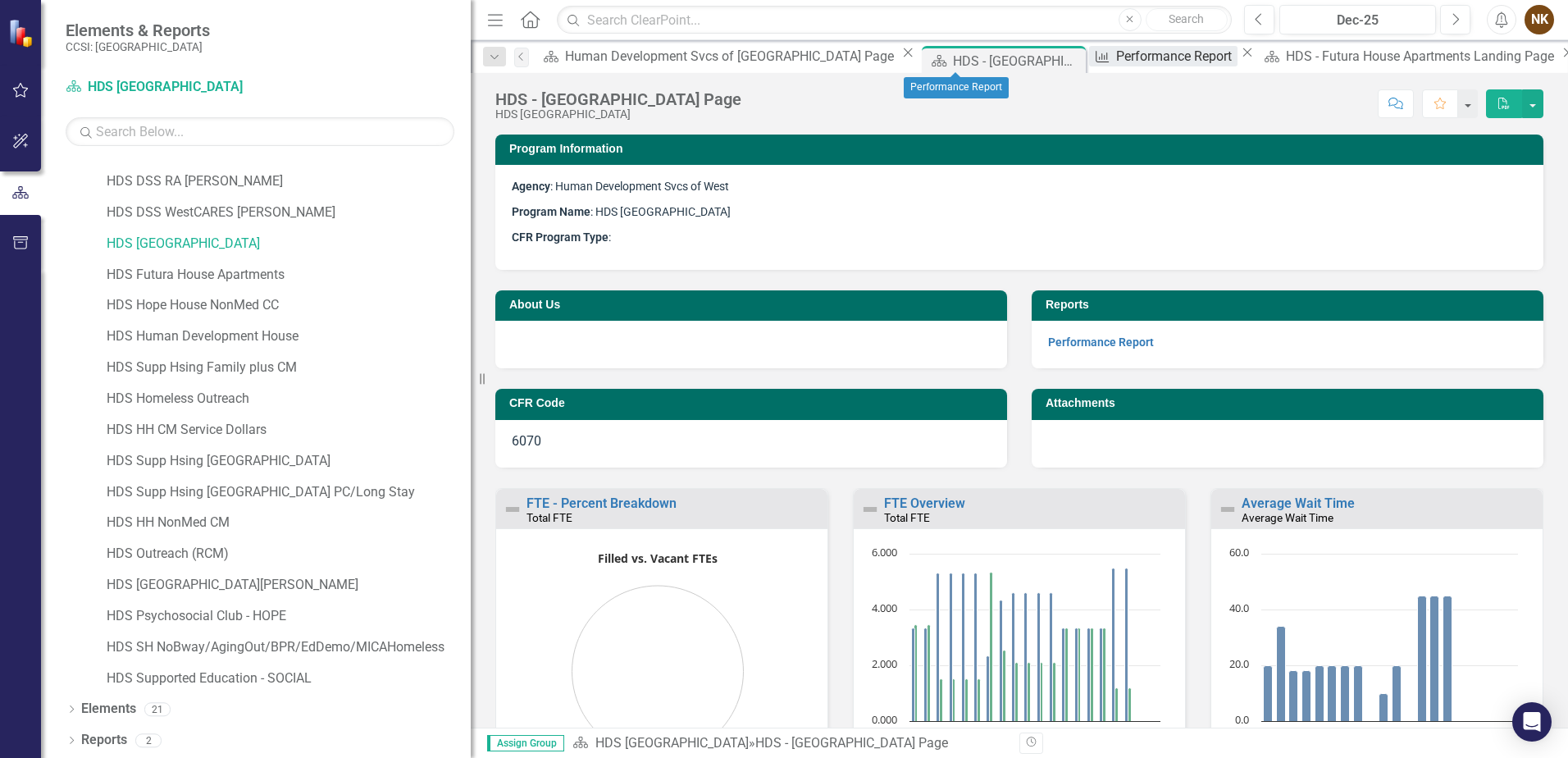
click at [1117, 65] on div "Performance Report" at bounding box center [1177, 56] width 121 height 20
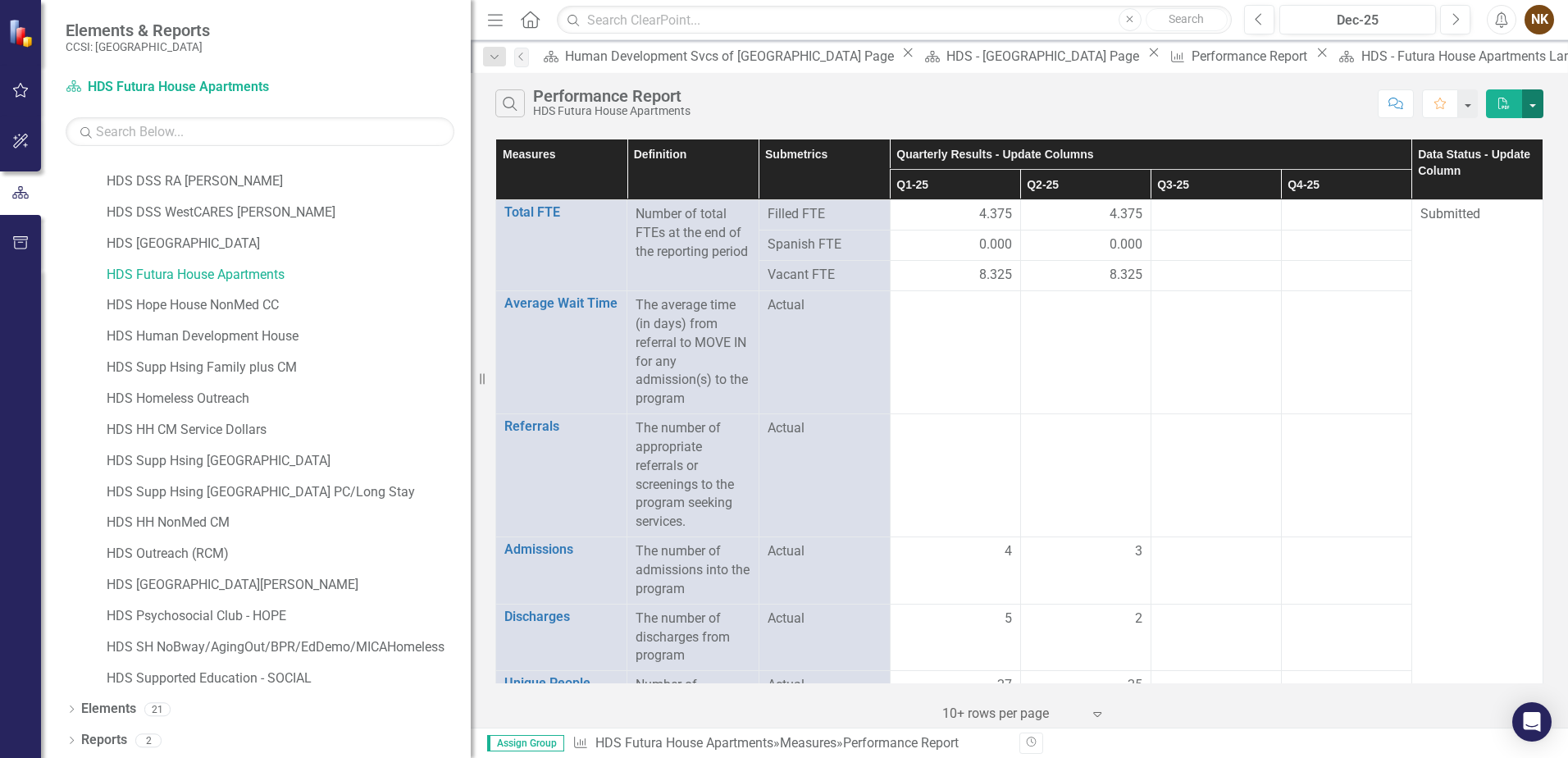
click at [1540, 102] on button "button" at bounding box center [1533, 103] width 21 height 29
click at [1484, 173] on link "Excel Export to Excel" at bounding box center [1478, 164] width 130 height 30
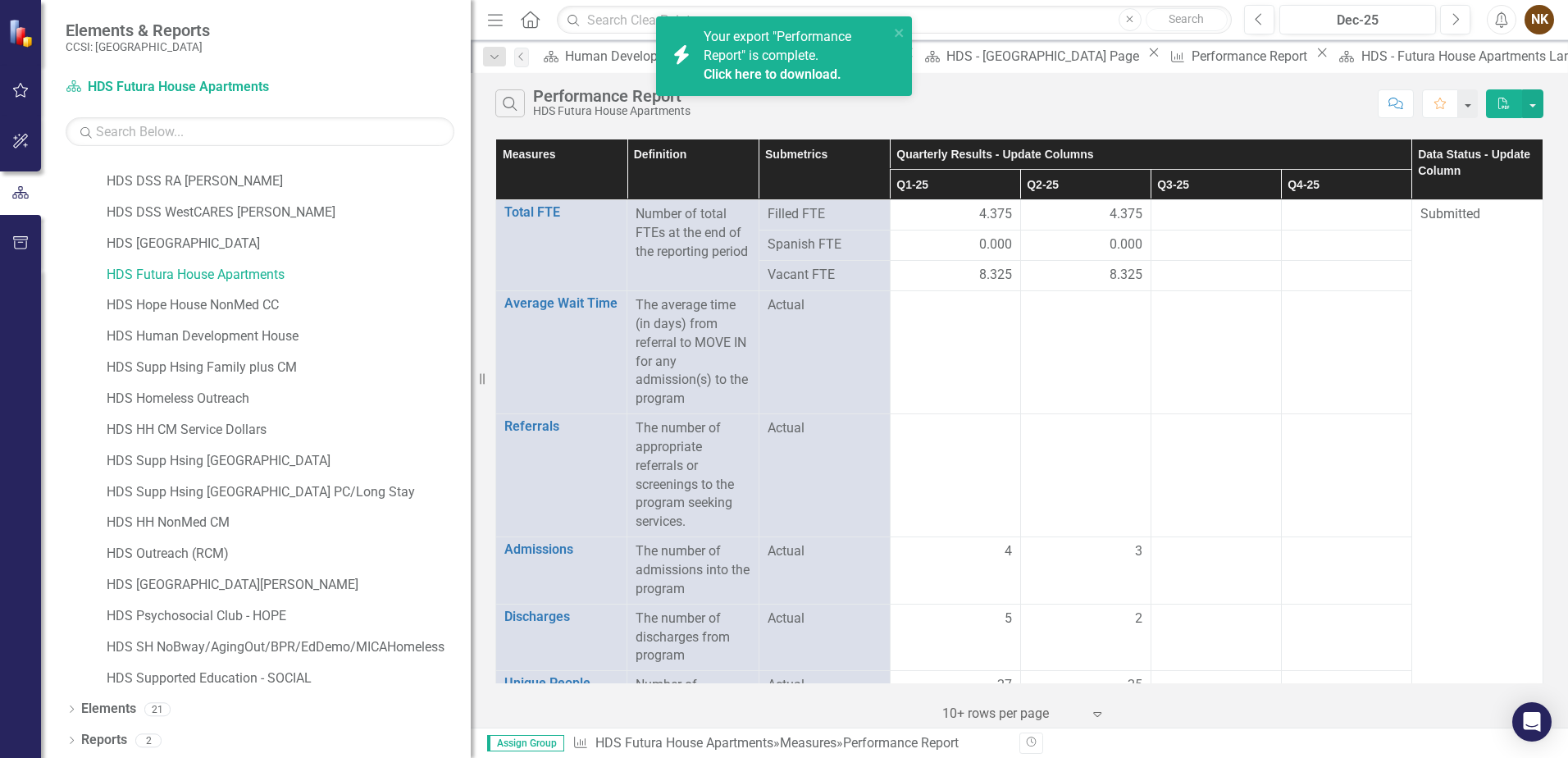
click at [803, 75] on link "Click here to download." at bounding box center [773, 74] width 138 height 16
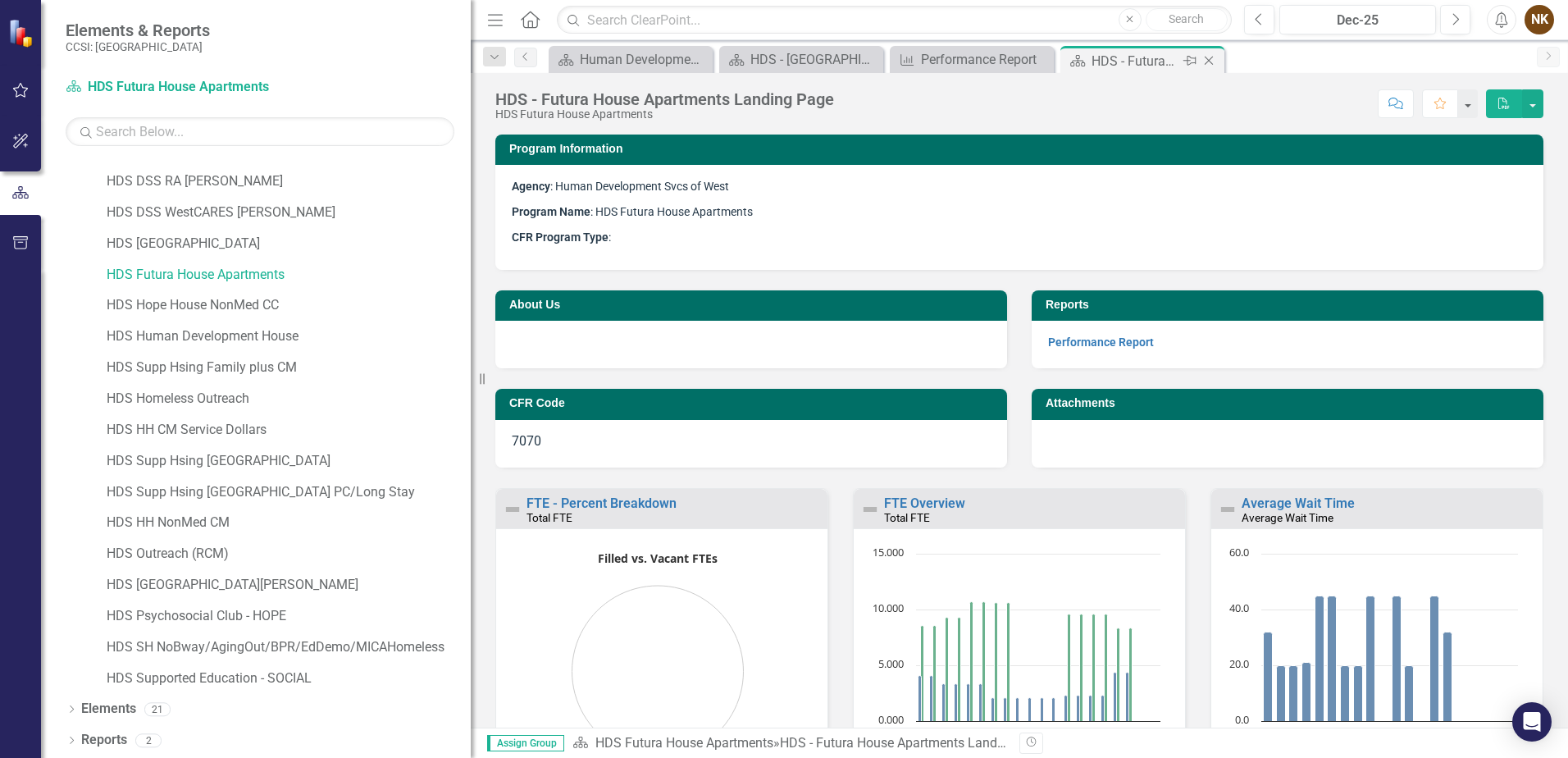
click at [1208, 59] on icon at bounding box center [1209, 61] width 9 height 9
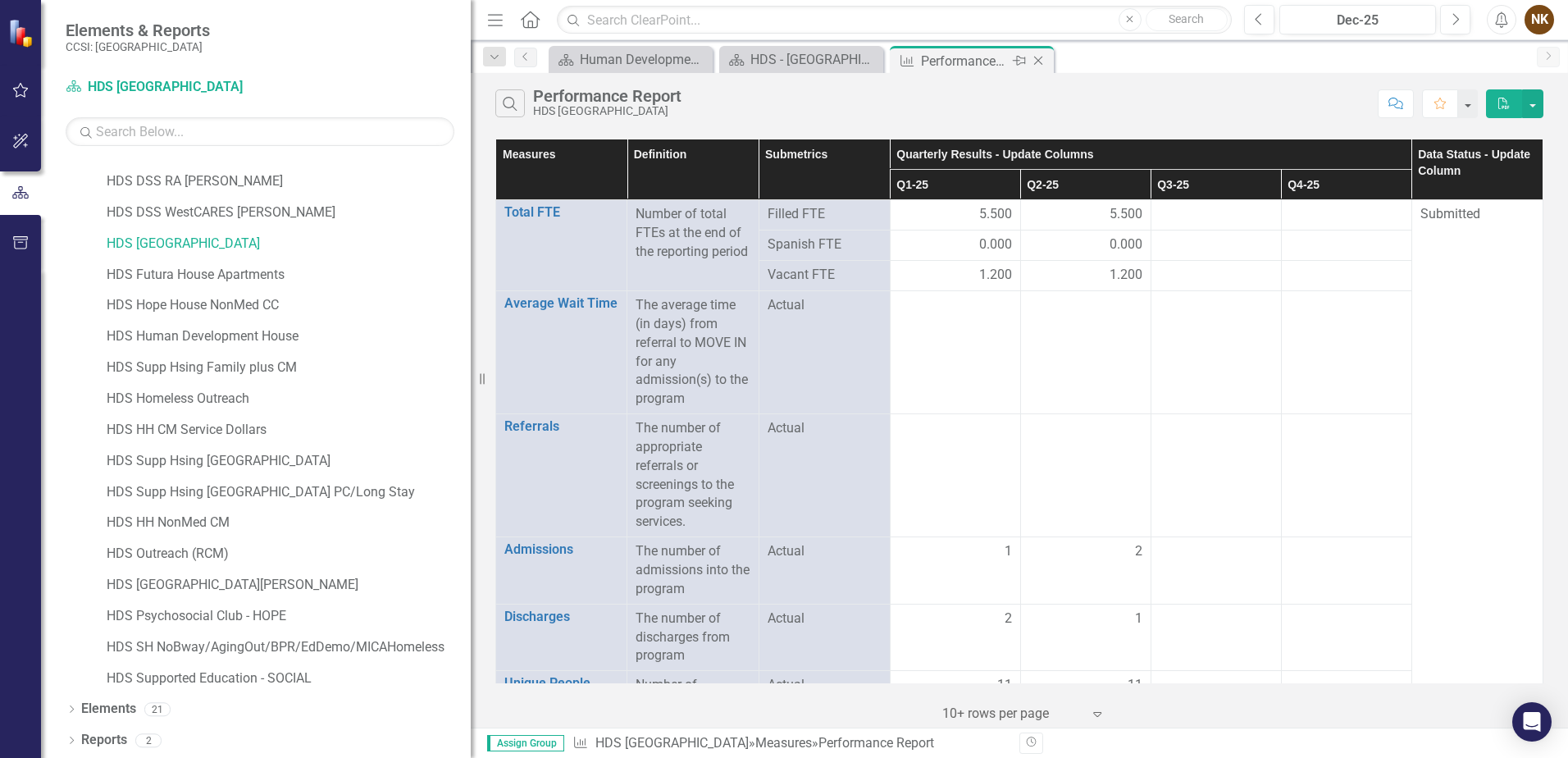
click at [1039, 60] on icon "Close" at bounding box center [1038, 60] width 17 height 13
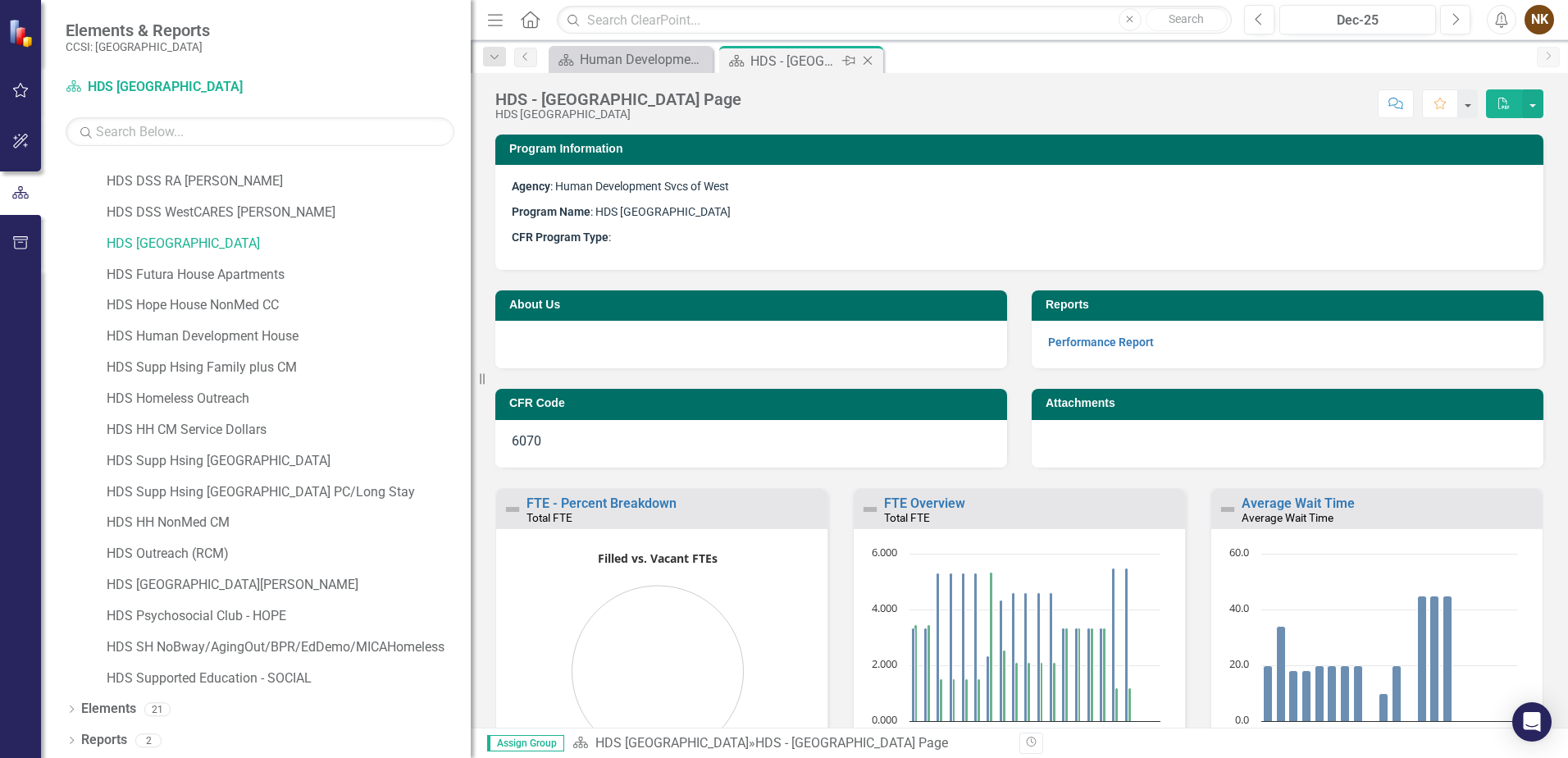
click at [868, 60] on icon at bounding box center [868, 61] width 9 height 9
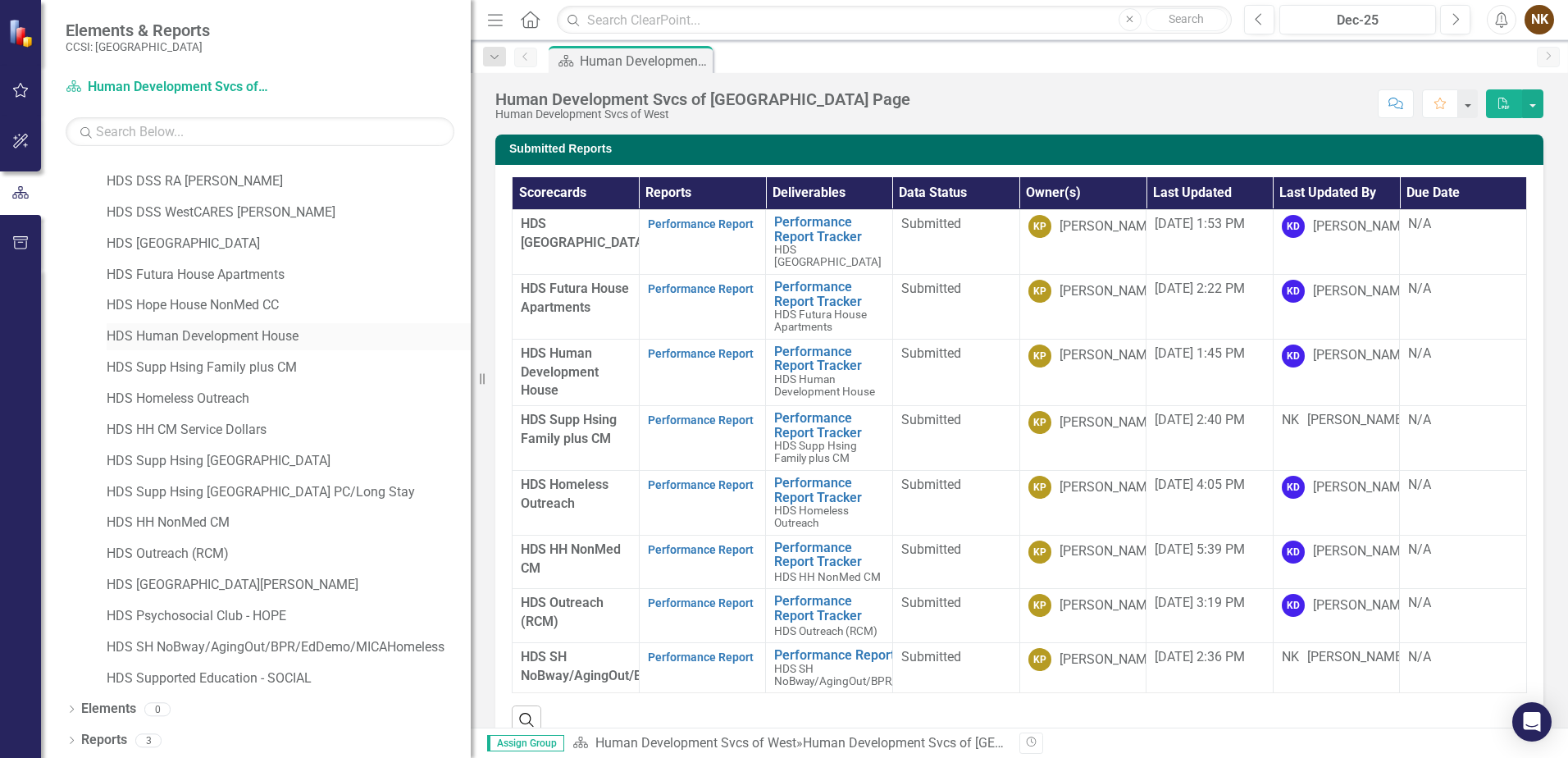
click at [253, 332] on link "HDS Human Development House" at bounding box center [289, 337] width 364 height 19
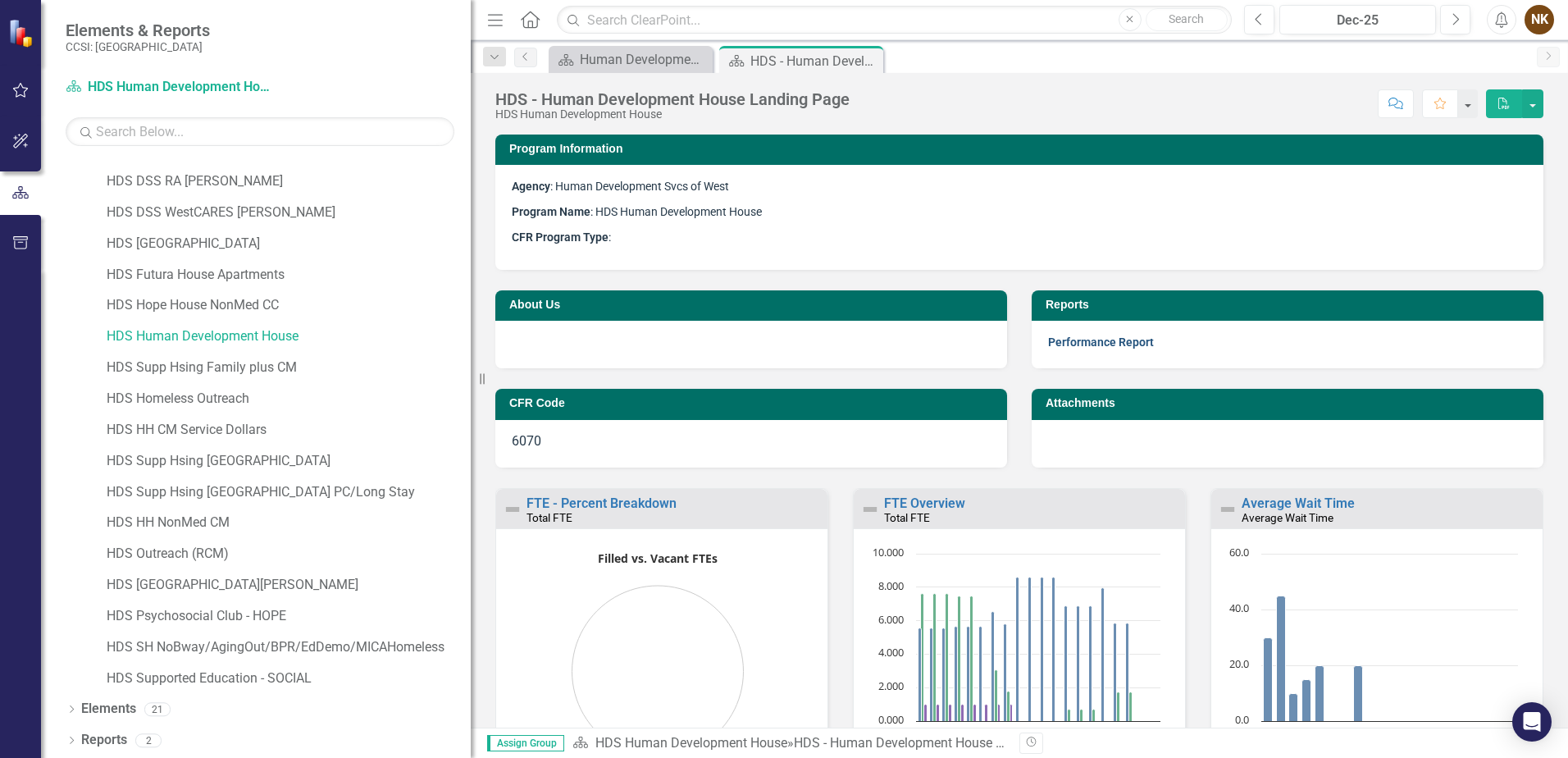
click at [1128, 343] on link "Performance Report" at bounding box center [1102, 342] width 106 height 13
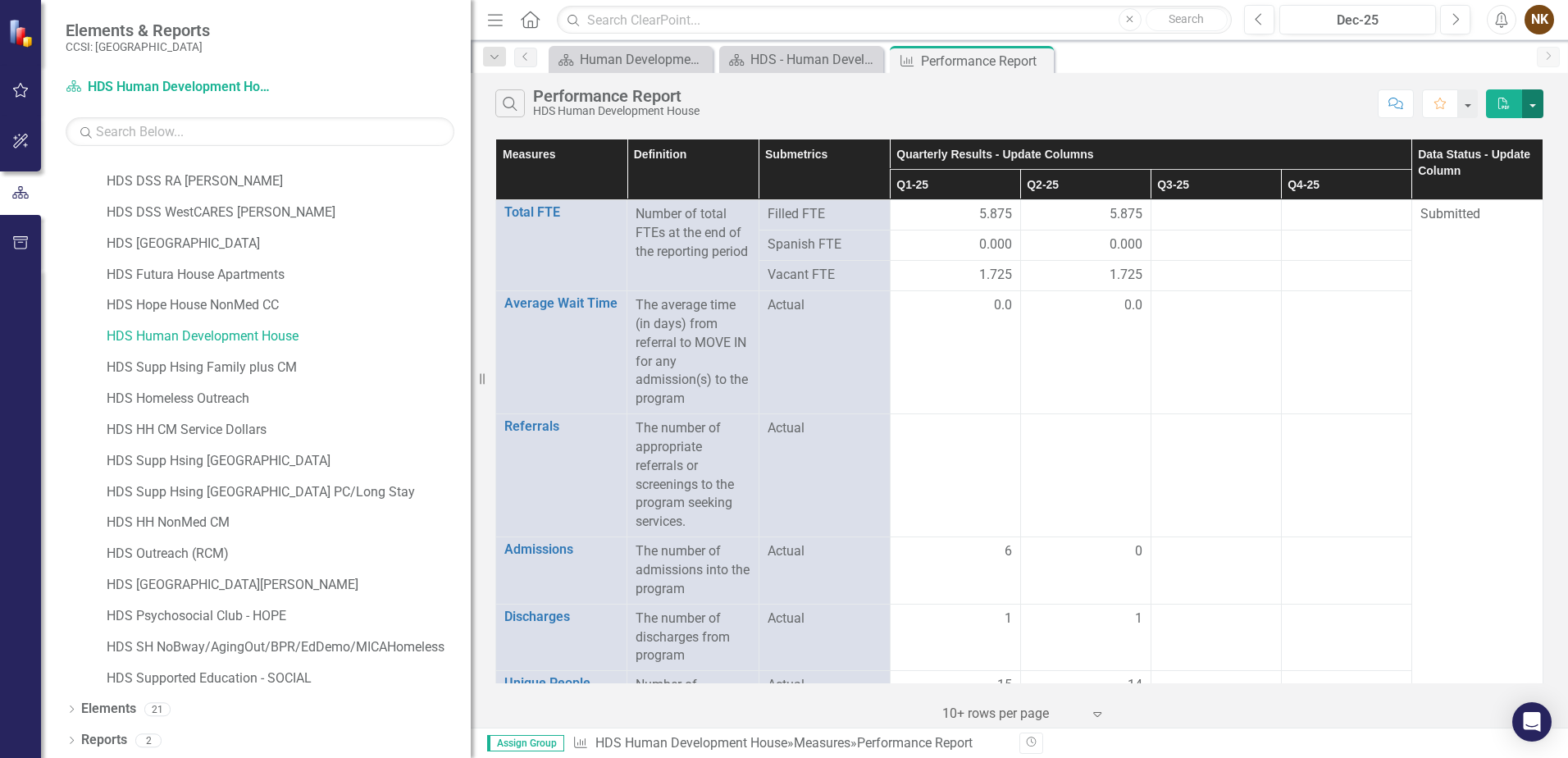
click at [1537, 107] on button "button" at bounding box center [1533, 103] width 21 height 29
click at [1525, 168] on link "Excel Export to Excel" at bounding box center [1478, 164] width 130 height 30
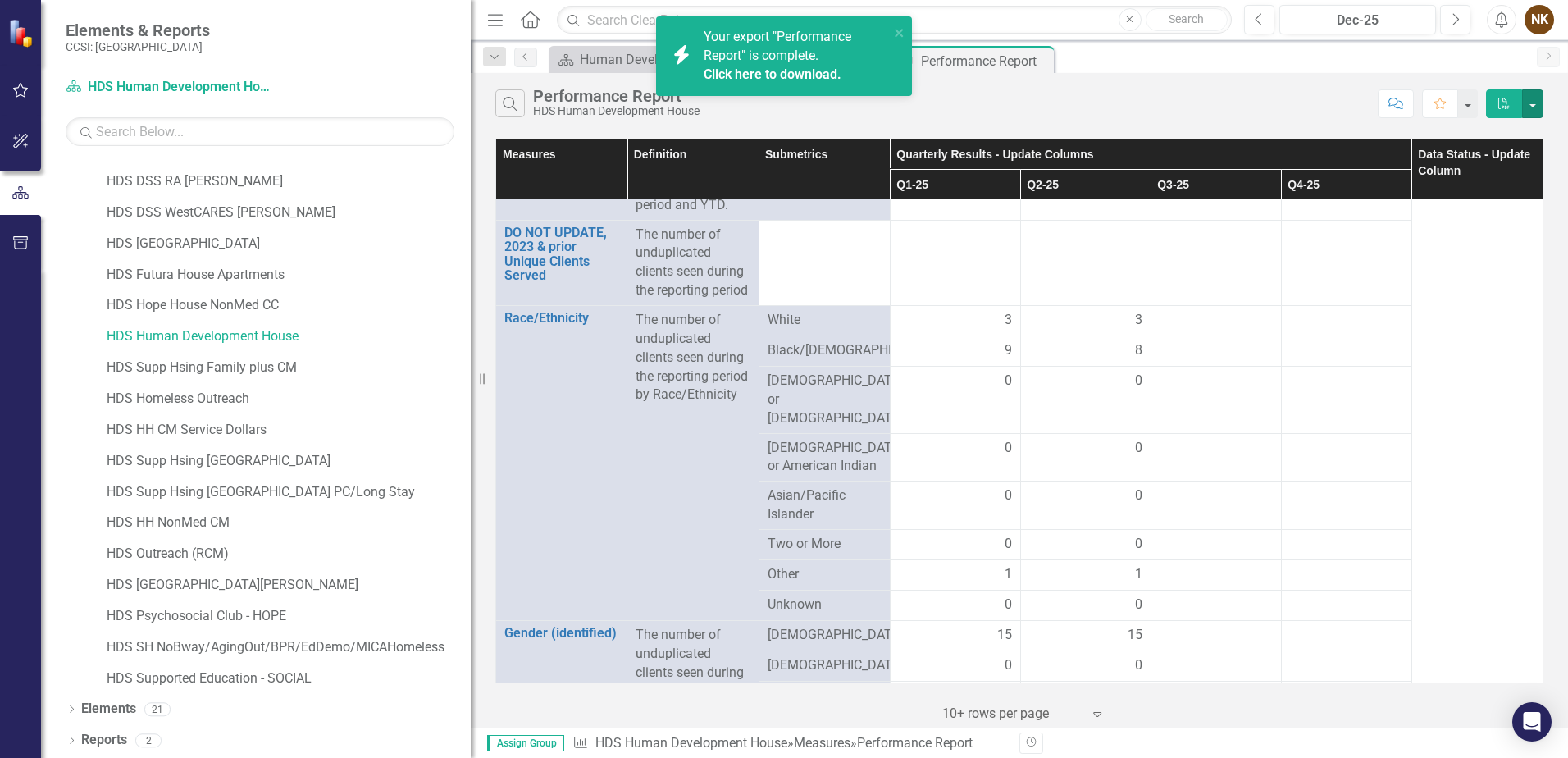
scroll to position [539, 0]
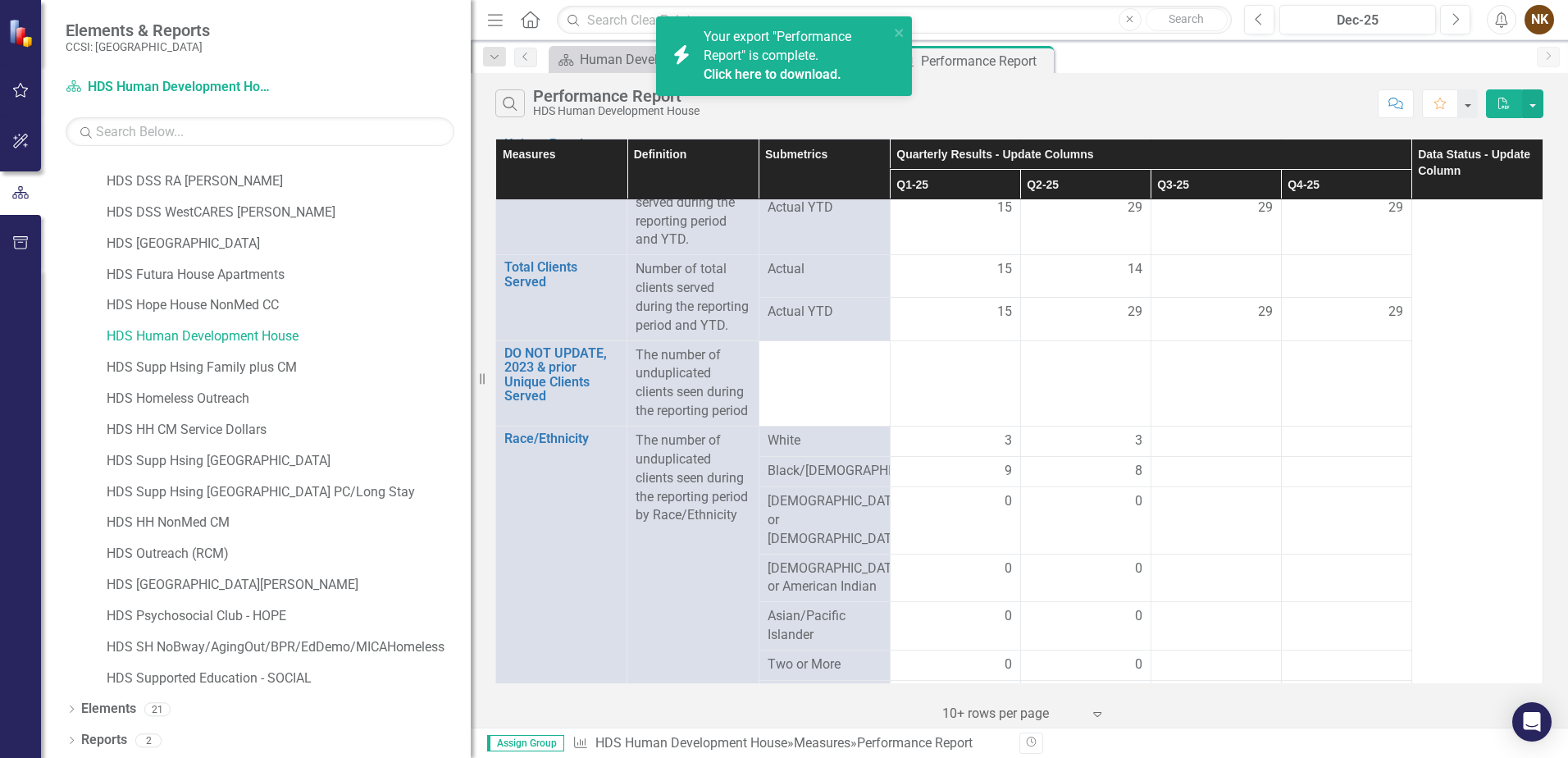
click at [802, 74] on link "Click here to download." at bounding box center [773, 74] width 138 height 16
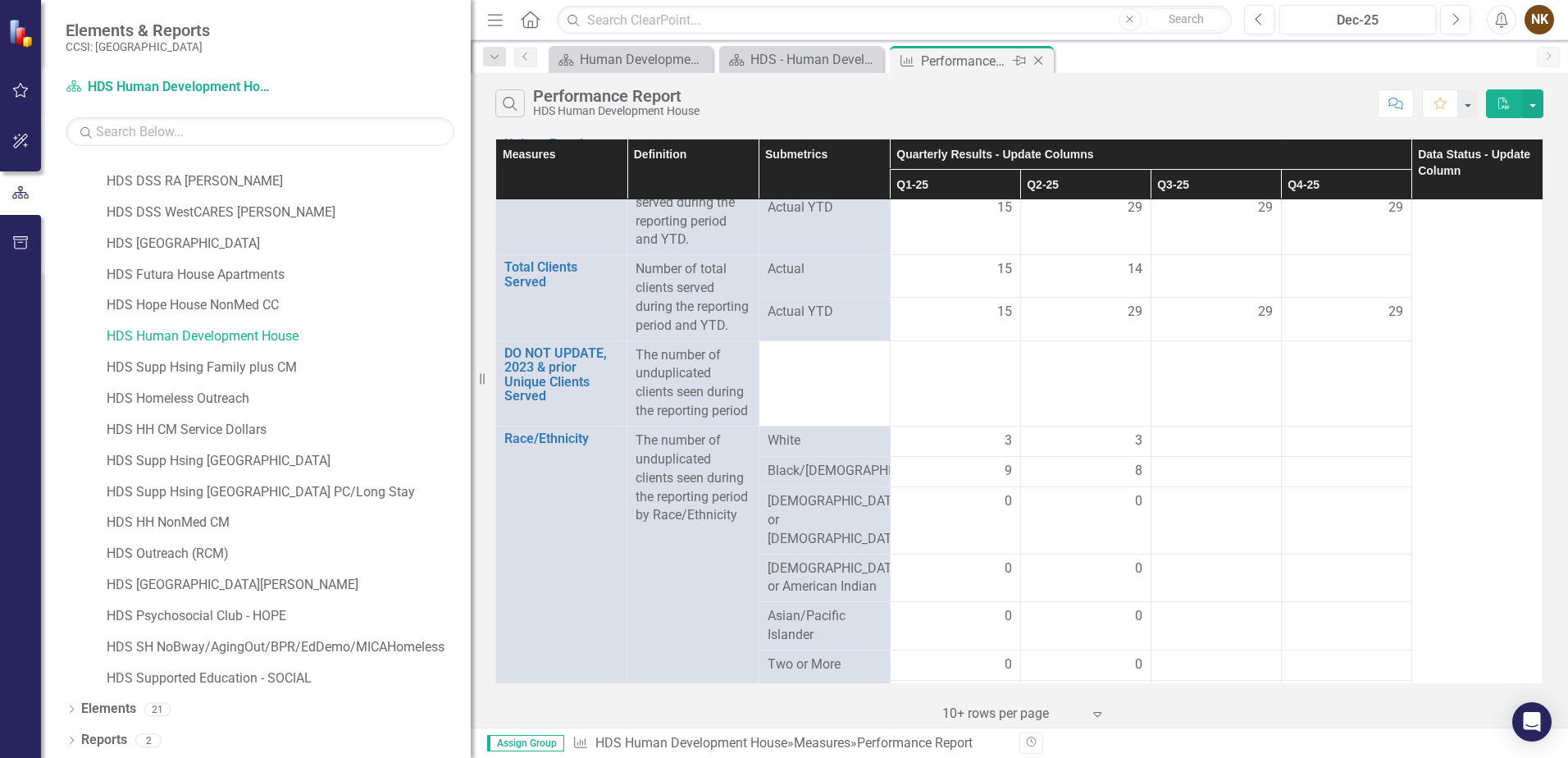
click at [1042, 64] on icon "Close" at bounding box center [1038, 60] width 17 height 13
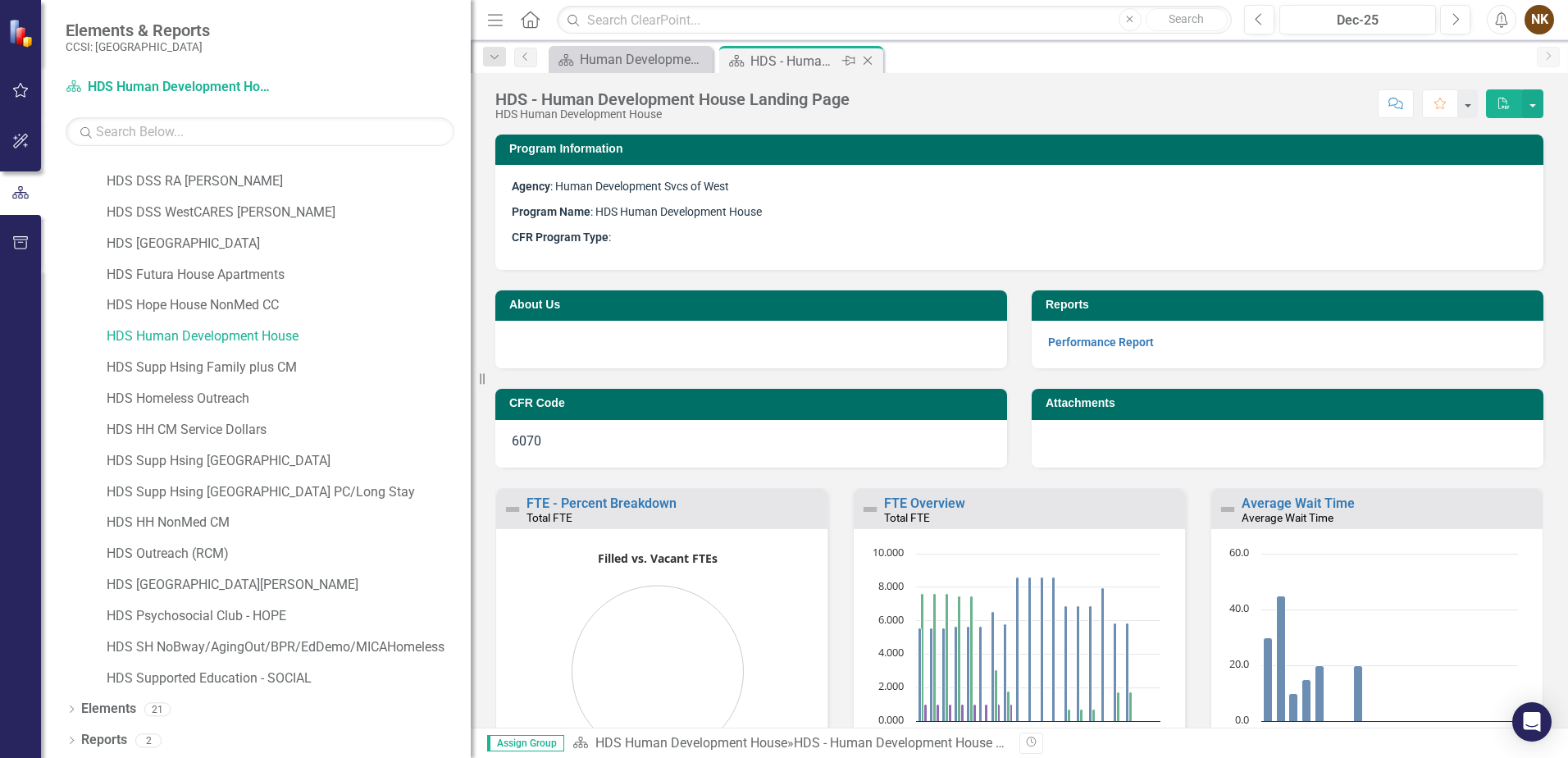
click at [868, 61] on icon "Close" at bounding box center [867, 60] width 17 height 13
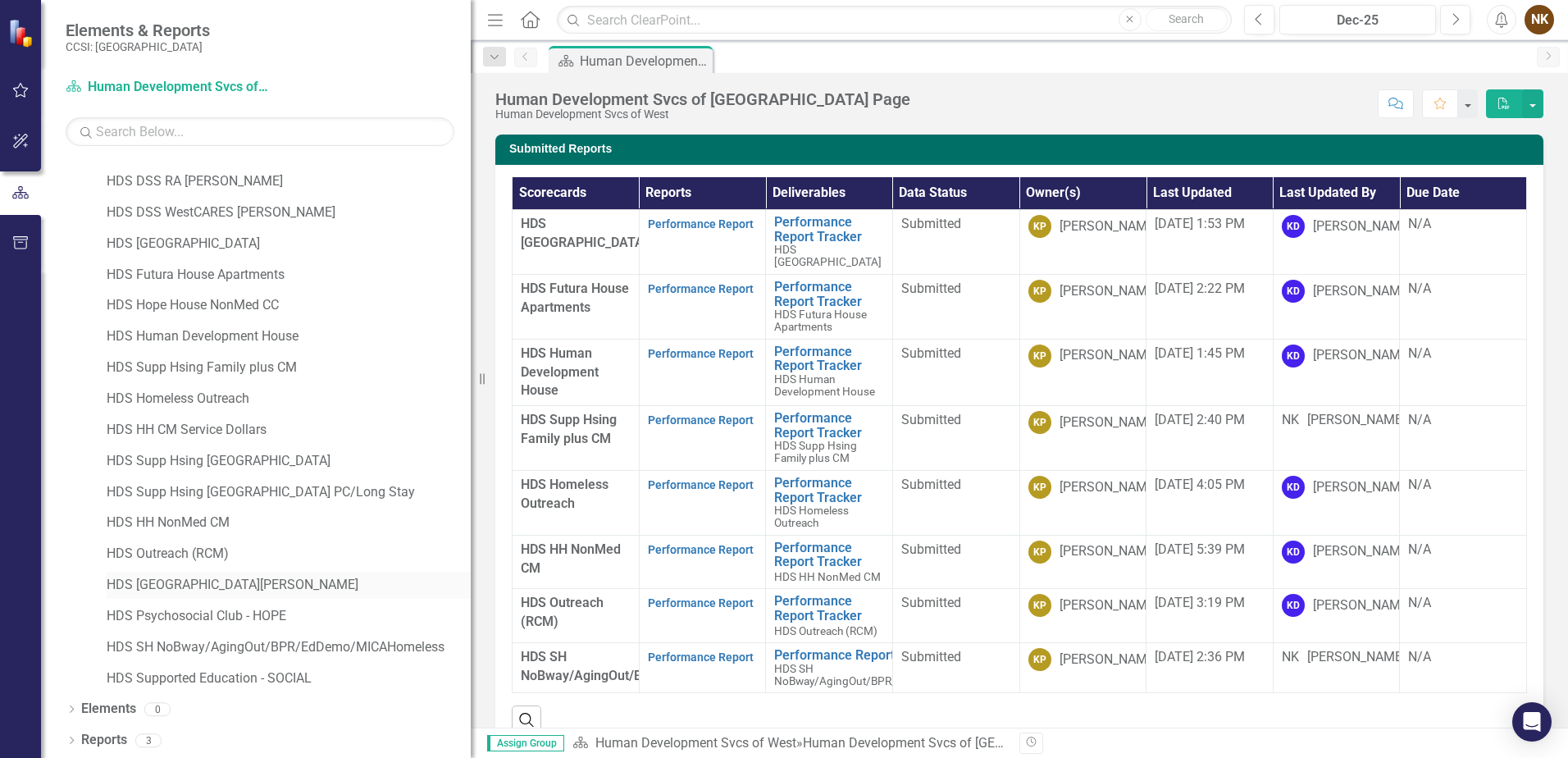
click at [246, 585] on link "HDS [GEOGRAPHIC_DATA][PERSON_NAME]" at bounding box center [289, 585] width 364 height 19
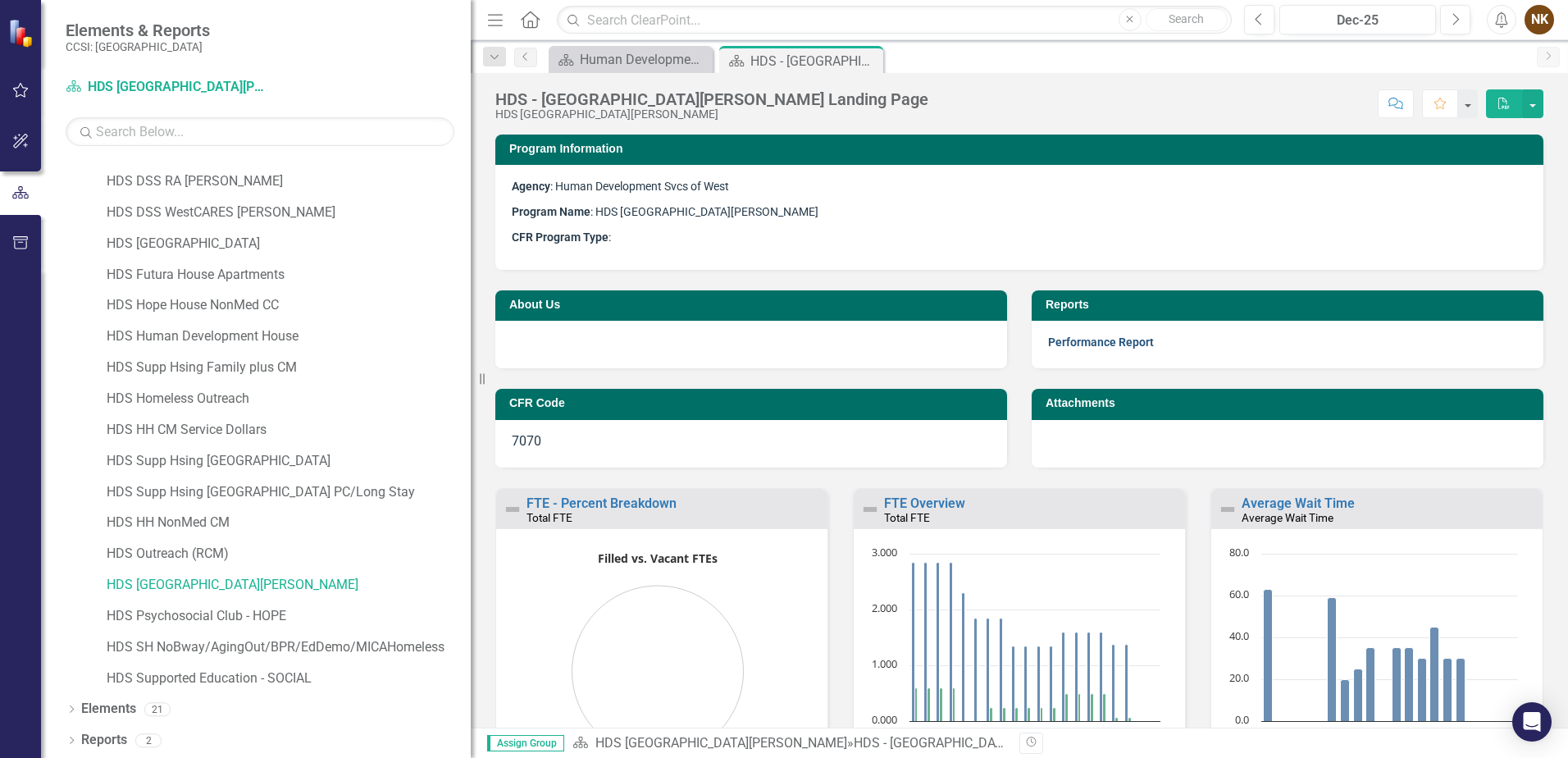
click at [1105, 345] on link "Performance Report" at bounding box center [1102, 342] width 106 height 13
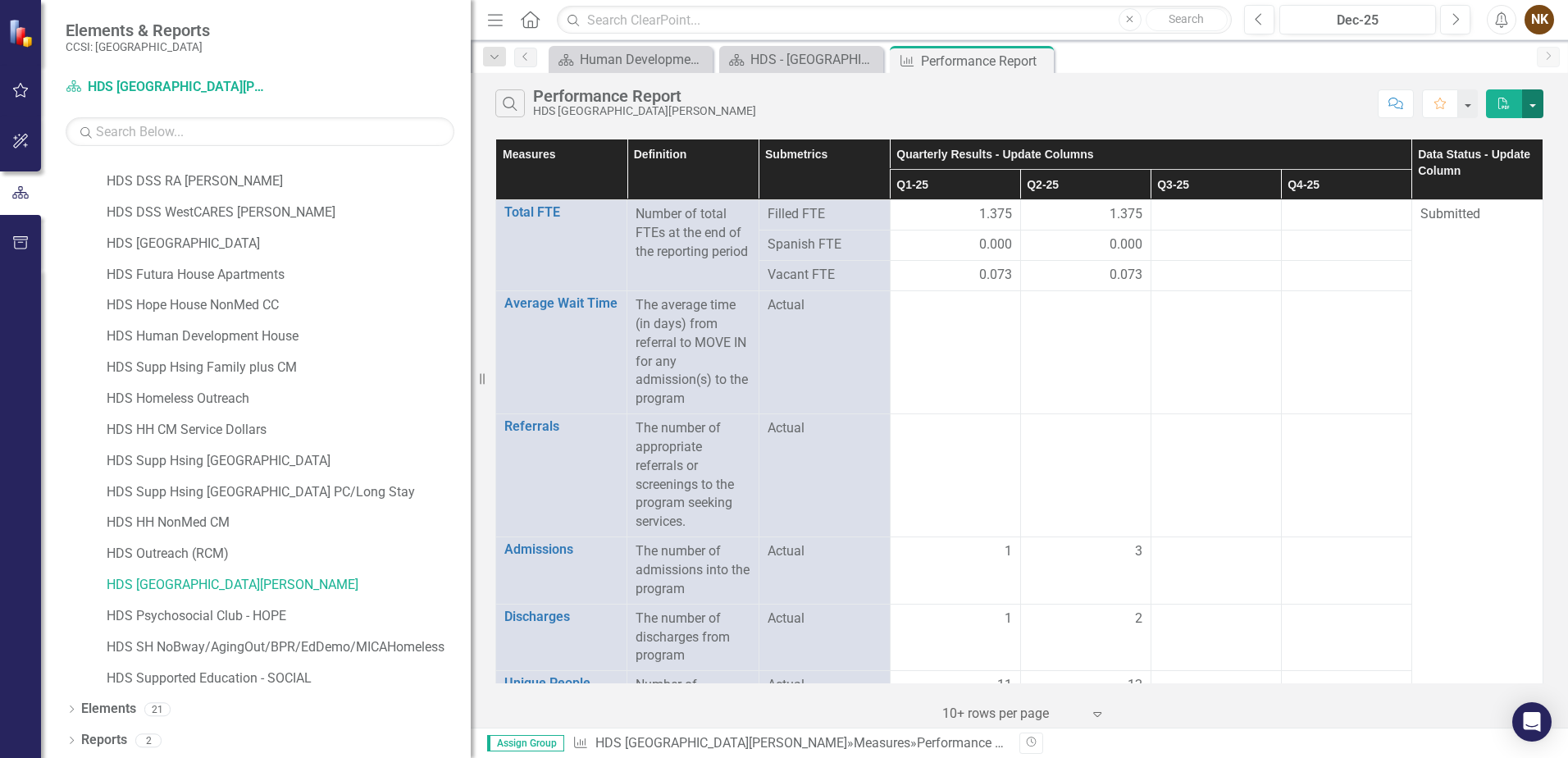
click at [1542, 105] on button "button" at bounding box center [1533, 103] width 21 height 29
click at [1500, 156] on link "Excel Export to Excel" at bounding box center [1478, 164] width 130 height 30
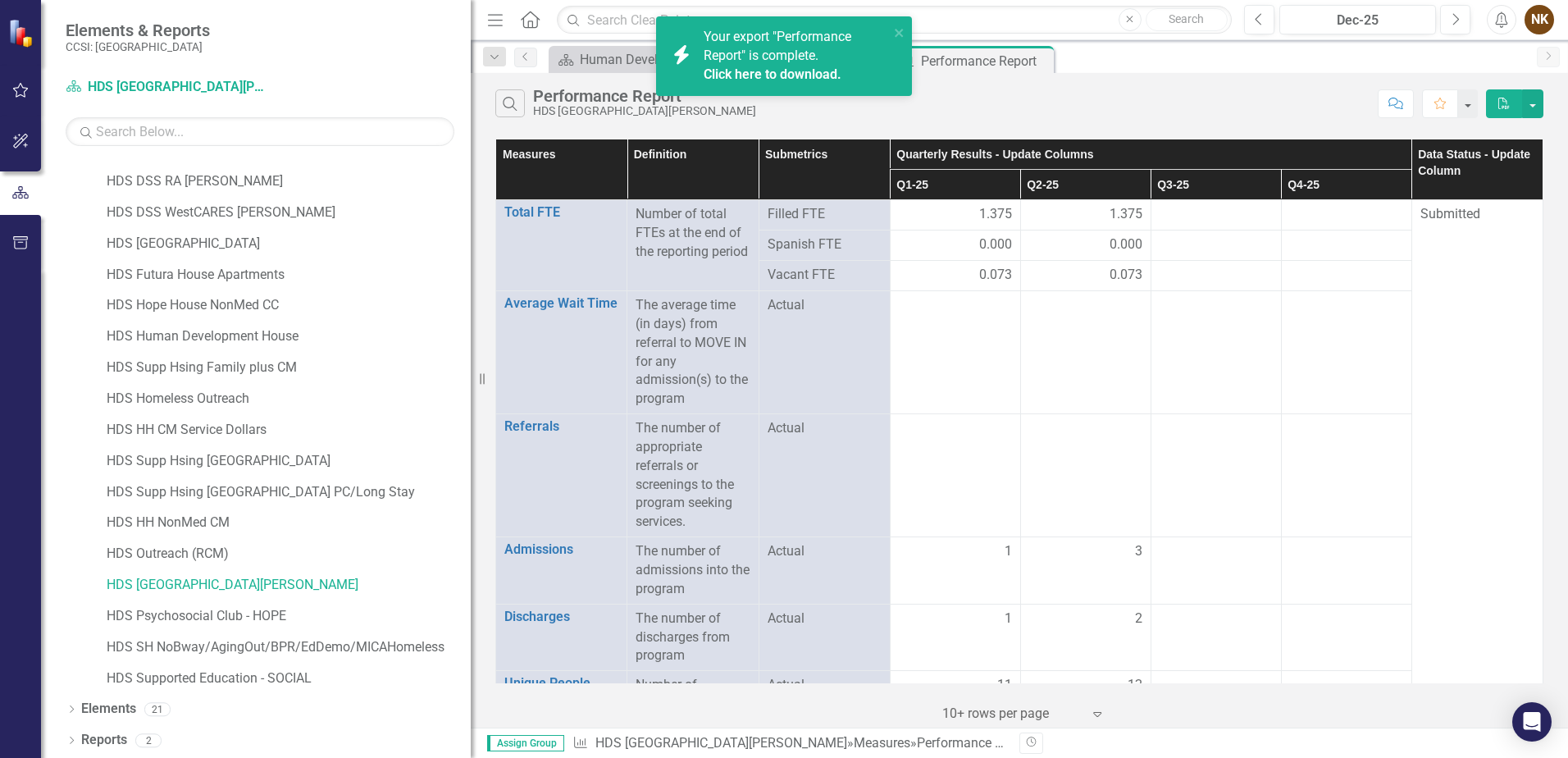
click at [798, 72] on link "Click here to download." at bounding box center [773, 74] width 138 height 16
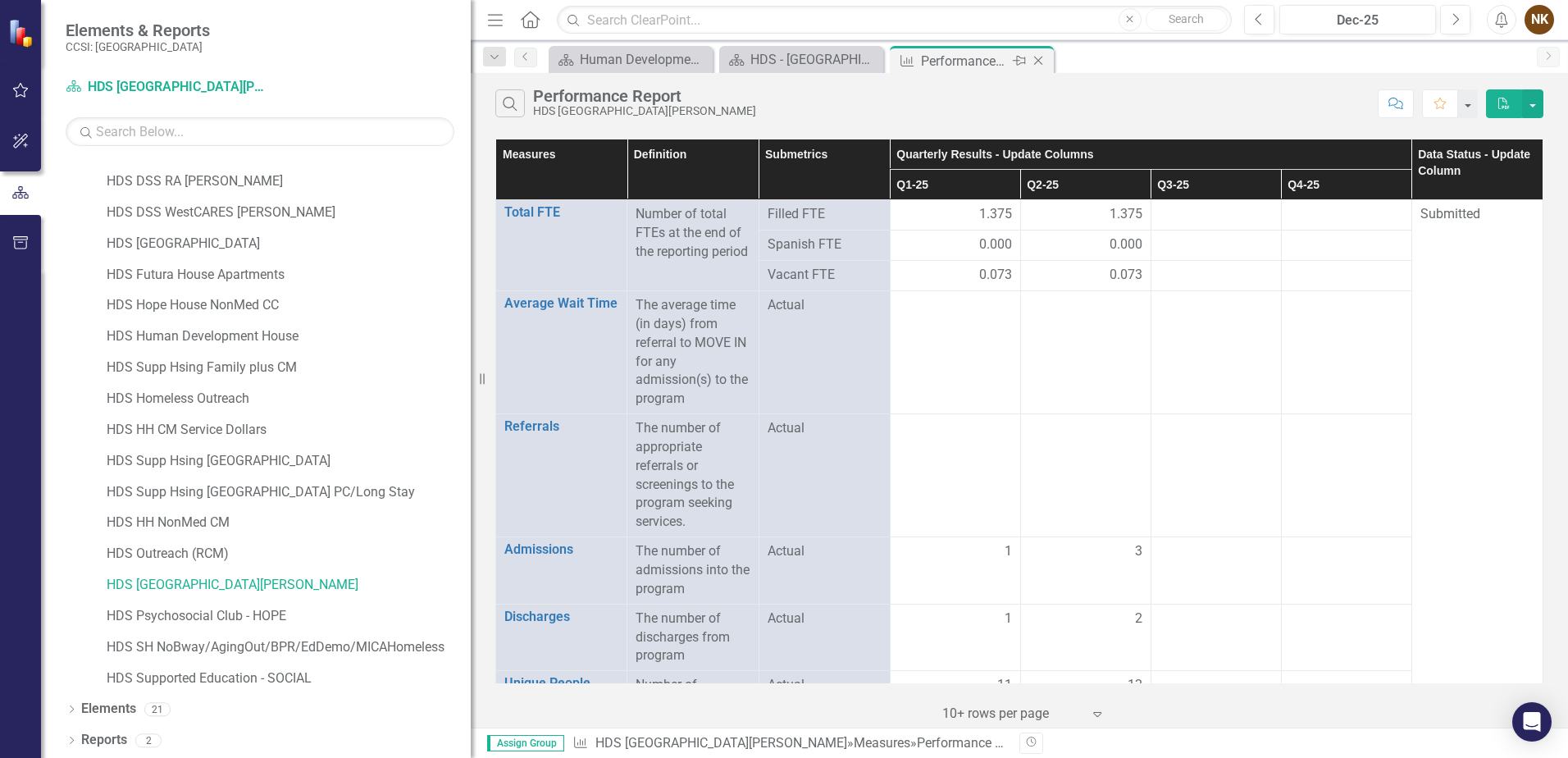
click at [1038, 61] on icon "Close" at bounding box center [1038, 60] width 17 height 13
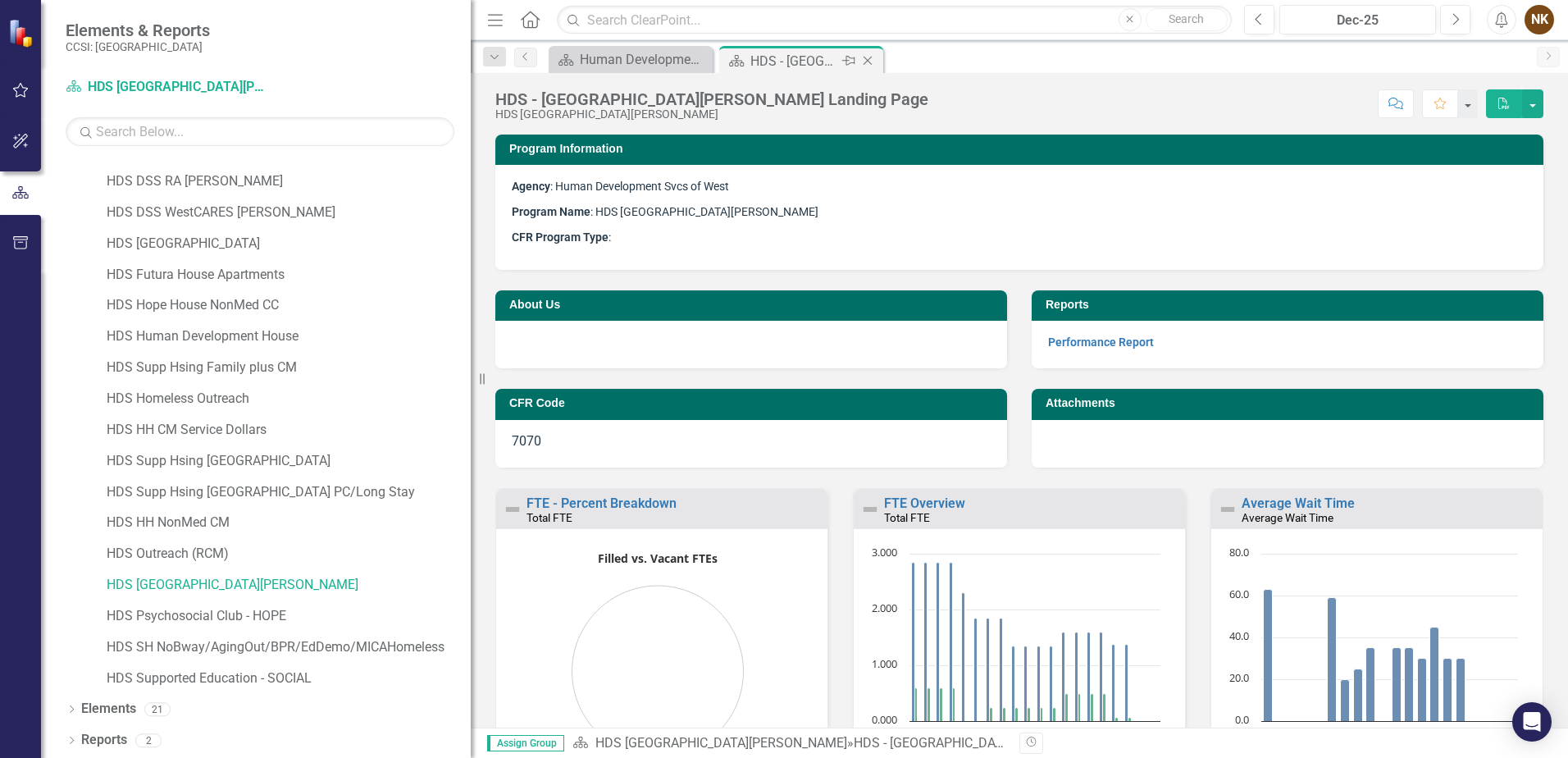
click at [871, 64] on icon "Close" at bounding box center [867, 60] width 17 height 13
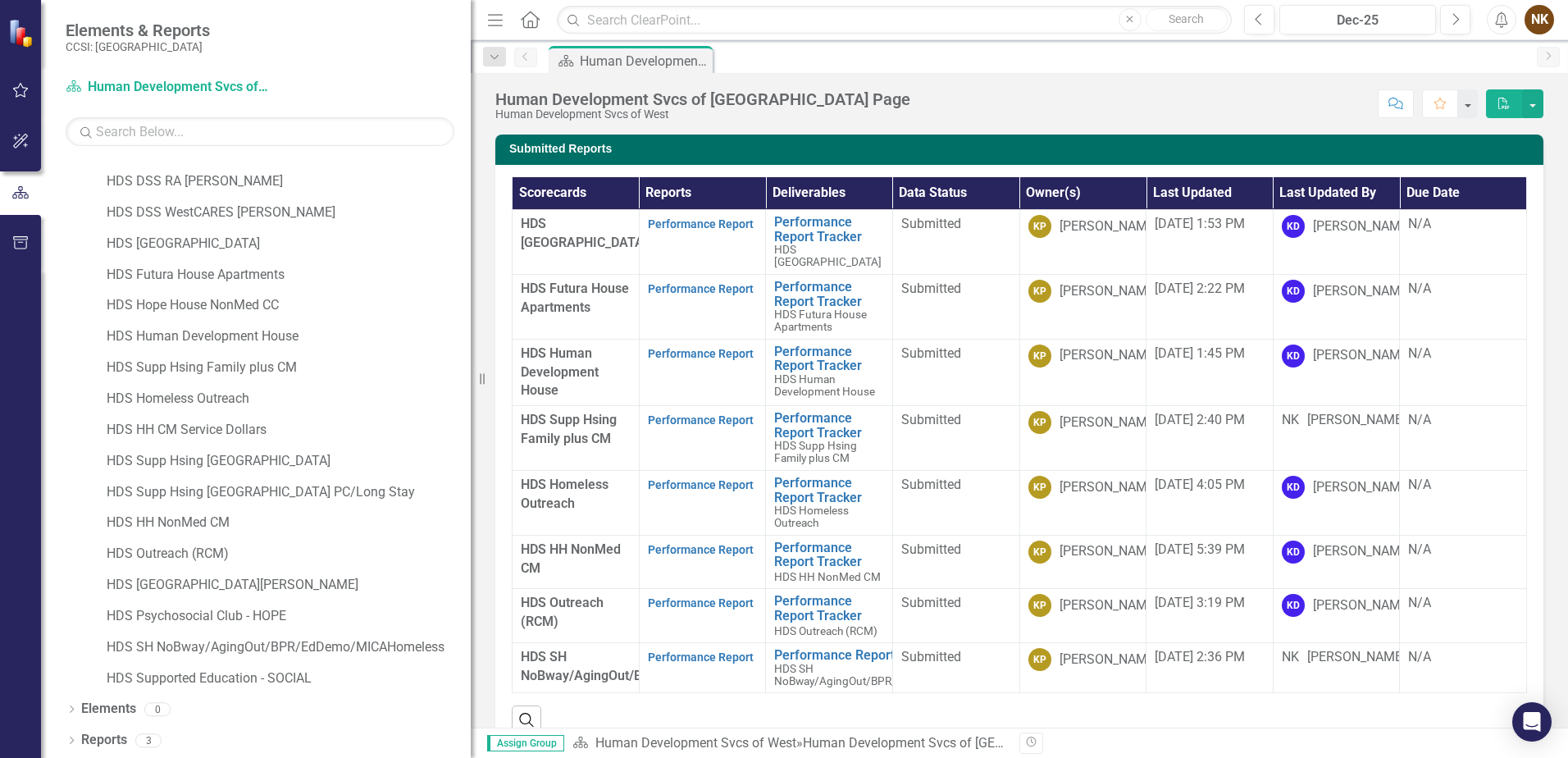
click at [1004, 105] on div "Score: N/A Dec-25 Completed Comment Favorite PDF" at bounding box center [1231, 103] width 625 height 28
